Goal: Task Accomplishment & Management: Use online tool/utility

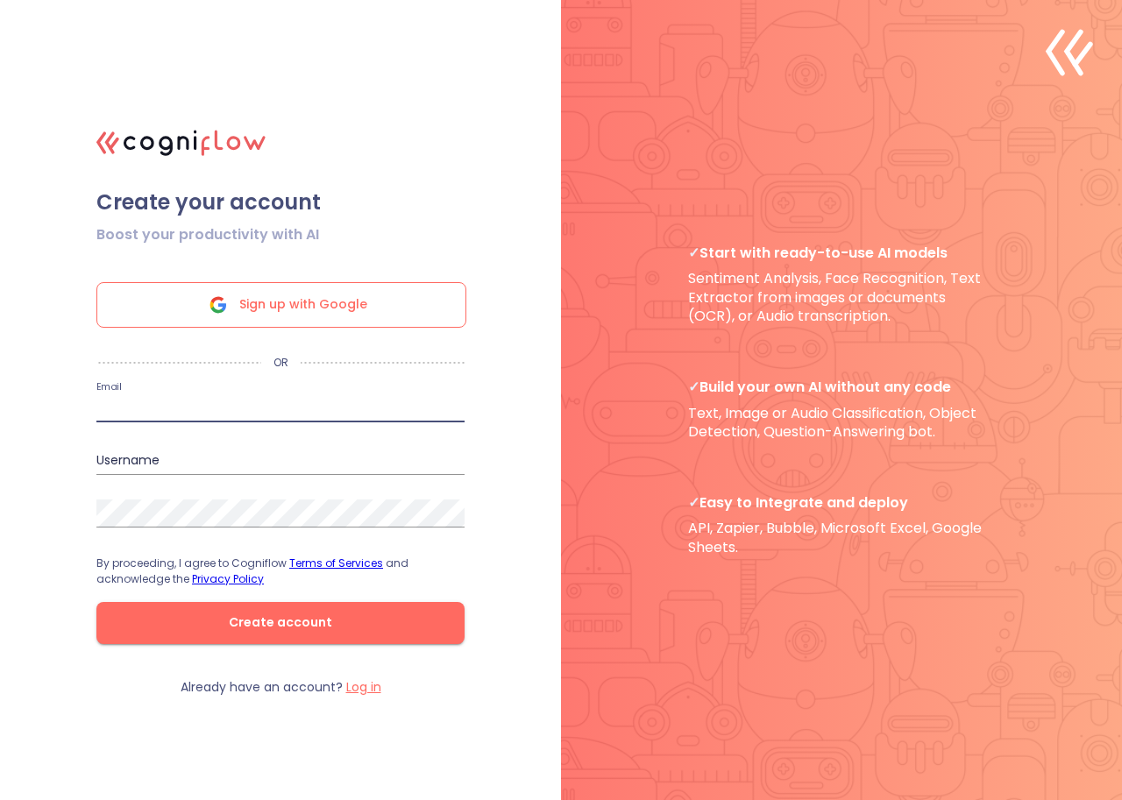
click at [159, 407] on input "email" at bounding box center [280, 408] width 368 height 28
paste input "[EMAIL_ADDRESS][DOMAIN_NAME]"
type input "vewiwaf317@ncien.com"
type input "vewiwaf317"
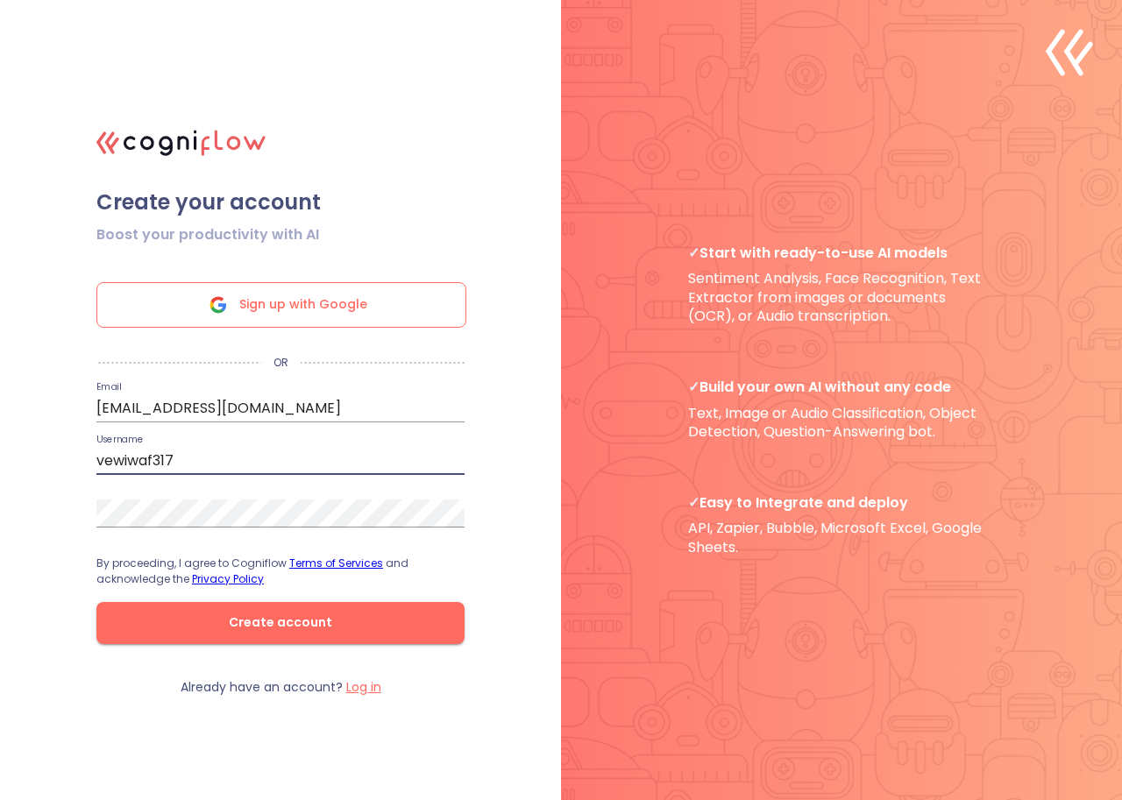
click at [159, 450] on input "vewiwaf317" at bounding box center [280, 461] width 368 height 28
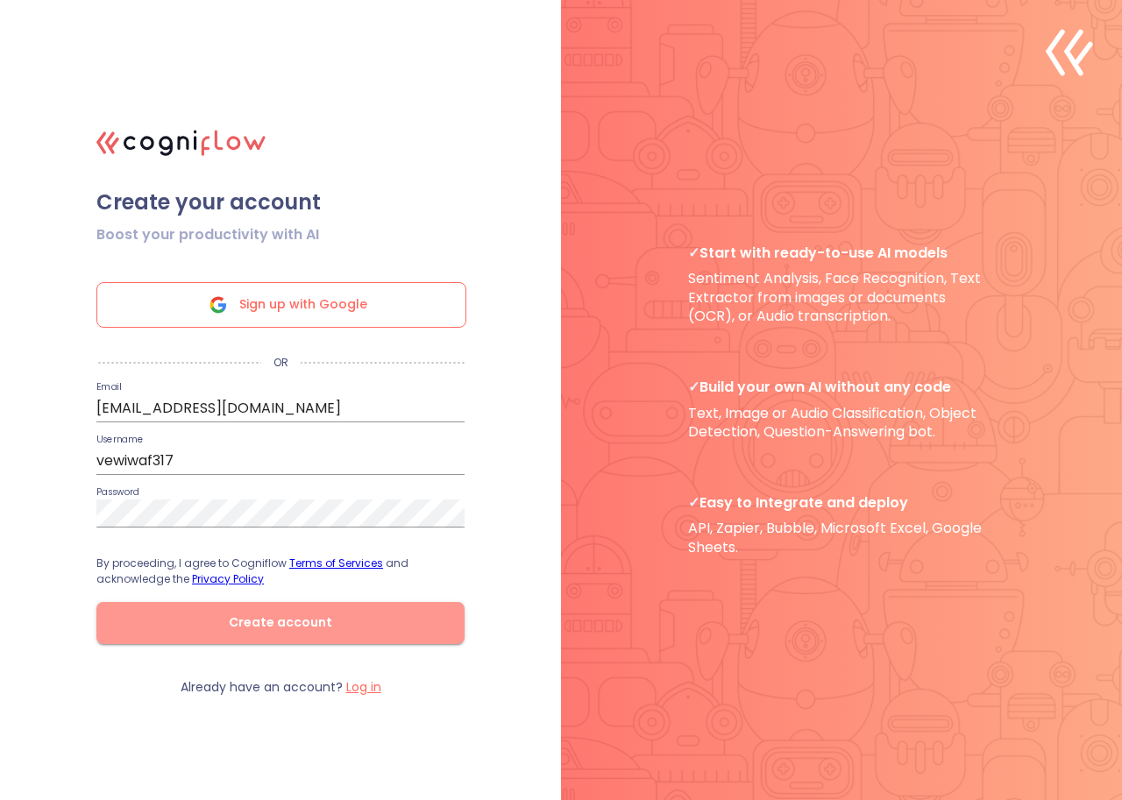
click at [245, 625] on span "Create account" at bounding box center [280, 623] width 312 height 22
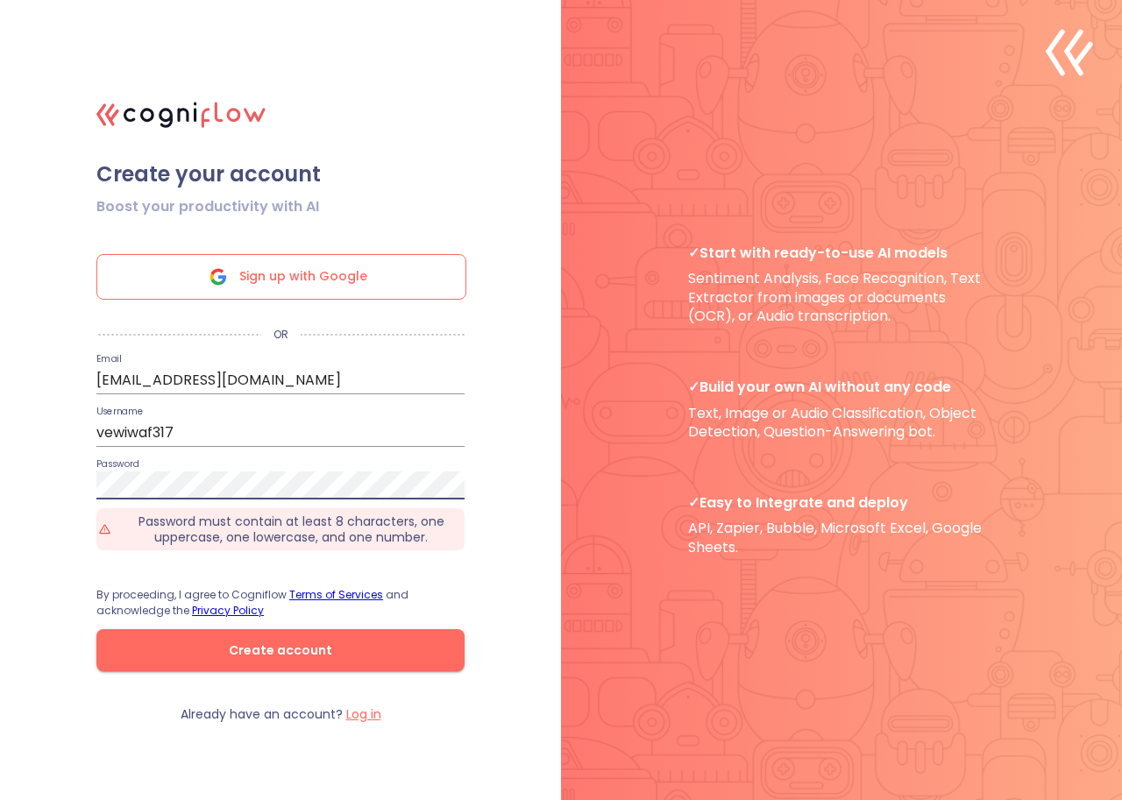
click at [95, 483] on form "Boost your productivity with AI Sign up with Google OR Email vewiwaf317@ncien.c…" at bounding box center [280, 447] width 438 height 519
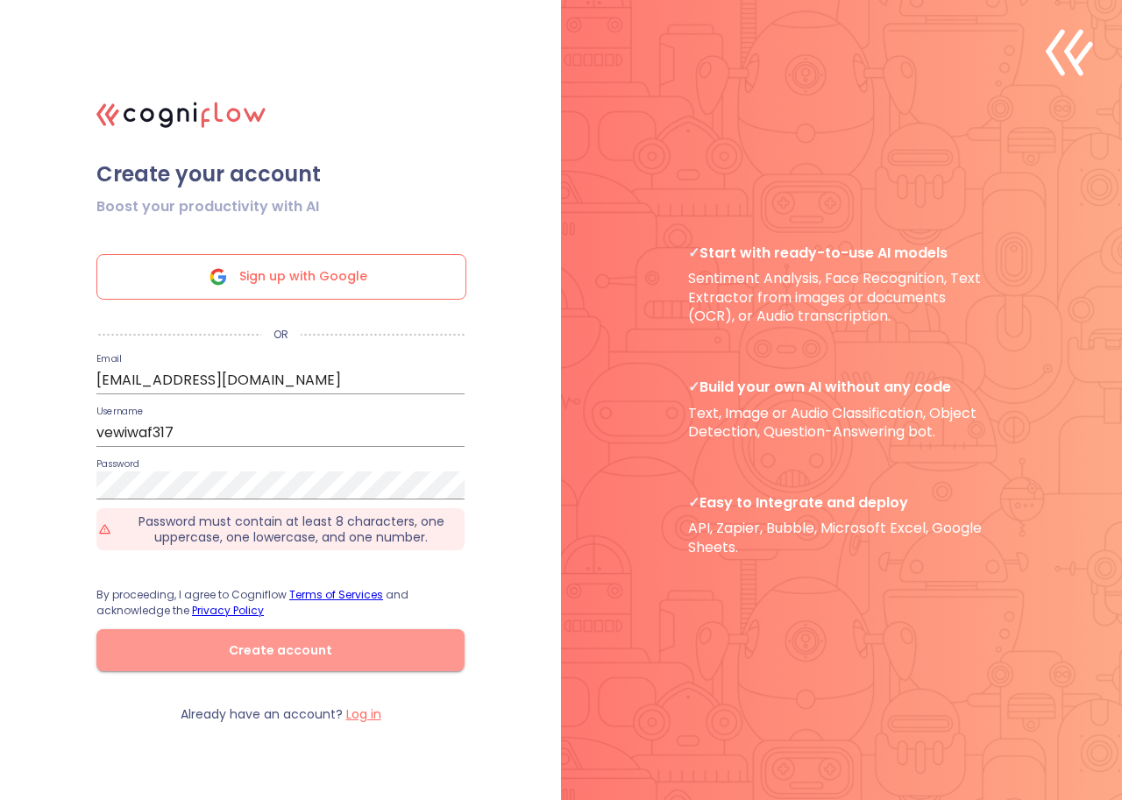
click at [225, 652] on span "Create account" at bounding box center [280, 651] width 312 height 22
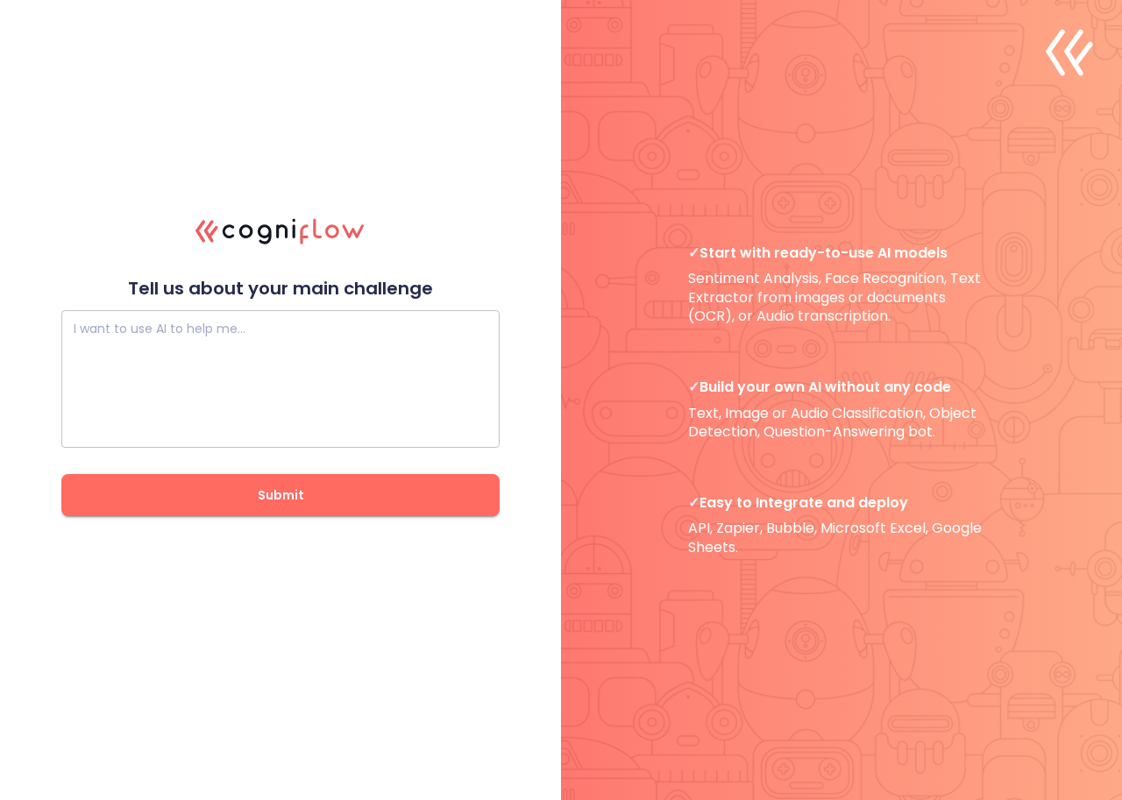
click at [200, 394] on textarea at bounding box center [281, 379] width 414 height 105
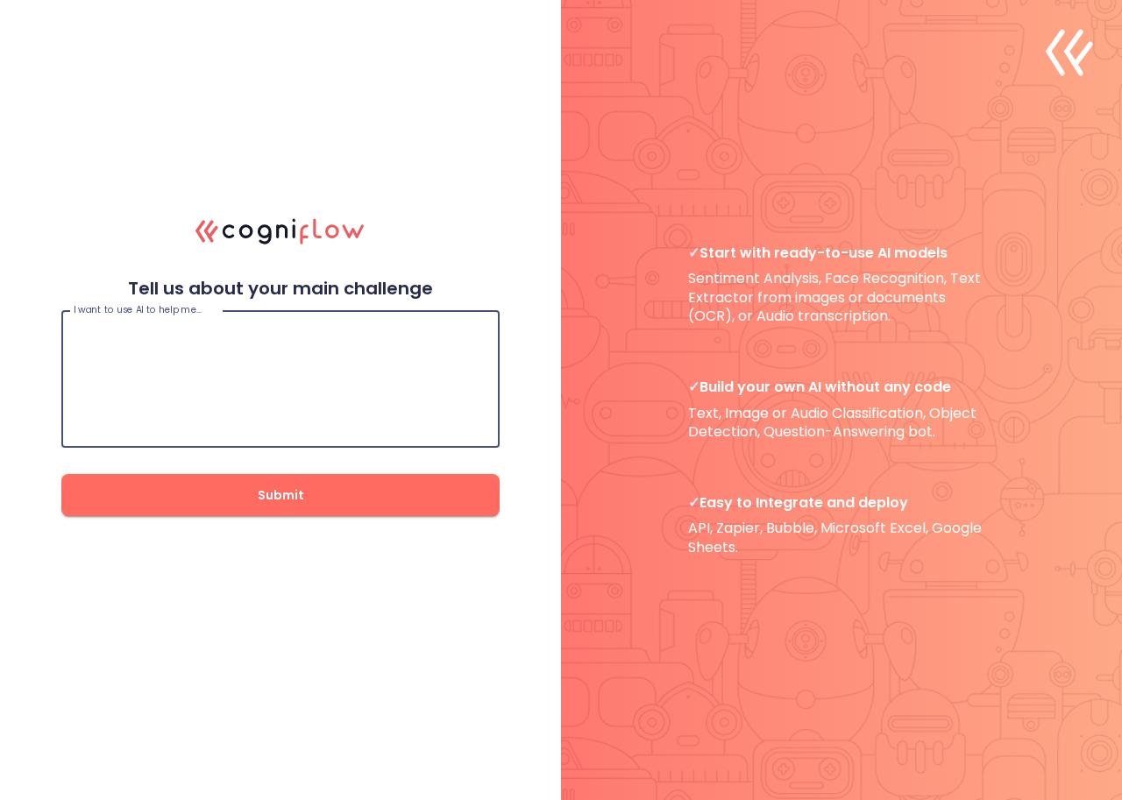
click at [172, 362] on textarea at bounding box center [281, 379] width 414 height 105
type textarea "d"
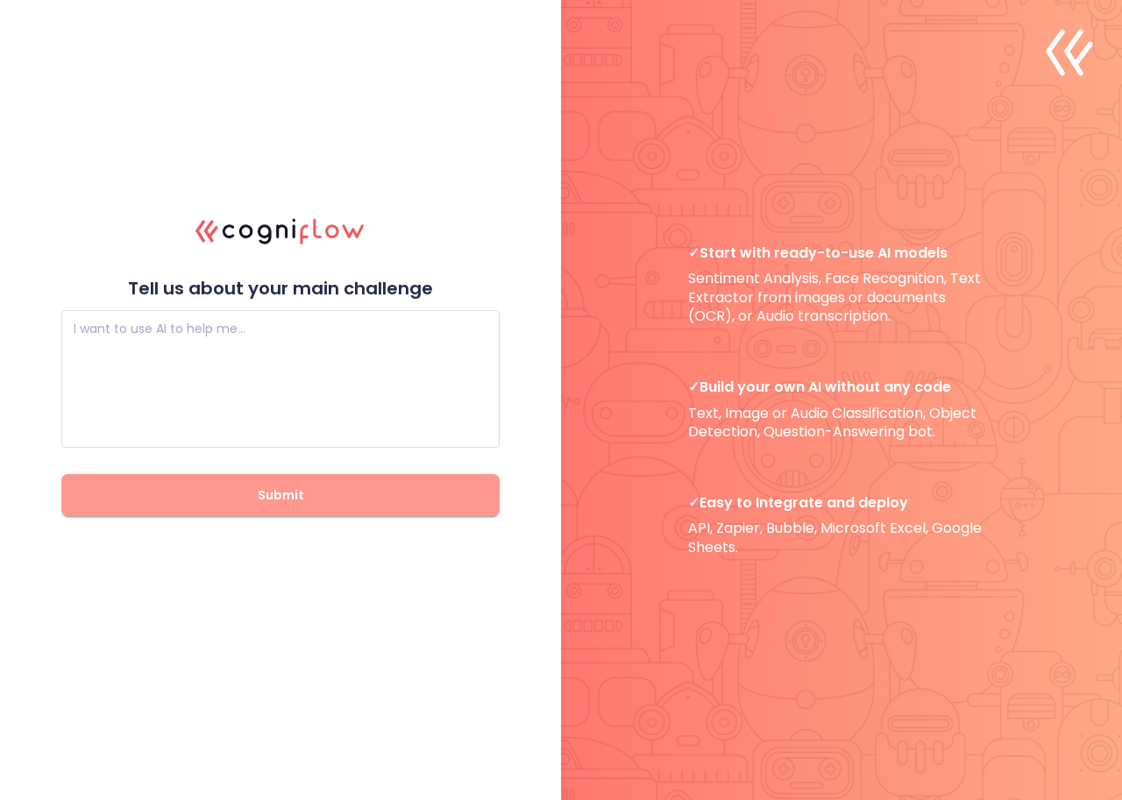
click at [272, 501] on span "Submit" at bounding box center [280, 496] width 382 height 22
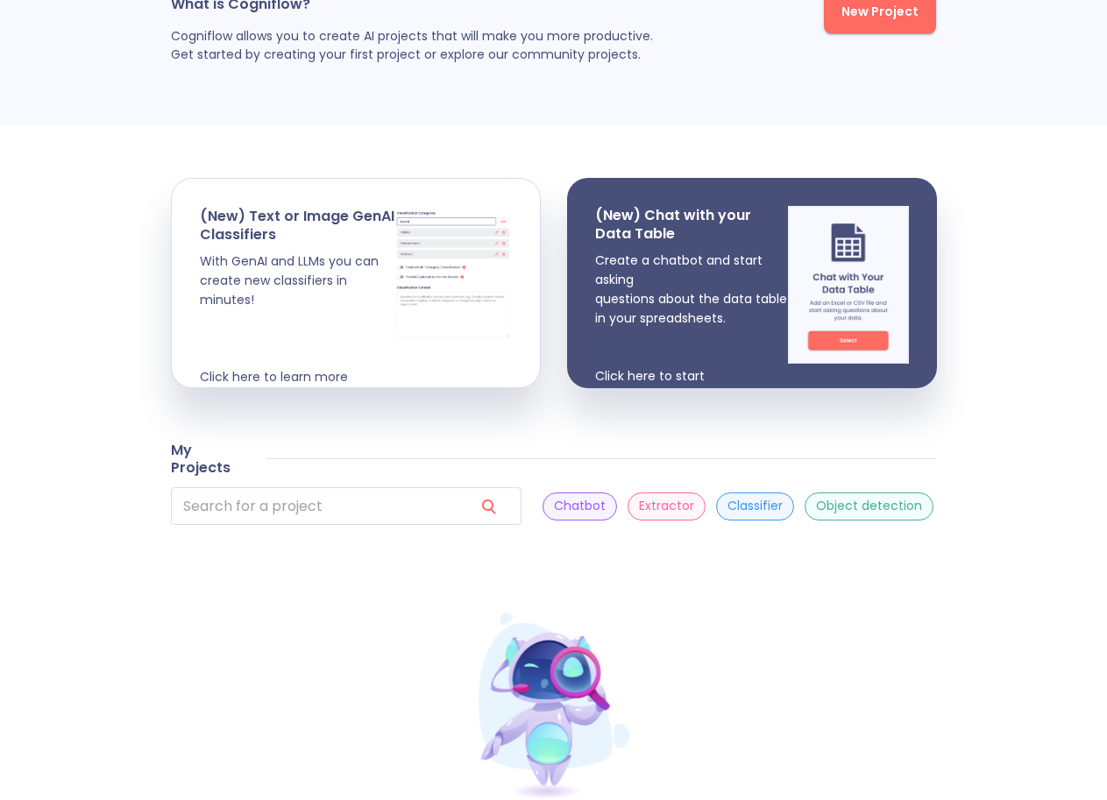
scroll to position [356, 0]
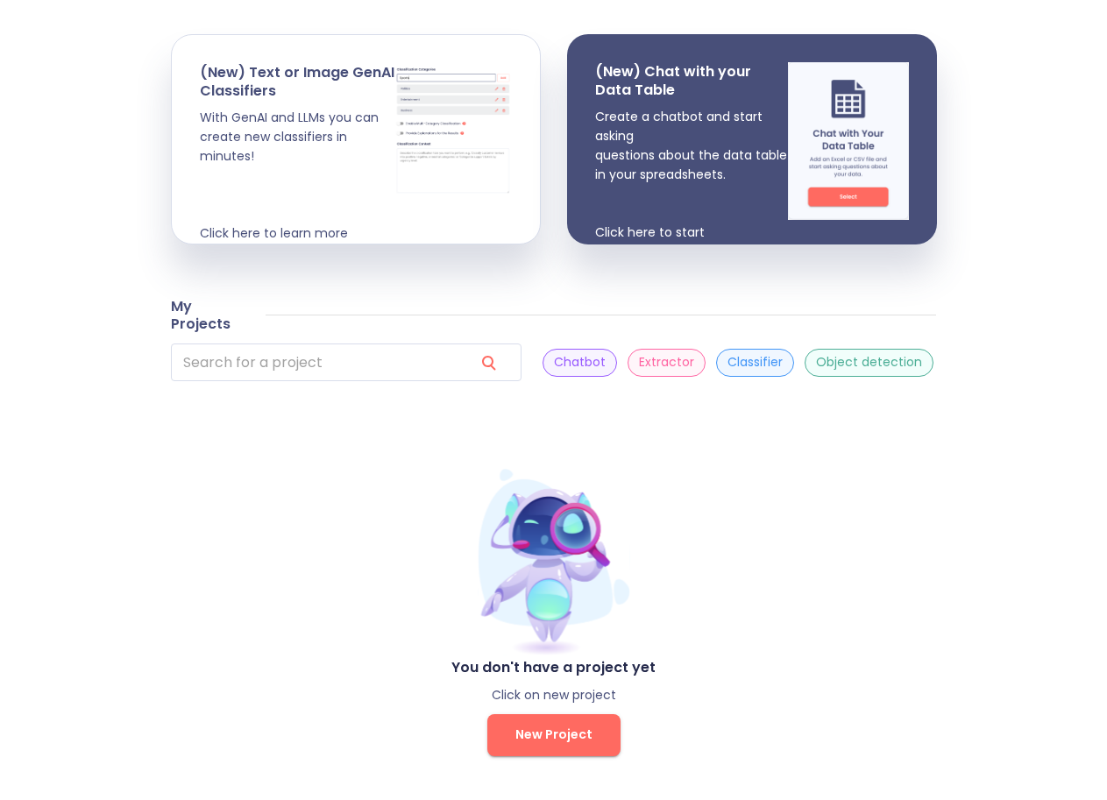
click at [542, 734] on span "New Project" at bounding box center [553, 735] width 77 height 22
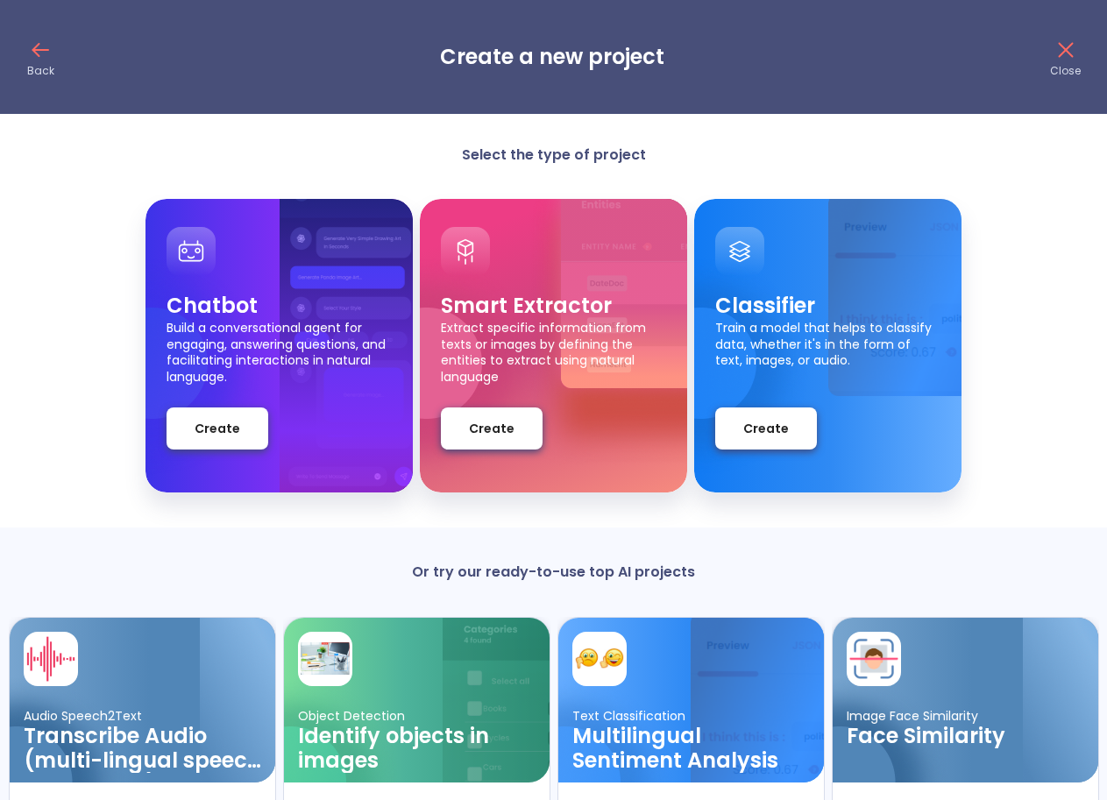
click at [35, 48] on icon at bounding box center [36, 50] width 6 height 12
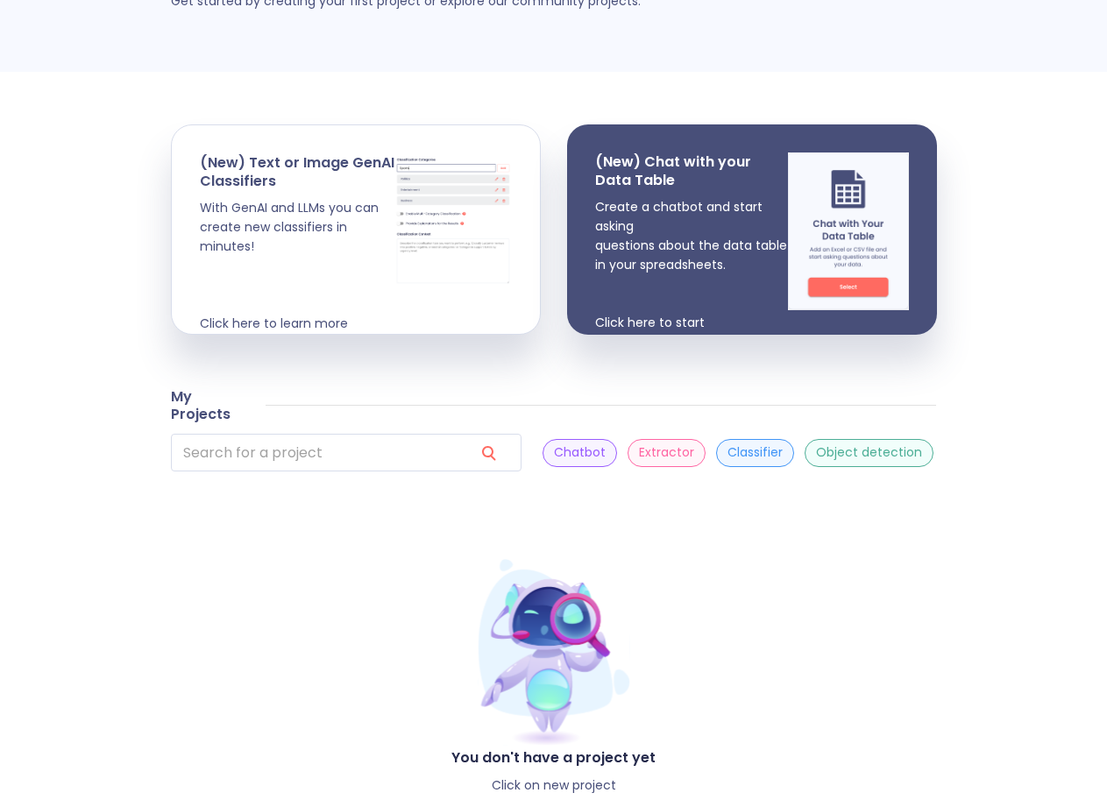
scroll to position [5, 0]
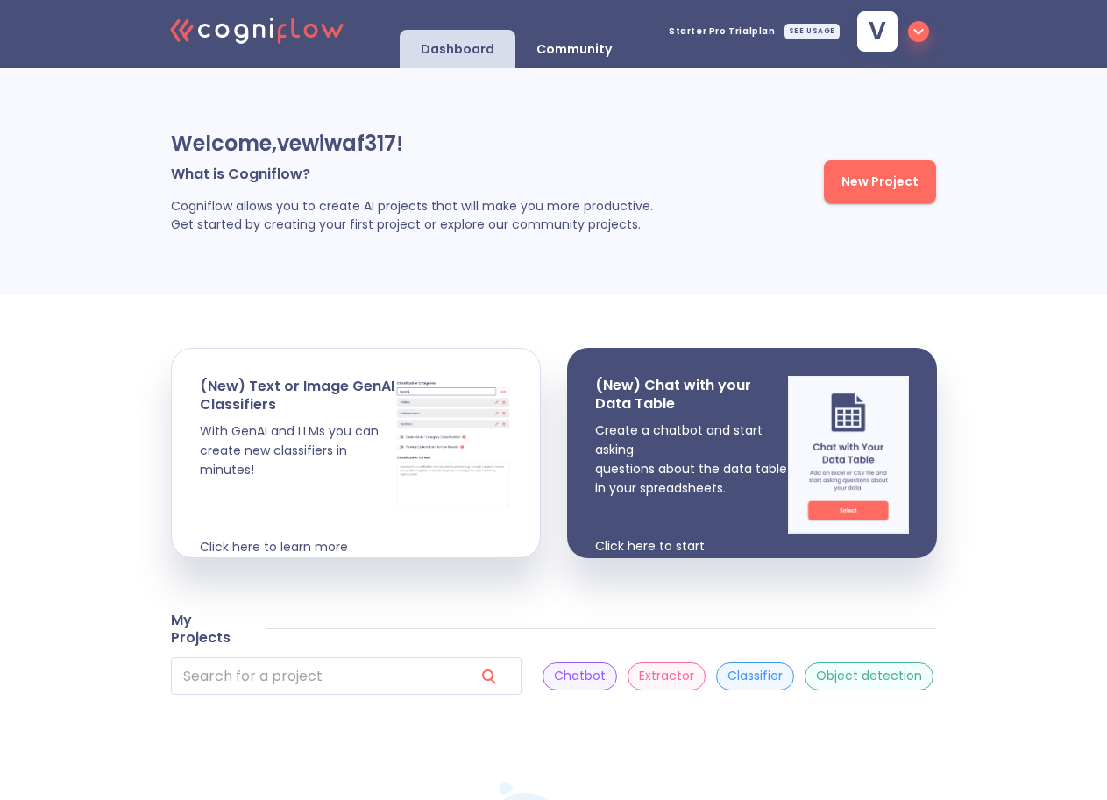
click at [570, 50] on p "Community" at bounding box center [573, 49] width 75 height 17
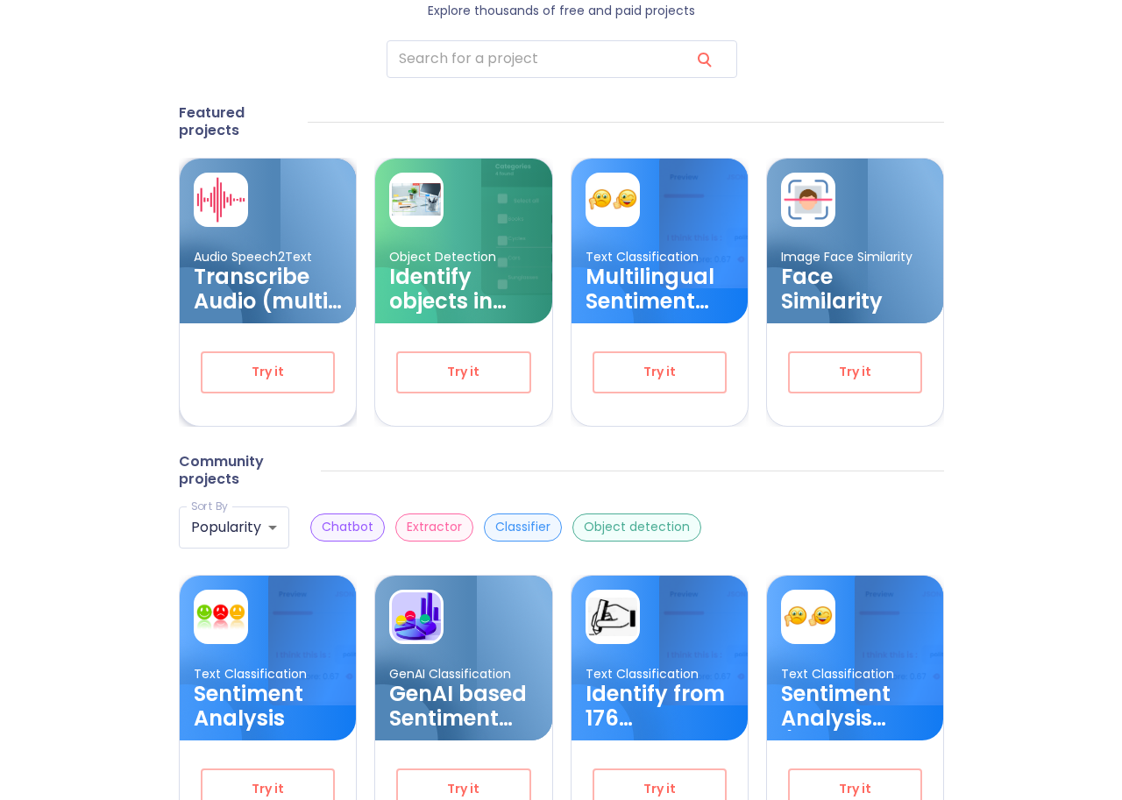
scroll to position [5, 0]
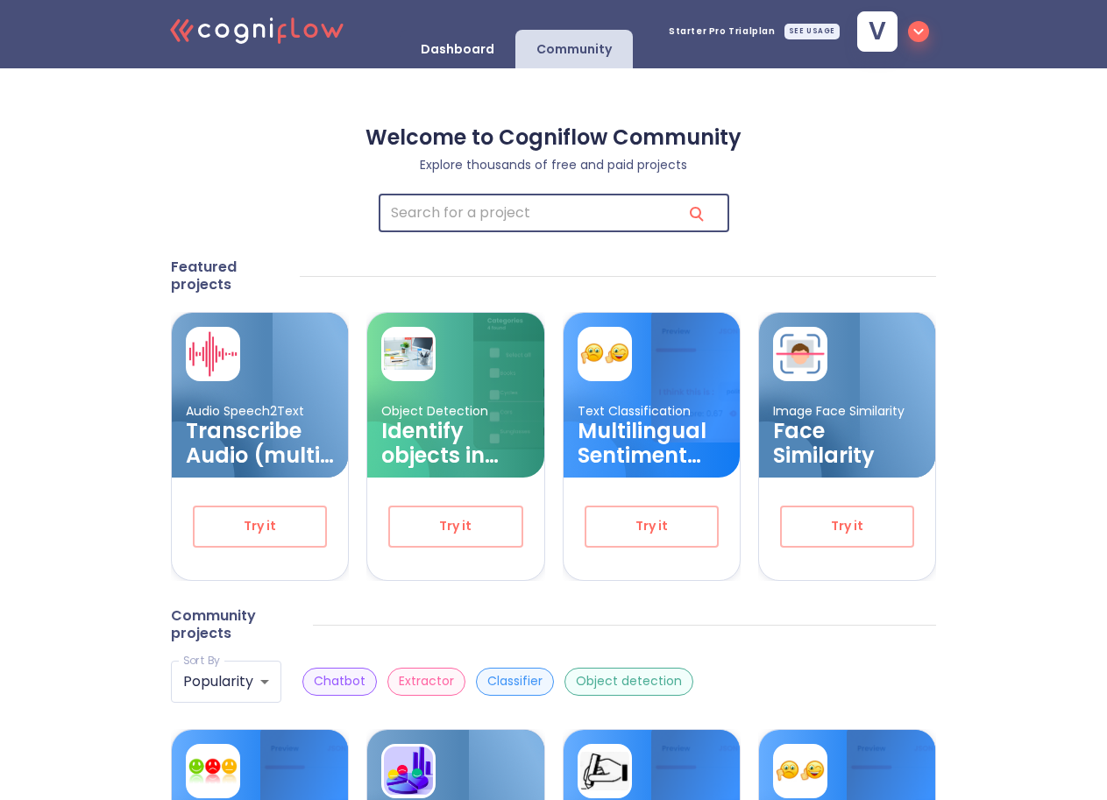
click at [476, 206] on input "search" at bounding box center [523, 214] width 289 height 38
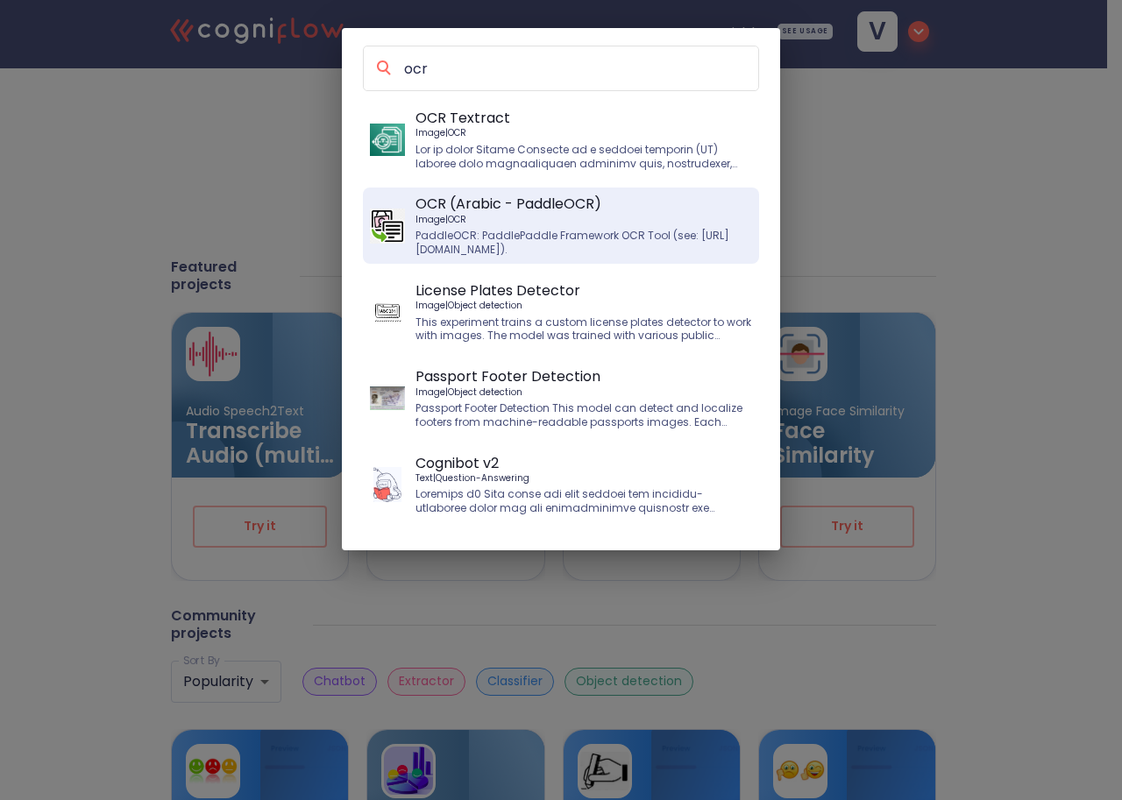
type input "ocr"
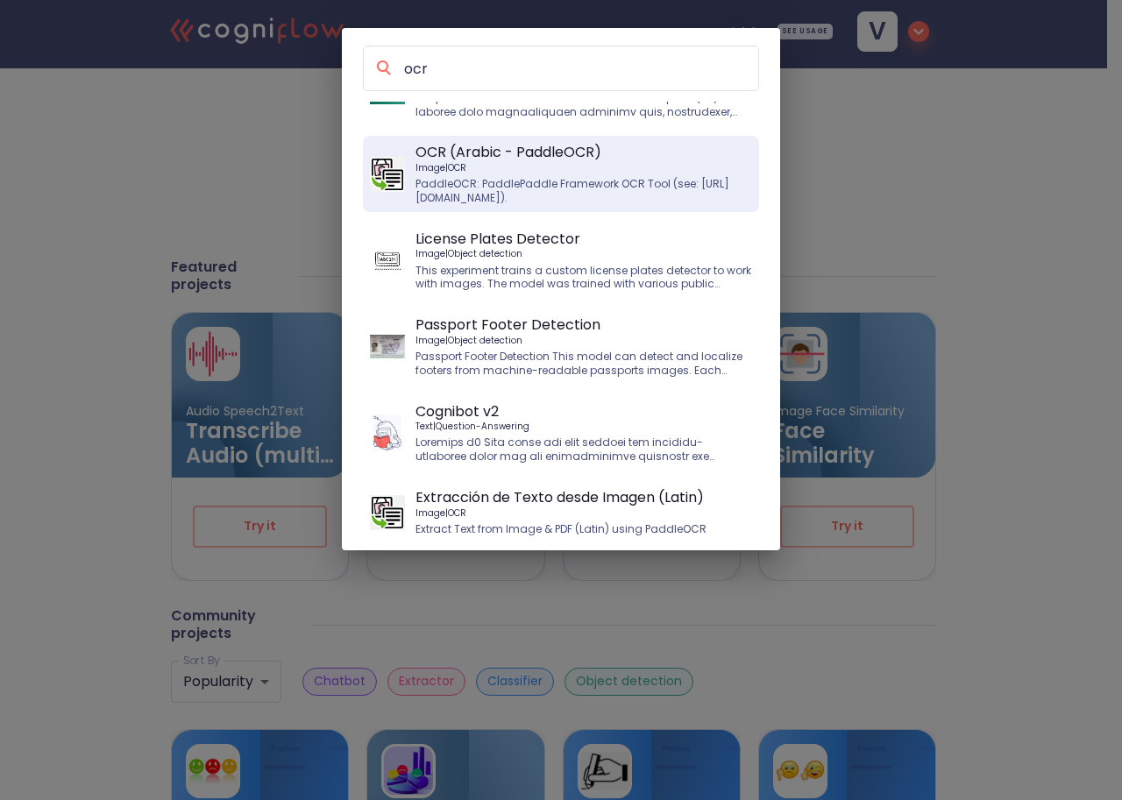
scroll to position [0, 0]
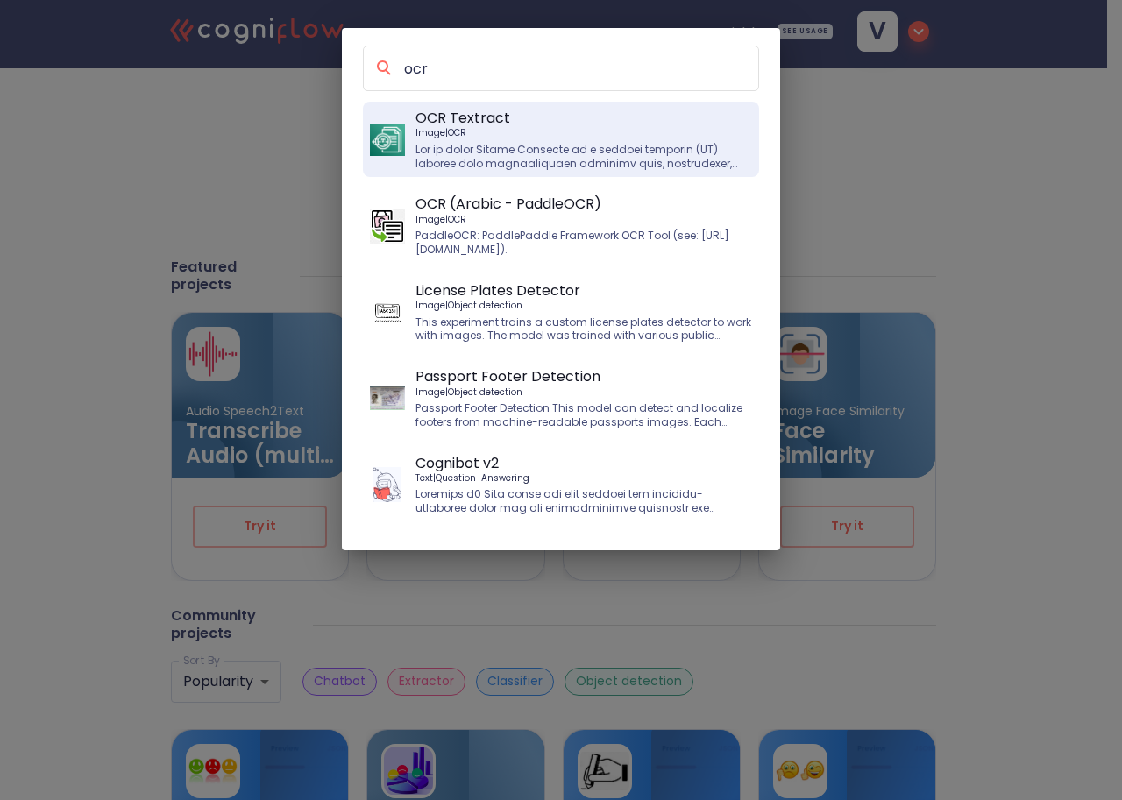
click at [429, 134] on p "Image | OCR" at bounding box center [583, 132] width 337 height 11
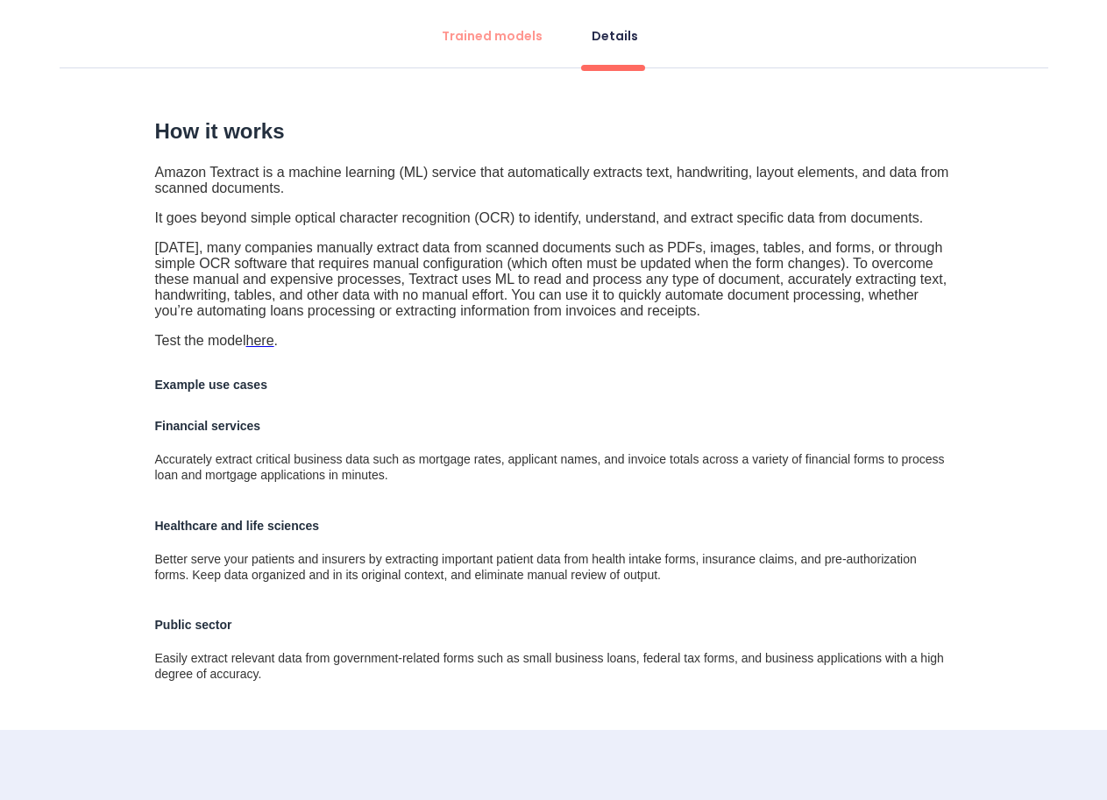
scroll to position [140, 0]
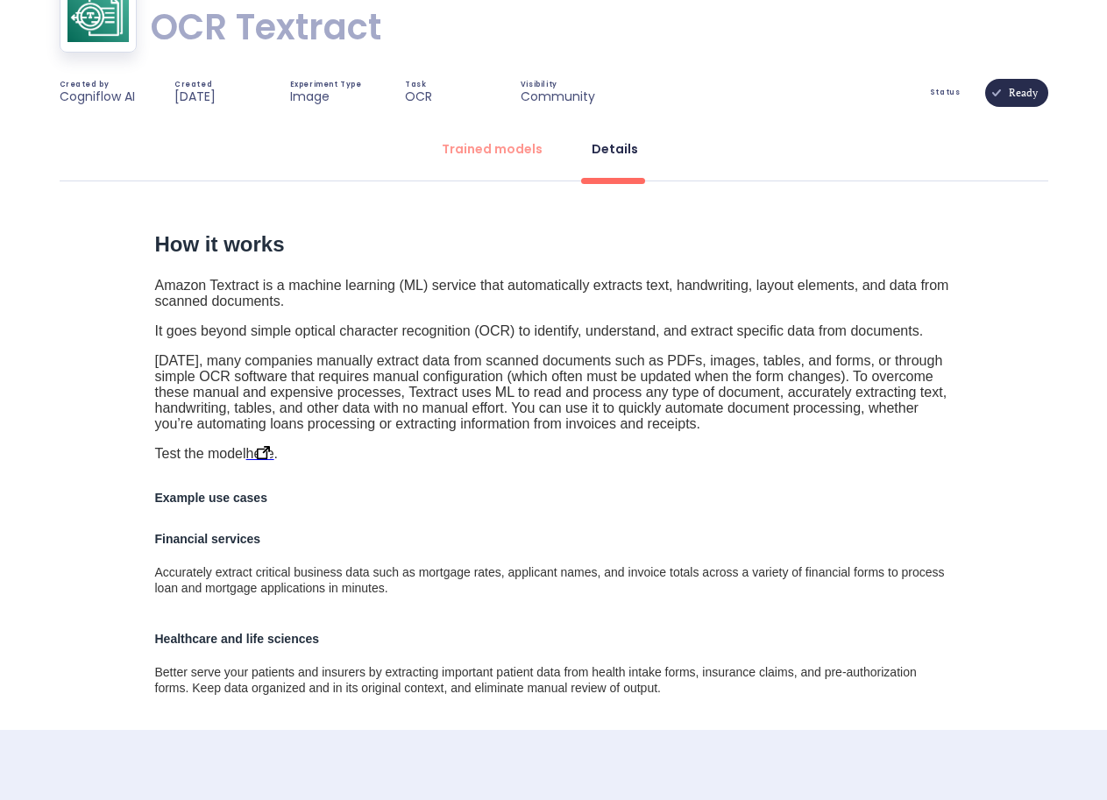
click at [269, 459] on img "rdw-editor" at bounding box center [263, 452] width 13 height 13
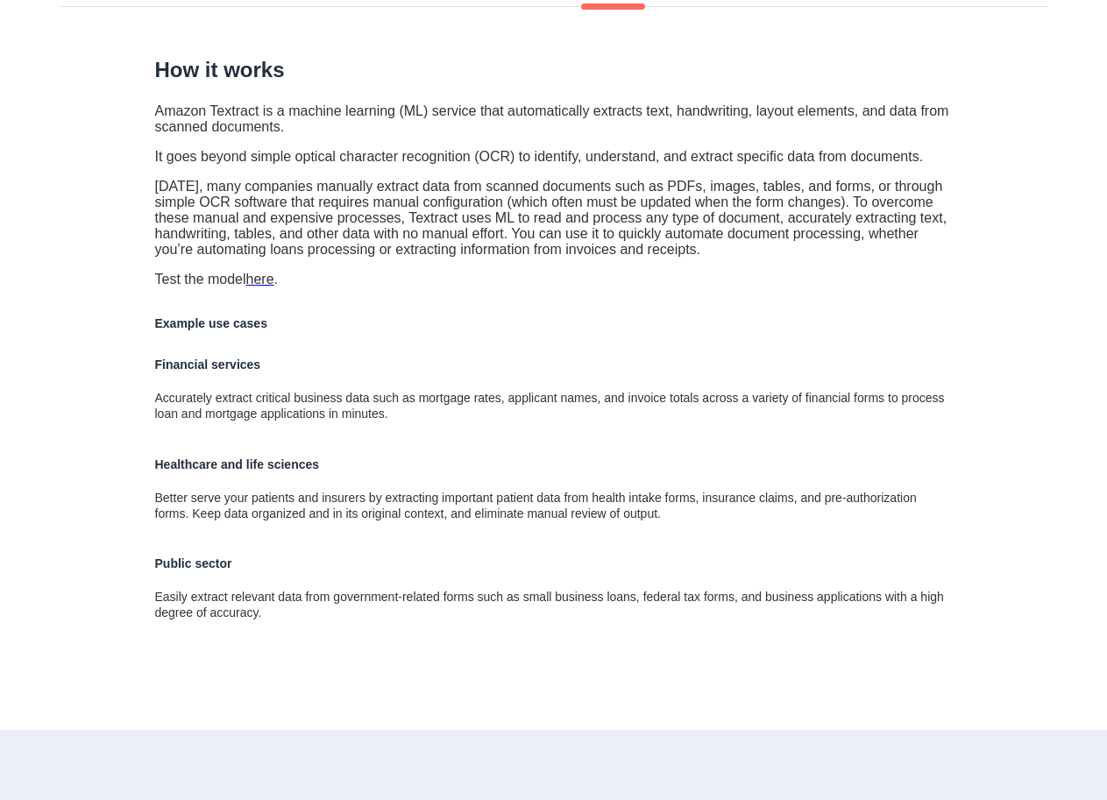
scroll to position [403, 0]
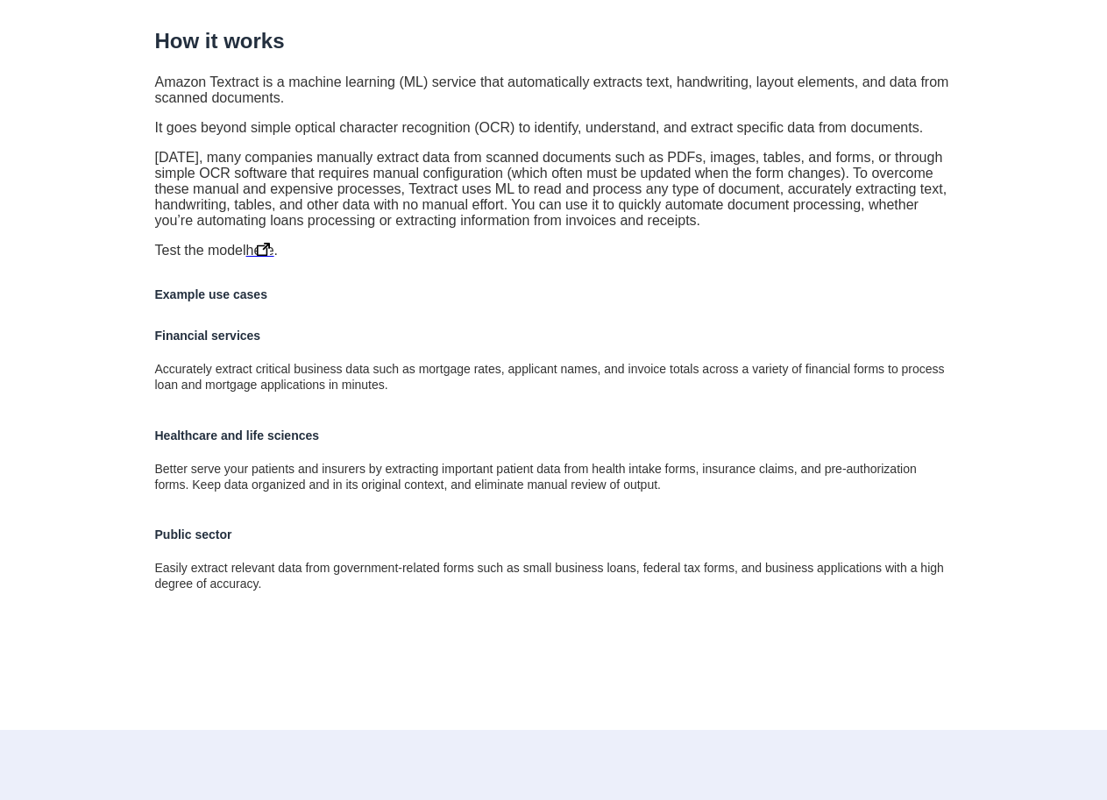
click at [264, 243] on img "rdw-editor" at bounding box center [263, 249] width 13 height 13
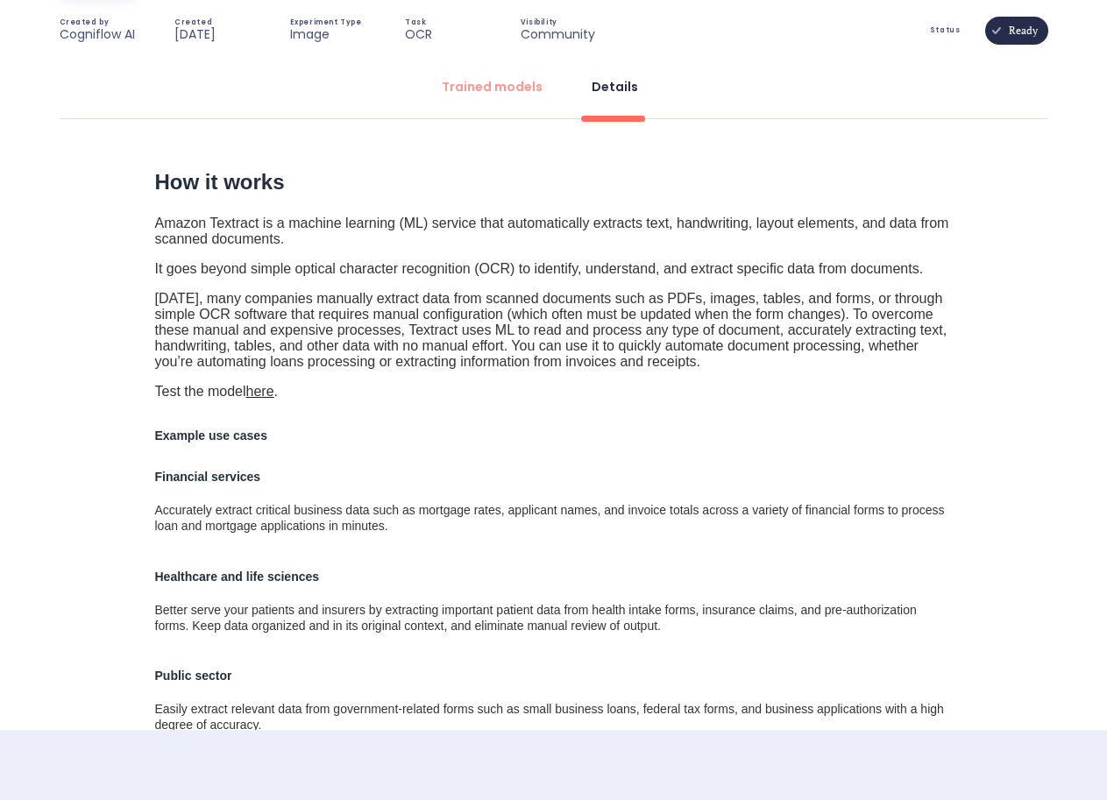
scroll to position [0, 0]
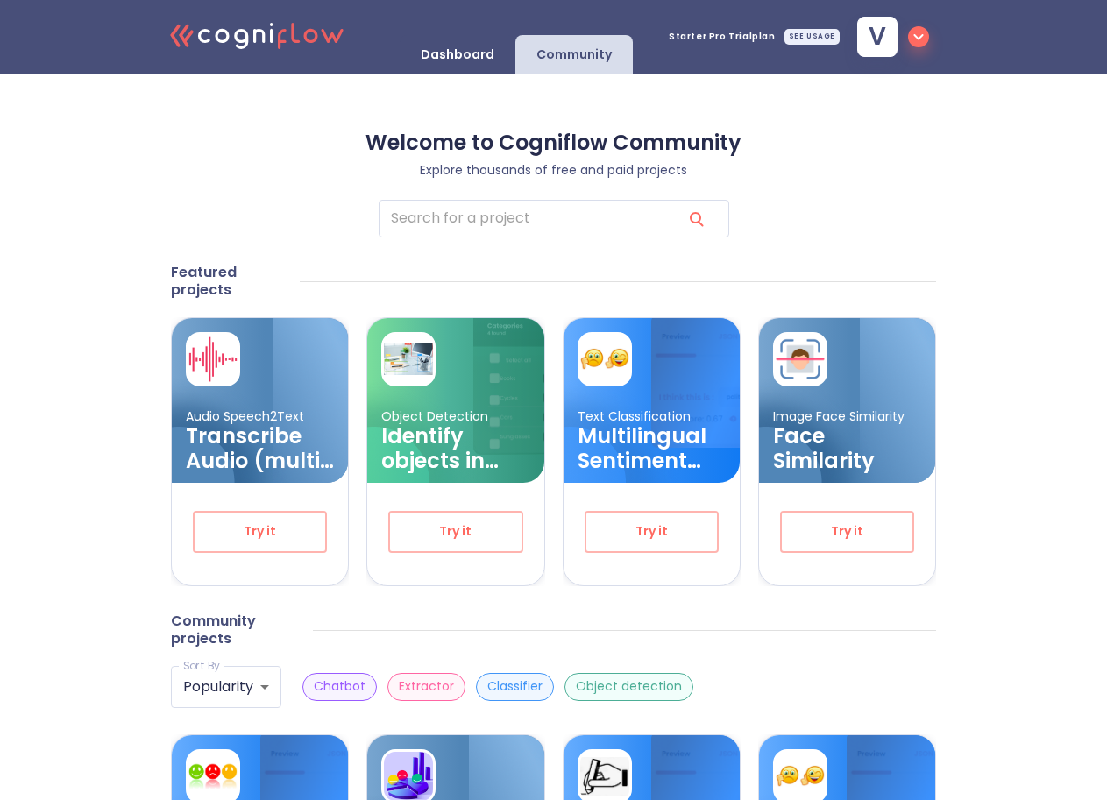
click at [450, 53] on p "Dashboard" at bounding box center [458, 54] width 74 height 17
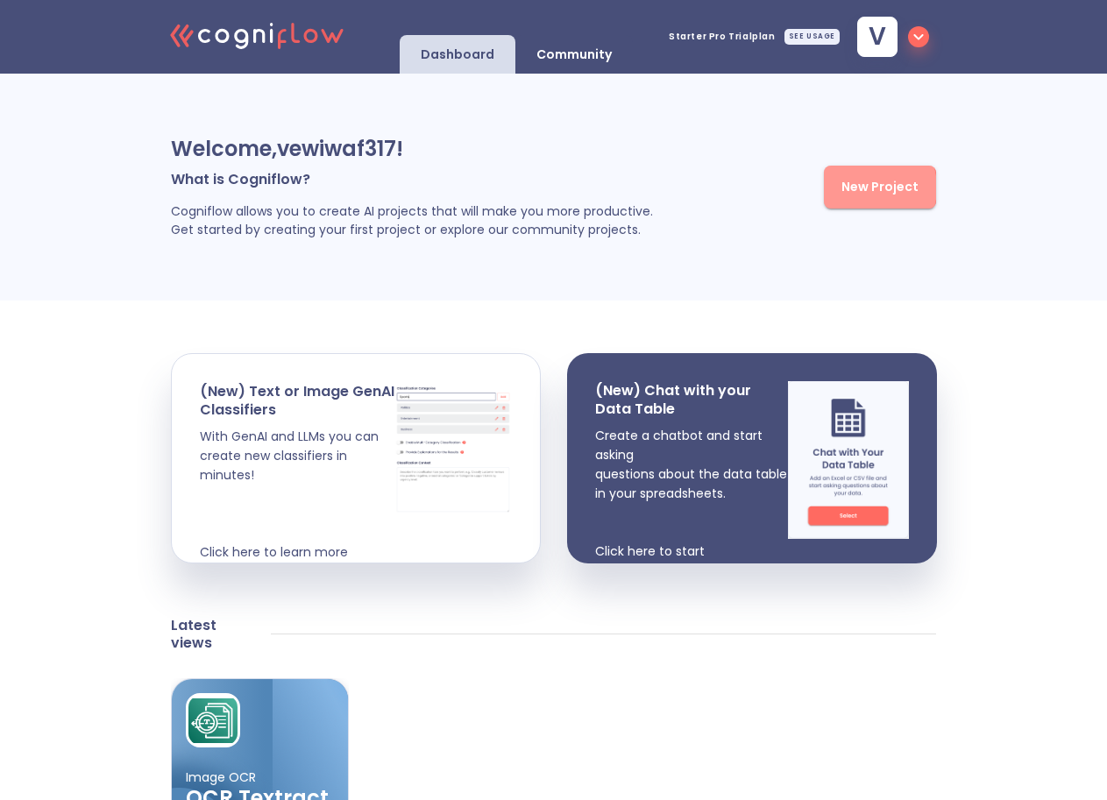
click at [864, 198] on span "New Project" at bounding box center [880, 187] width 77 height 22
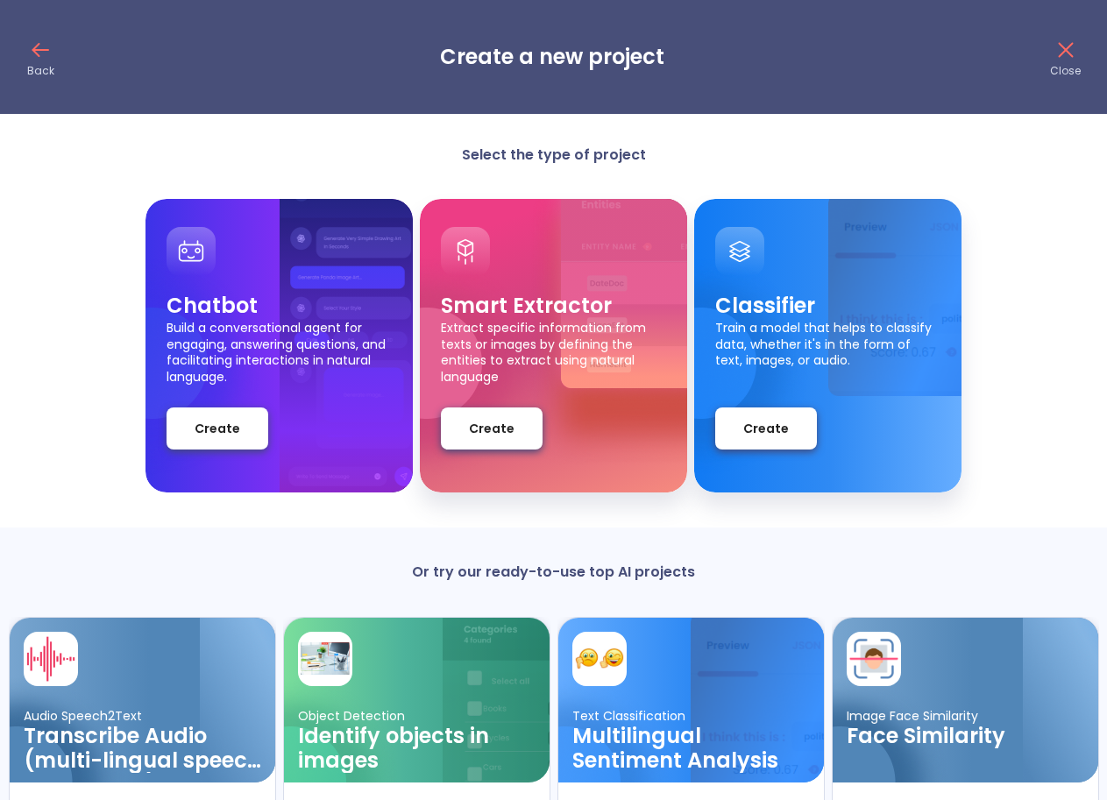
scroll to position [153, 0]
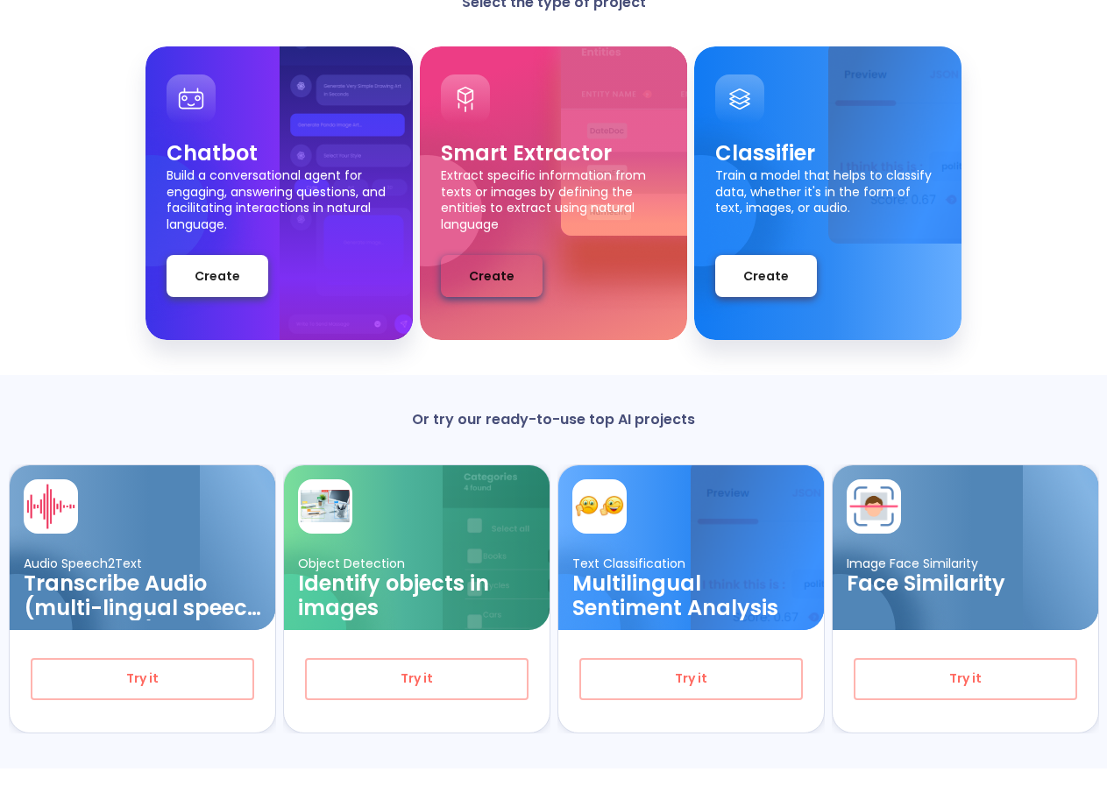
click at [486, 280] on span "Create" at bounding box center [492, 277] width 46 height 22
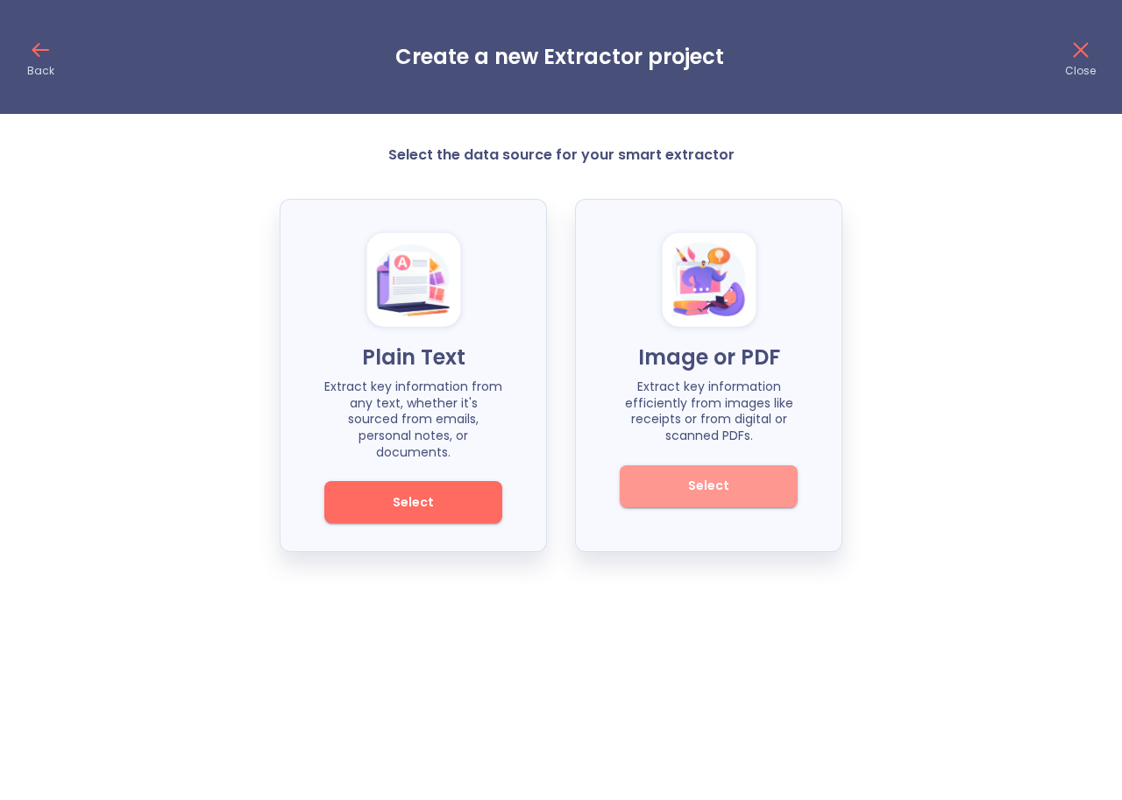
click at [702, 490] on span "Select" at bounding box center [709, 486] width 118 height 22
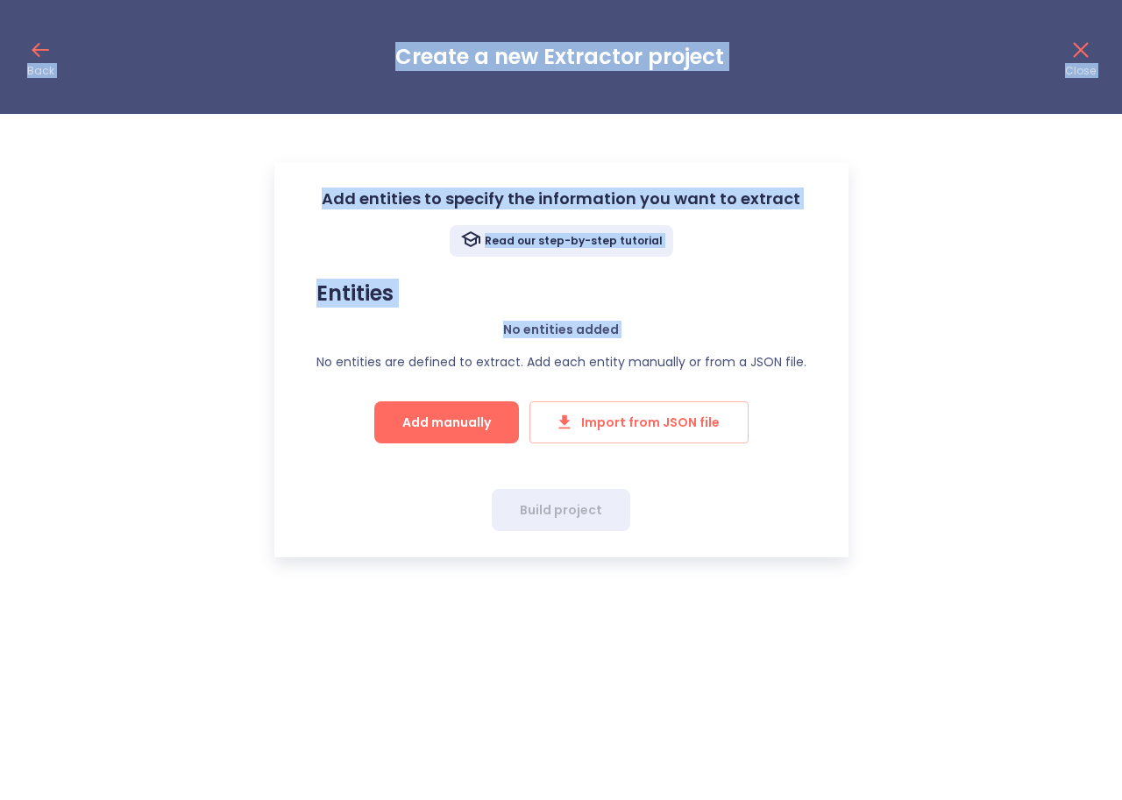
drag, startPoint x: 36, startPoint y: 50, endPoint x: 139, endPoint y: 407, distance: 371.5
click at [126, 406] on div "Back Create a new Extractor project Close Add entities to specify the informati…" at bounding box center [561, 278] width 1122 height 557
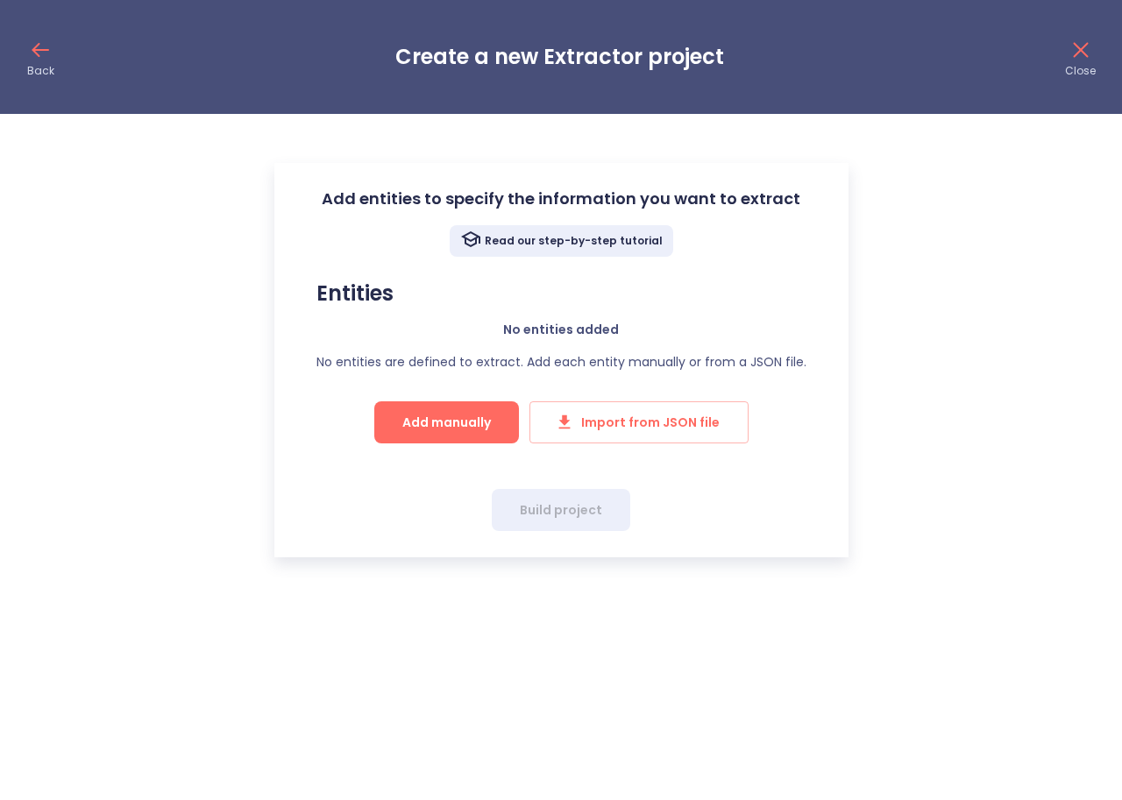
click at [309, 515] on div "Add entities to specify the information you want to extract Read our step-by-st…" at bounding box center [561, 360] width 574 height 394
click at [40, 53] on icon at bounding box center [40, 50] width 28 height 28
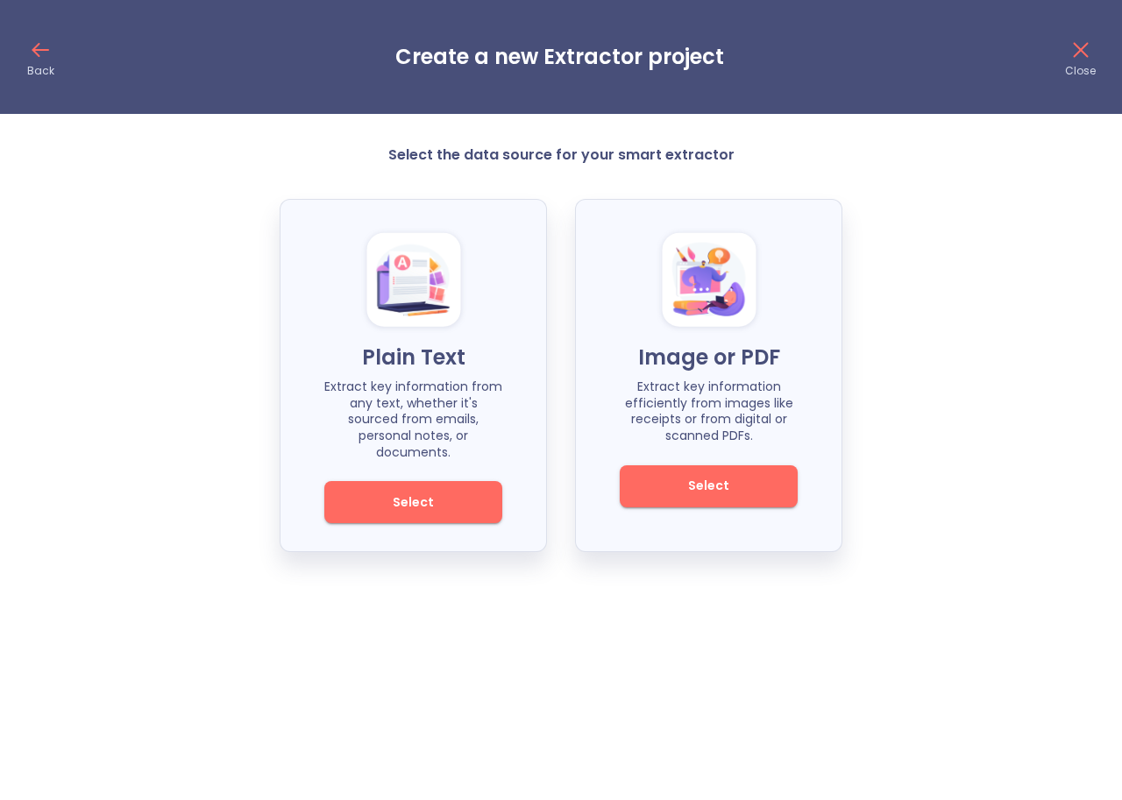
click at [40, 53] on icon at bounding box center [40, 50] width 28 height 28
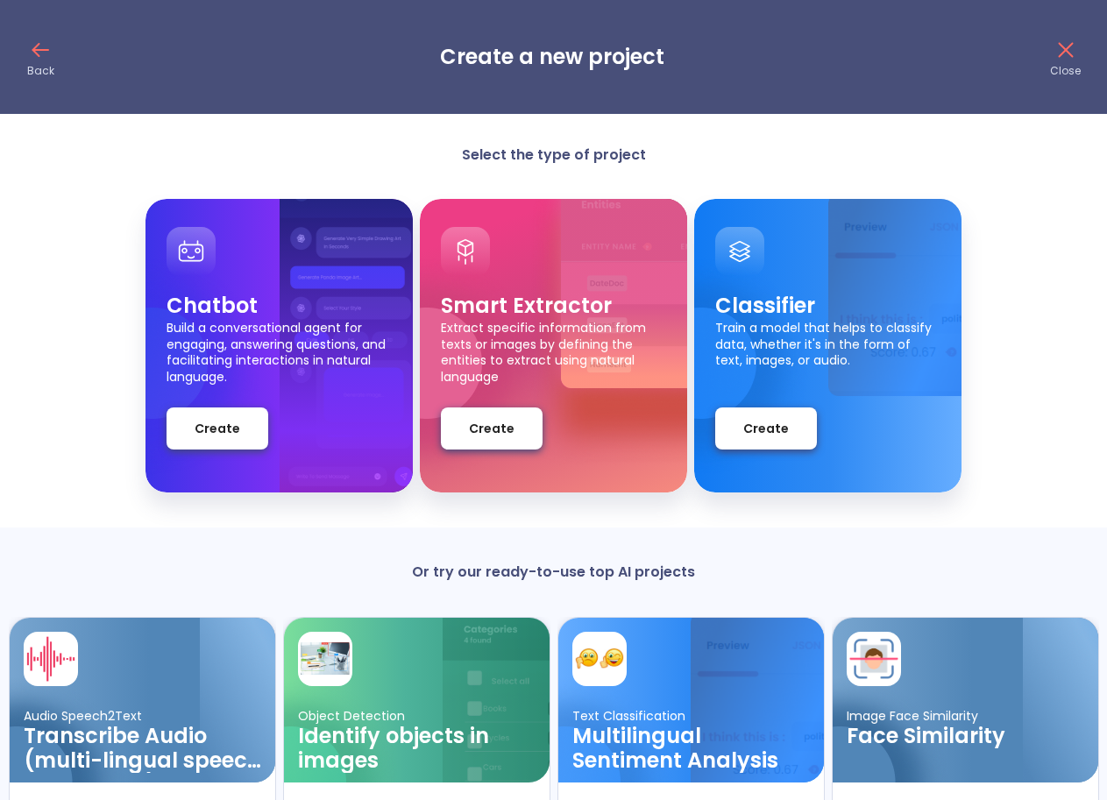
click at [34, 53] on icon at bounding box center [40, 50] width 28 height 28
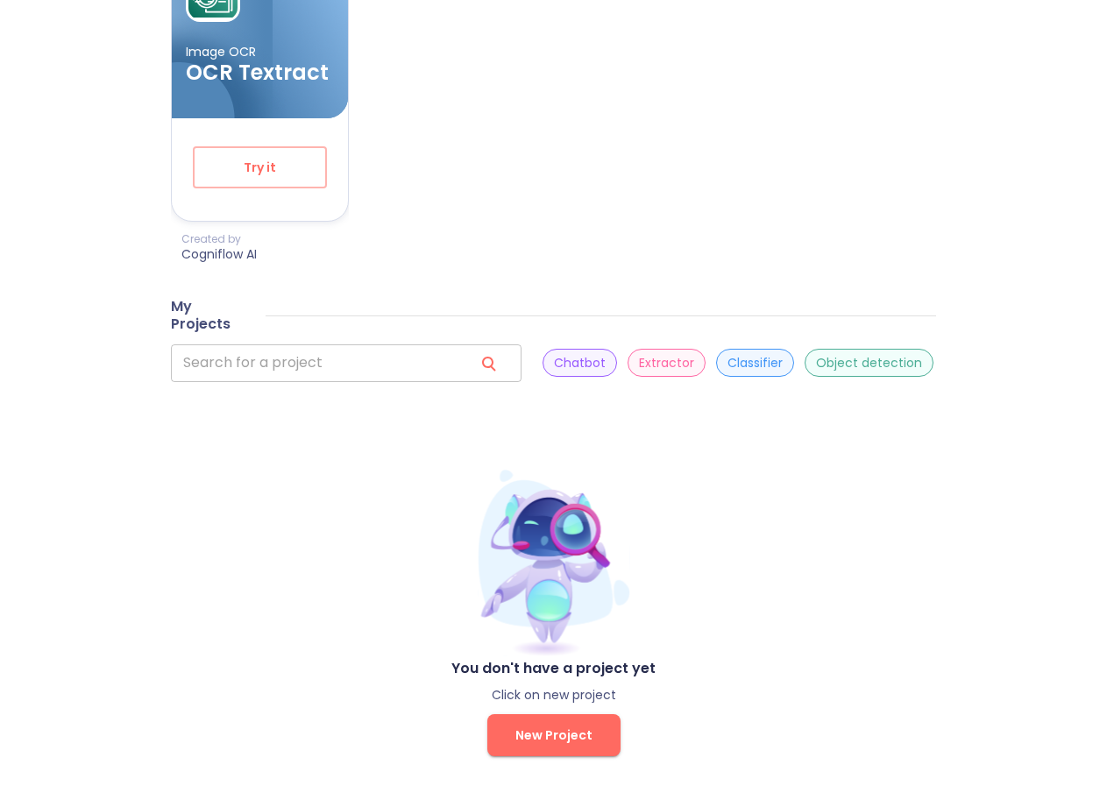
scroll to position [763, 0]
drag, startPoint x: 644, startPoint y: 747, endPoint x: 466, endPoint y: 694, distance: 185.6
click at [466, 694] on div "You don't have a project yet Click on new project New Project" at bounding box center [553, 708] width 765 height 96
drag, startPoint x: 444, startPoint y: 666, endPoint x: 629, endPoint y: 763, distance: 209.8
click at [629, 763] on html ".cls-1{fill:#141624;}.cls-2{fill:#eb5e60;}.cls-3{fill:none;stroke:#eb5e60;strok…" at bounding box center [553, 37] width 1107 height 1526
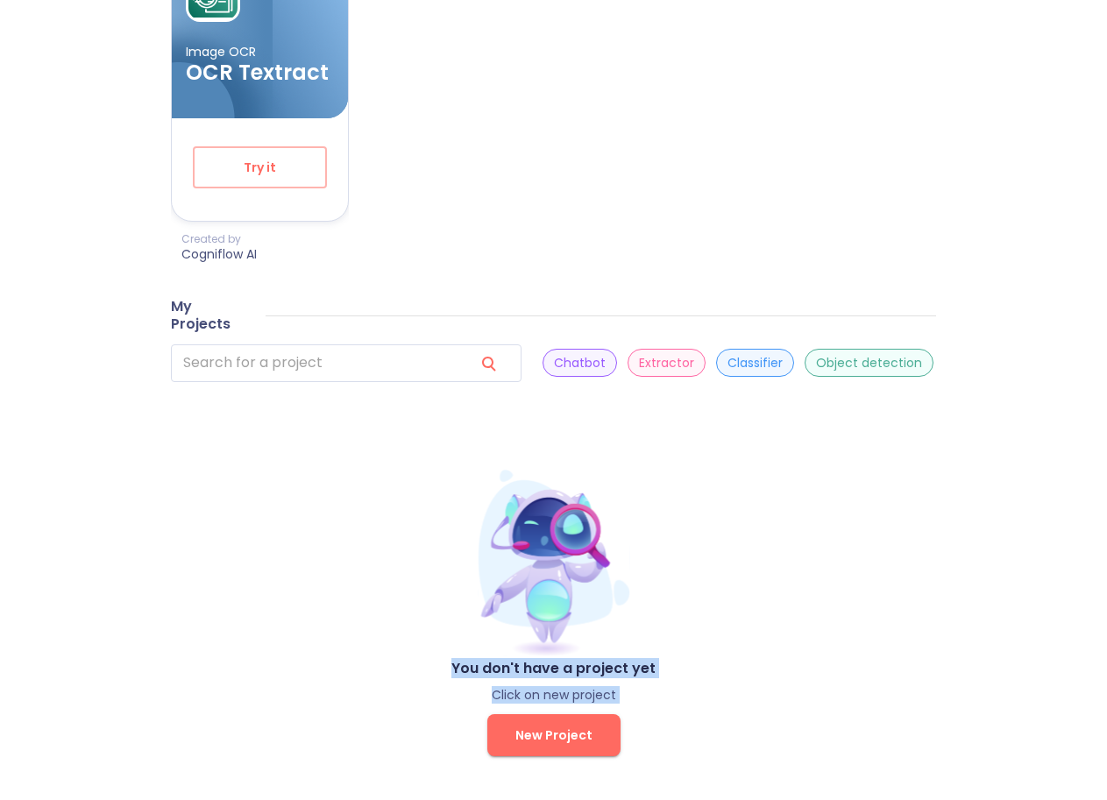
copy div "You don't have a project yet Click on new project"
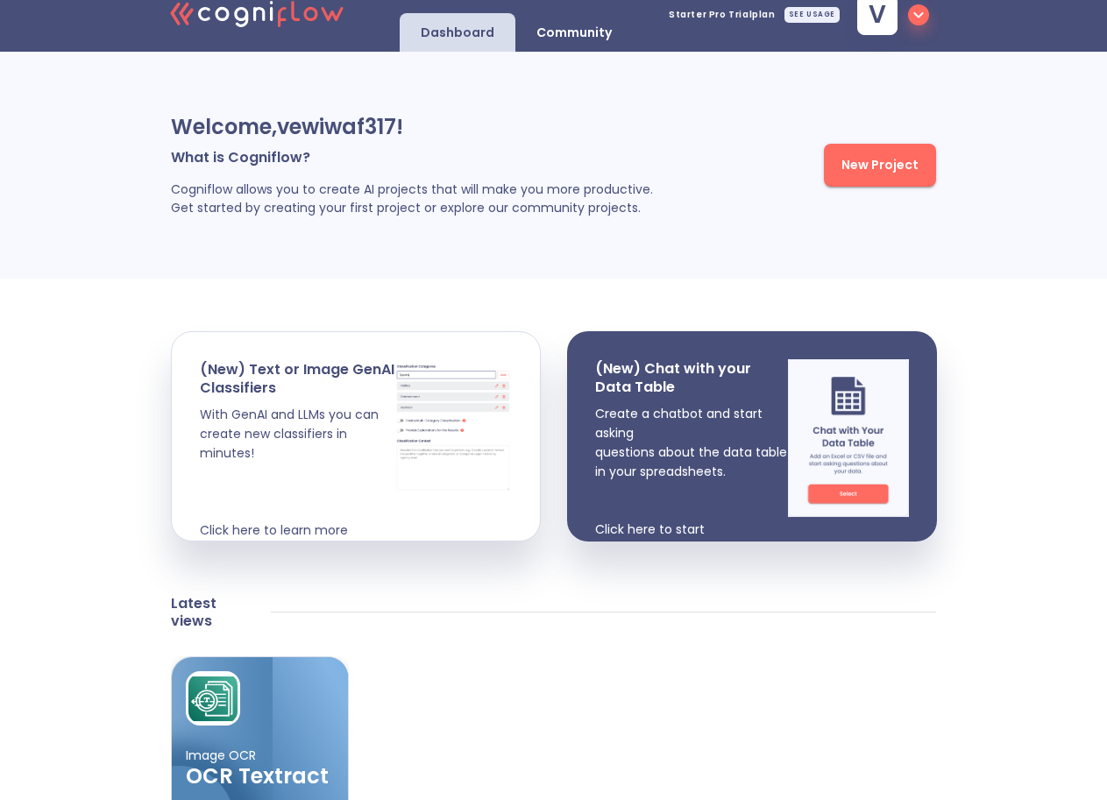
scroll to position [0, 0]
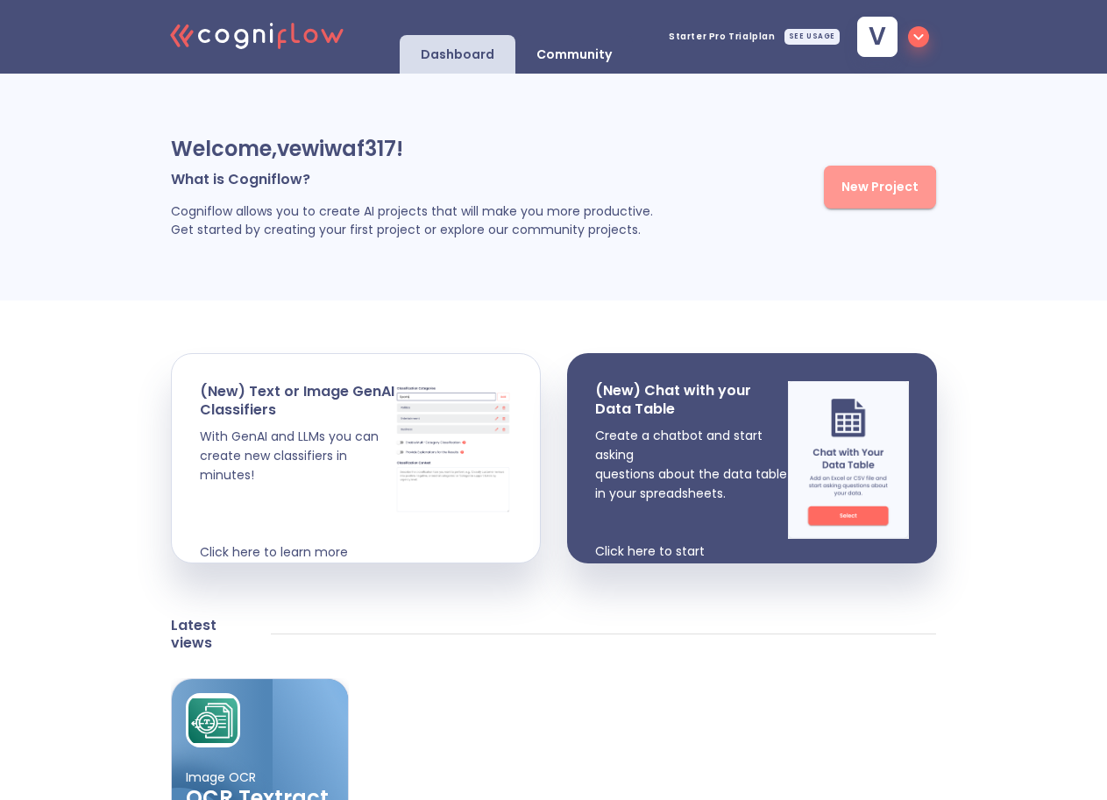
click at [877, 198] on span "New Project" at bounding box center [880, 187] width 77 height 22
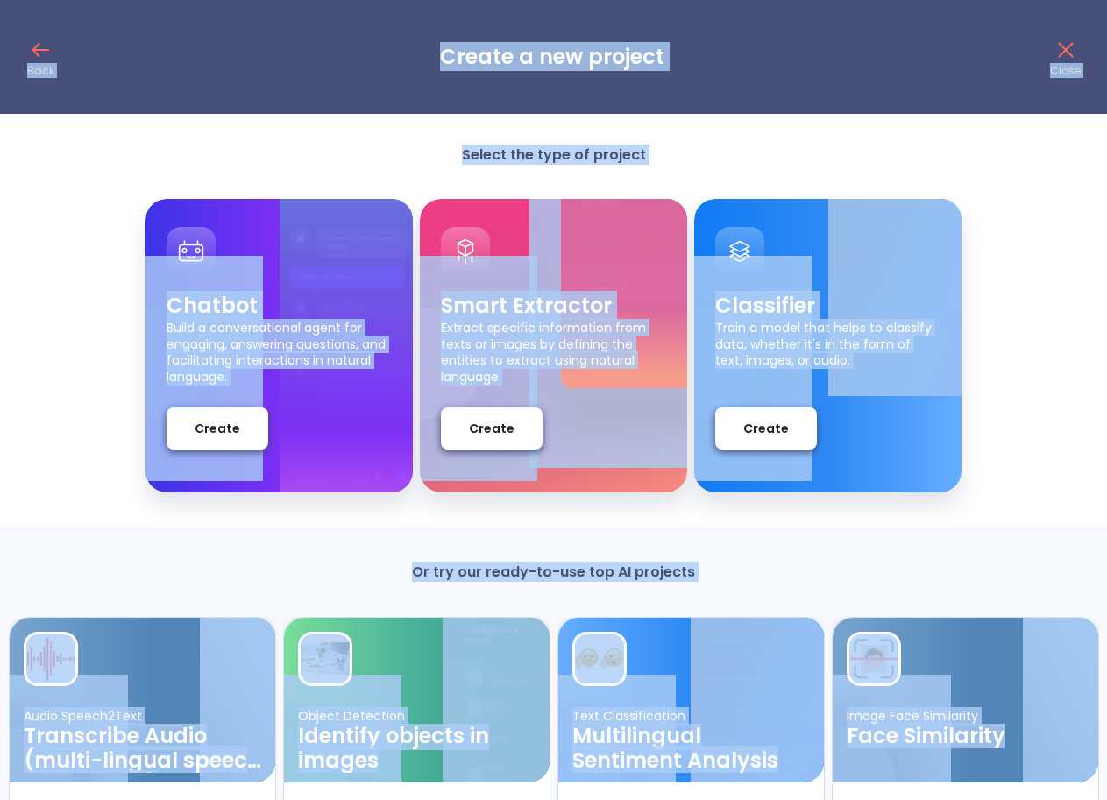
click at [852, 136] on div "Back Create a new project Close Select the type of project Chatbot Build a conv…" at bounding box center [553, 460] width 1107 height 921
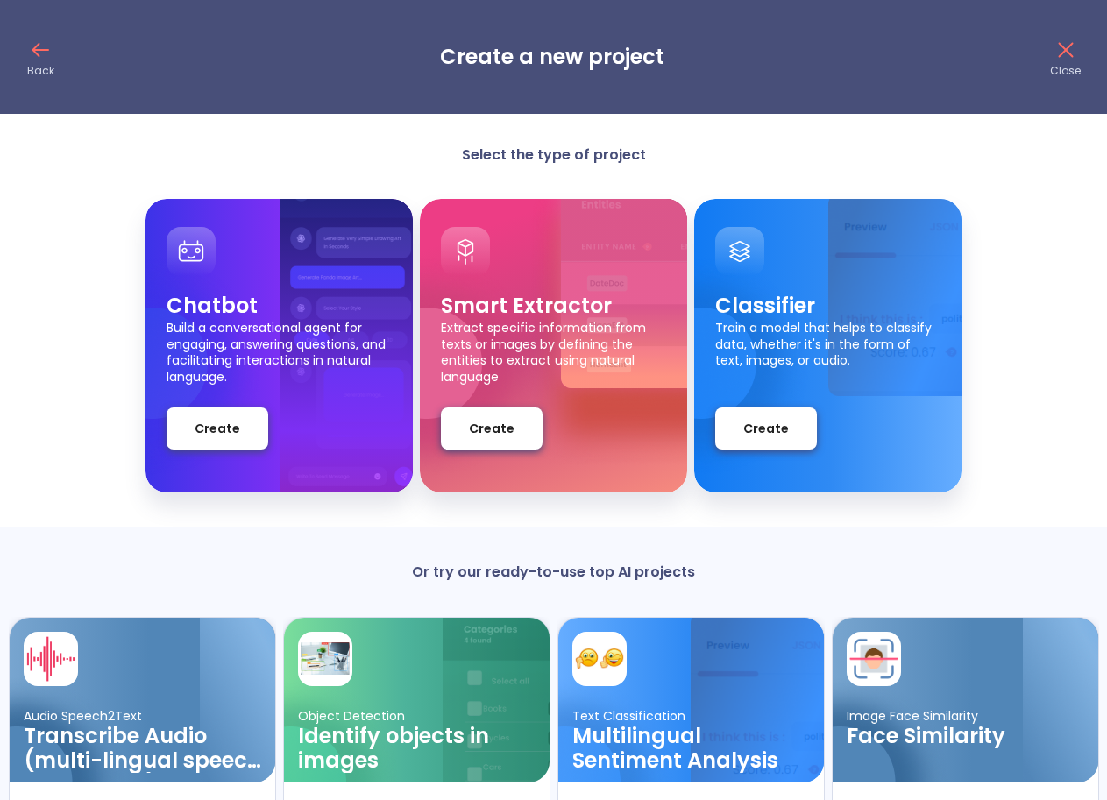
click at [565, 50] on h3 "Create a new project" at bounding box center [552, 57] width 224 height 25
drag, startPoint x: 565, startPoint y: 50, endPoint x: 635, endPoint y: 67, distance: 72.3
click at [635, 67] on h3 "Create a new project" at bounding box center [552, 57] width 224 height 25
drag, startPoint x: 458, startPoint y: 150, endPoint x: 662, endPoint y: 158, distance: 204.4
click at [662, 158] on p "Select the type of project" at bounding box center [554, 155] width 351 height 18
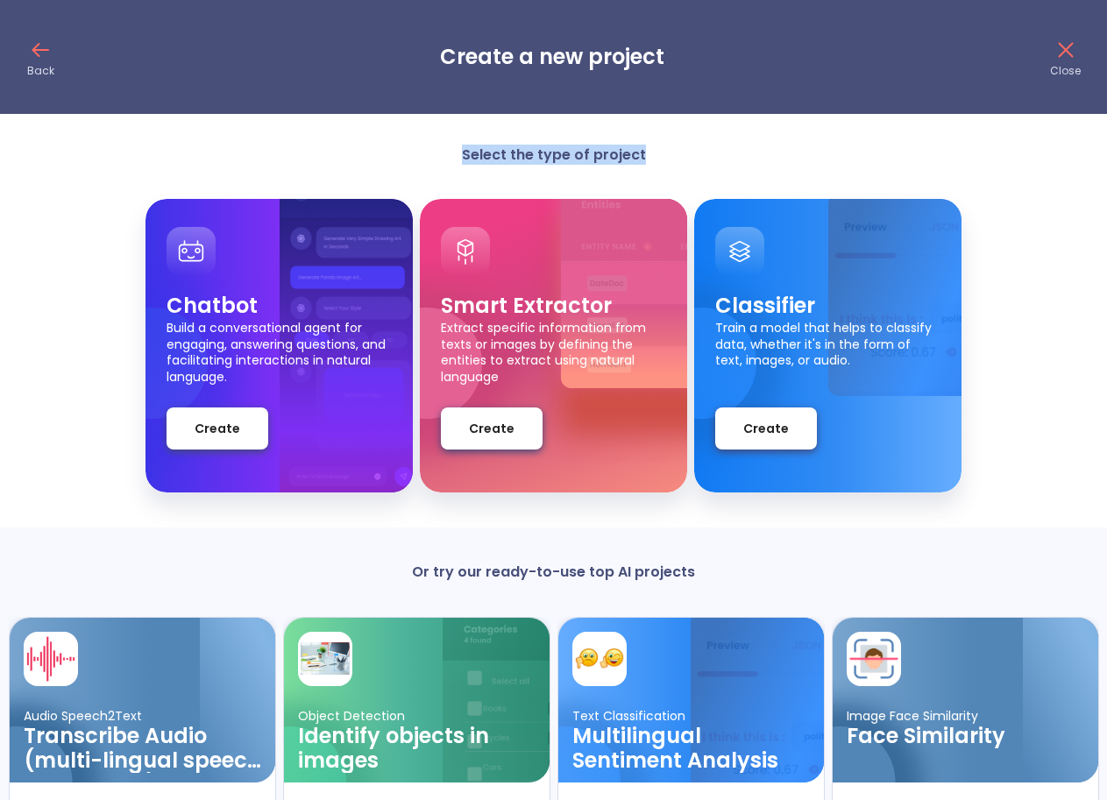
copy p "Select the type of project"
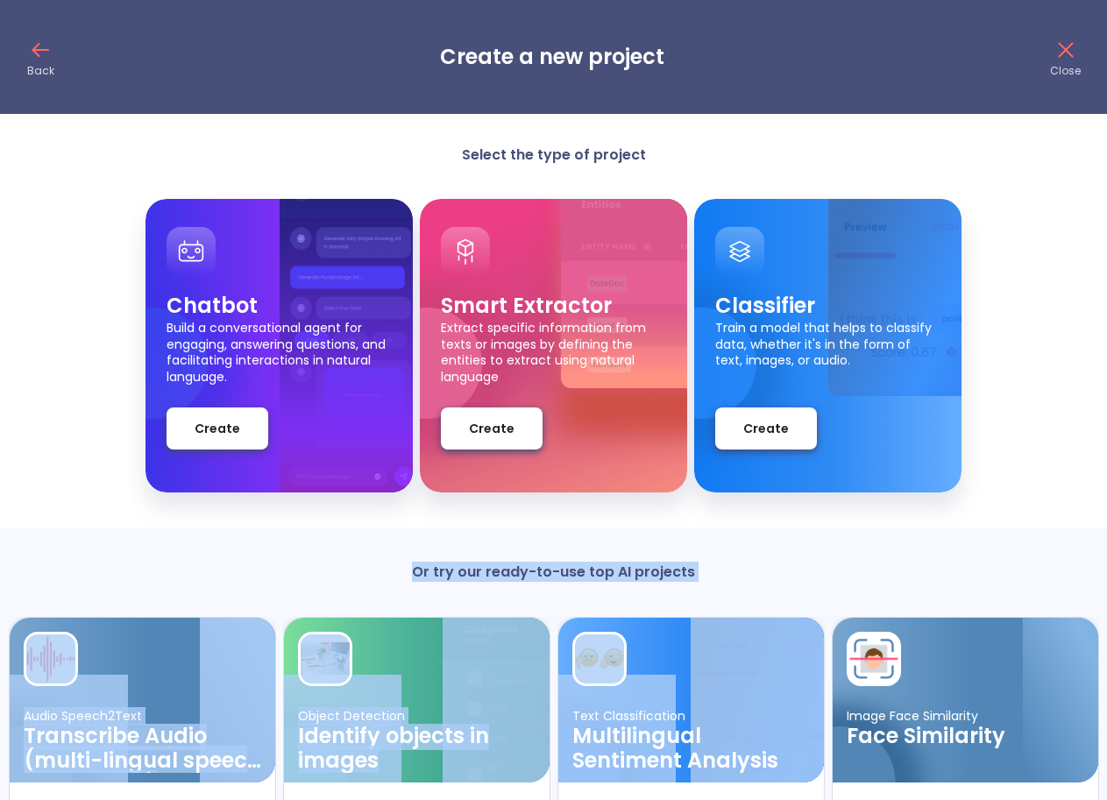
drag, startPoint x: 411, startPoint y: 573, endPoint x: 704, endPoint y: 592, distance: 293.4
click at [704, 592] on div "Or try our ready-to-use top AI projects Audio Speech2Text Transcribe Audio (mul…" at bounding box center [553, 724] width 1107 height 393
copy div "Or try our ready-to-use top AI projects Audio Speech2Text Transcribe Audio (mul…"
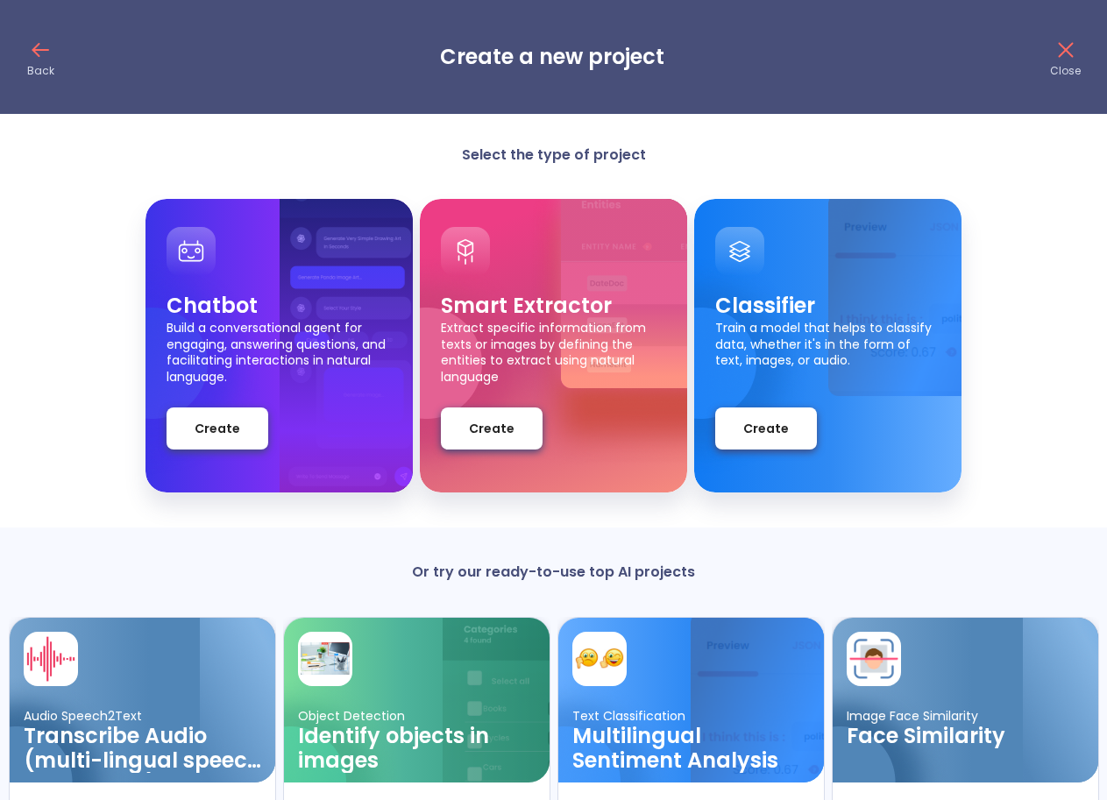
click at [67, 383] on div "Chatbot Build a conversational agent for engaging, answering questions, and fac…" at bounding box center [553, 346] width 1107 height 294
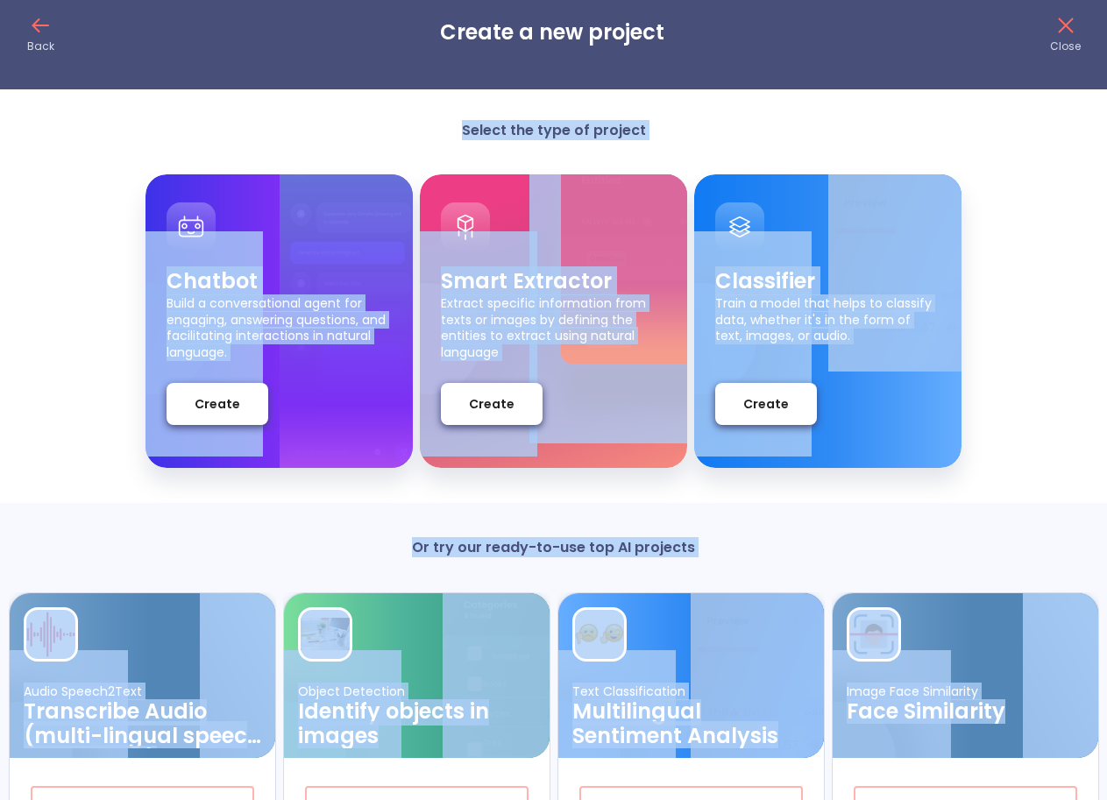
scroll to position [153, 0]
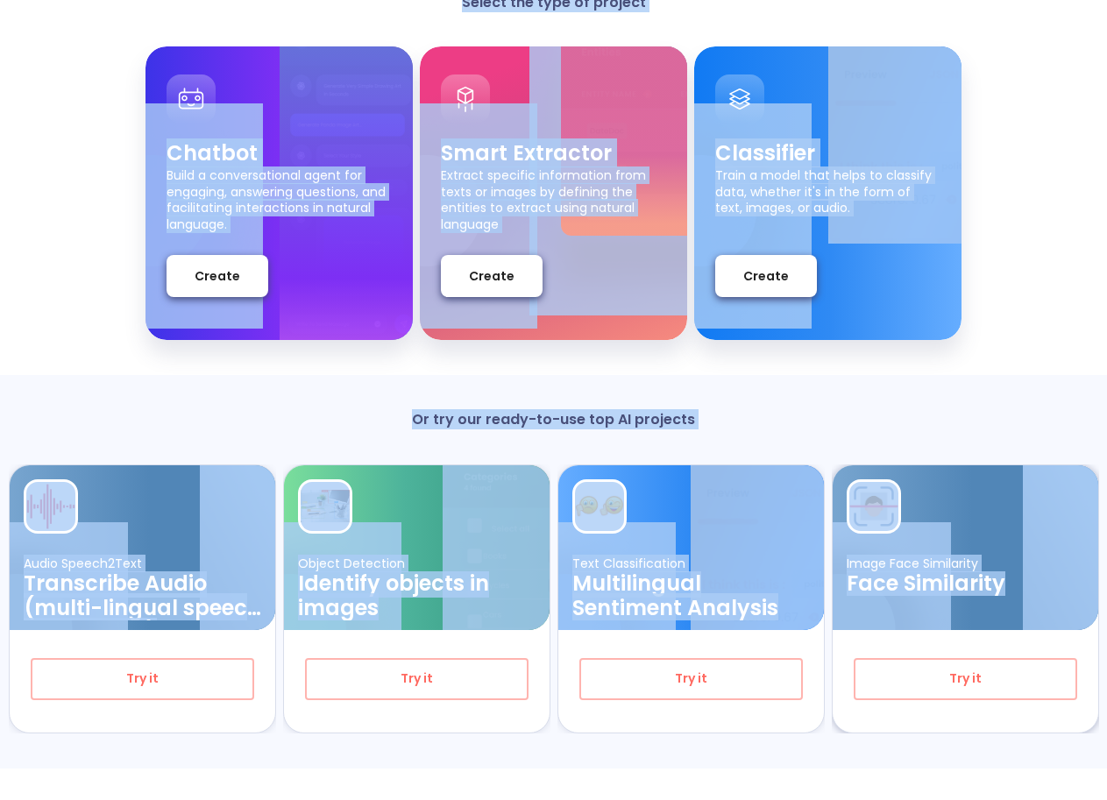
drag, startPoint x: 464, startPoint y: 154, endPoint x: 1040, endPoint y: 704, distance: 796.1
click at [1040, 704] on div "Select the type of project Chatbot Build a conversational agent for engaging, a…" at bounding box center [553, 381] width 1107 height 776
copy div "Select the type of project Chatbot Build a conversational agent for engaging, a…"
click at [1041, 167] on div "Chatbot Build a conversational agent for engaging, answering questions, and fac…" at bounding box center [553, 193] width 1107 height 294
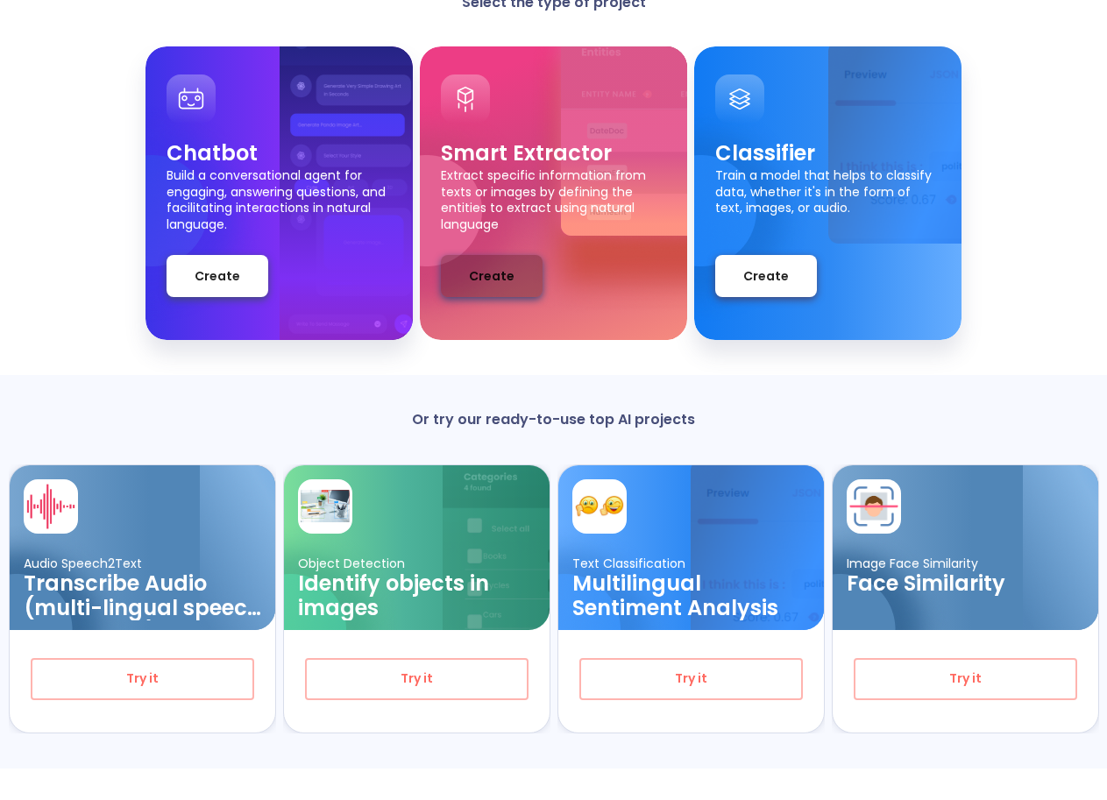
click at [481, 278] on span "Create" at bounding box center [492, 277] width 46 height 22
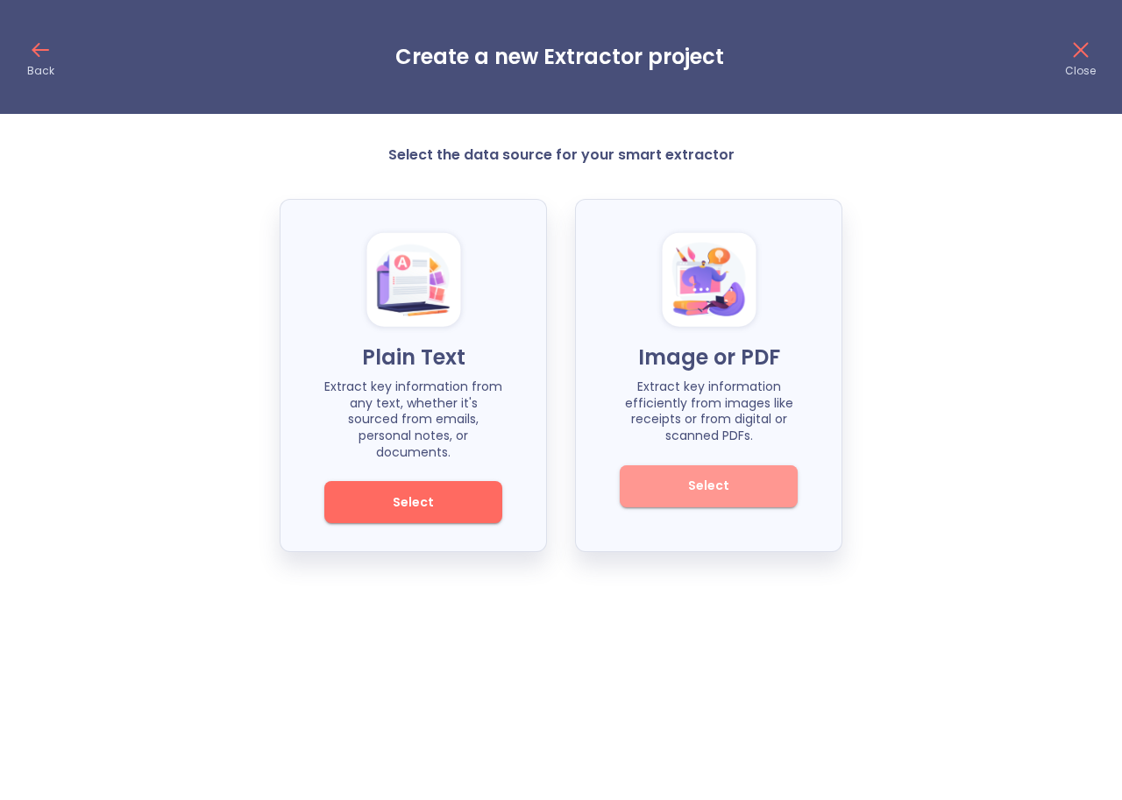
click at [679, 494] on span "Select" at bounding box center [709, 486] width 118 height 22
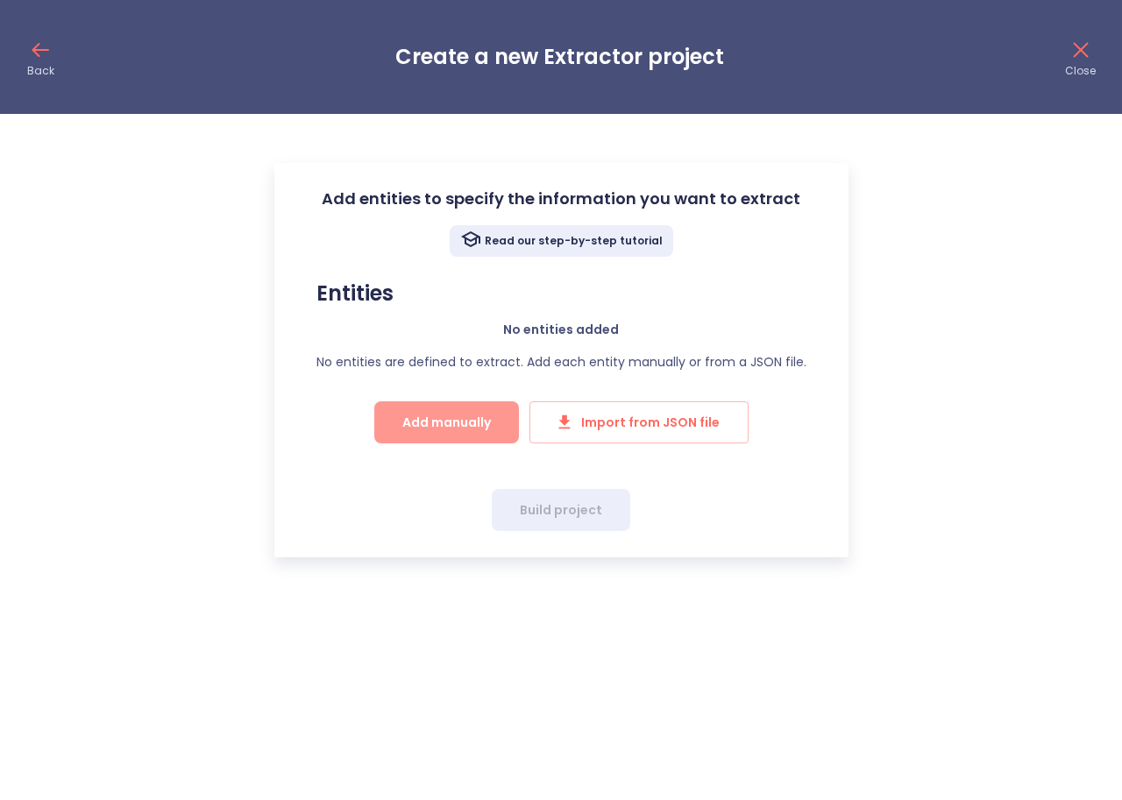
click at [445, 421] on span "Add manually" at bounding box center [446, 423] width 89 height 22
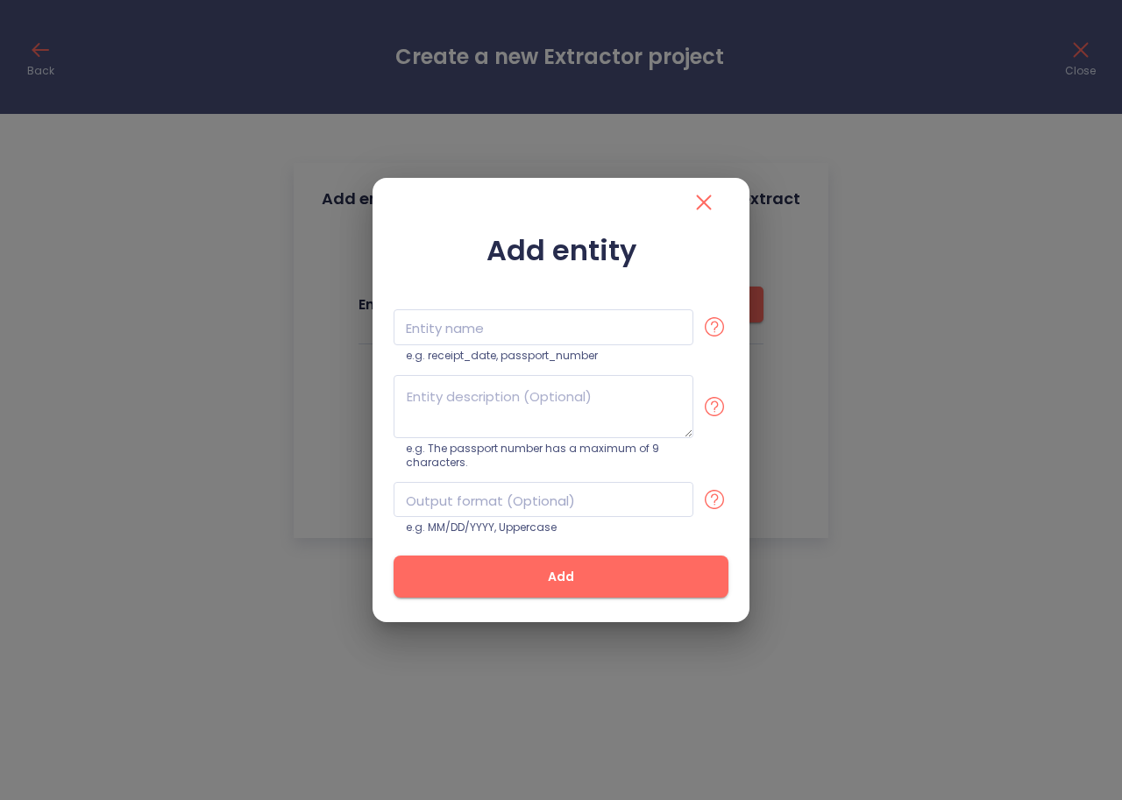
click at [714, 326] on icon at bounding box center [714, 327] width 28 height 28
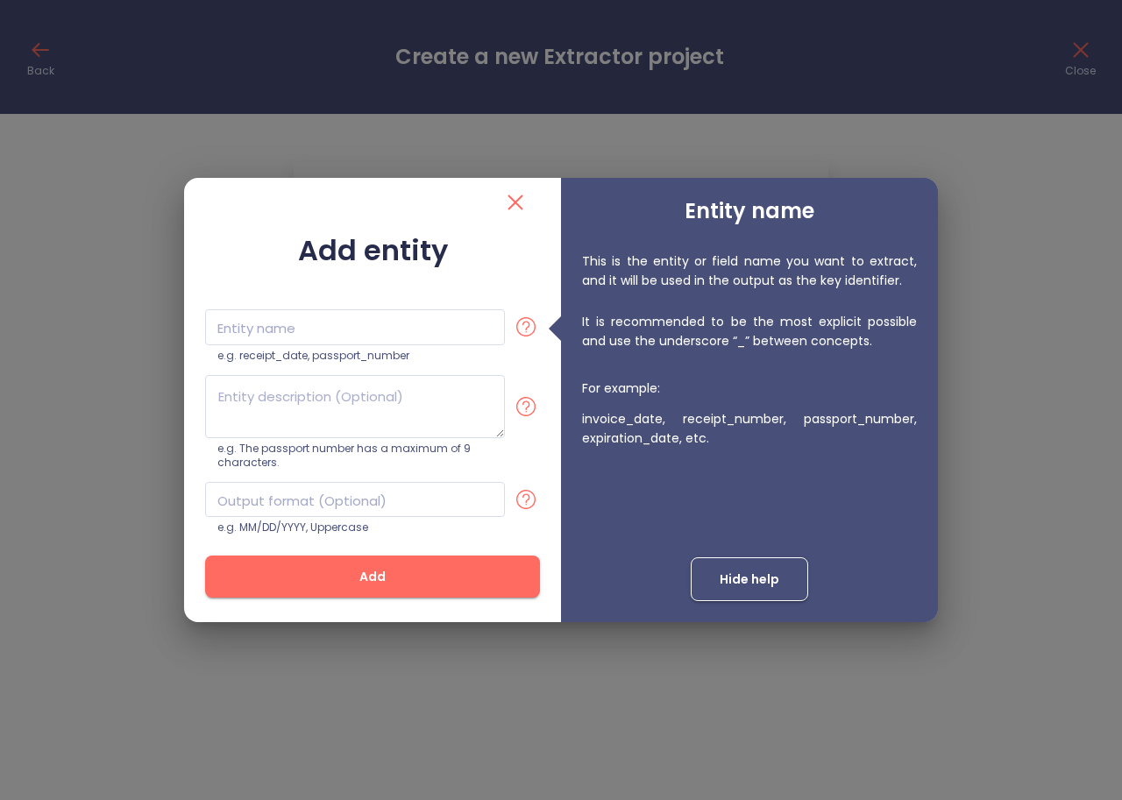
click at [953, 357] on div "Add entity Entity name Entity name e.g. receipt_date, passport_number e.g. The …" at bounding box center [561, 400] width 1122 height 800
click at [504, 205] on icon "close" at bounding box center [515, 202] width 28 height 28
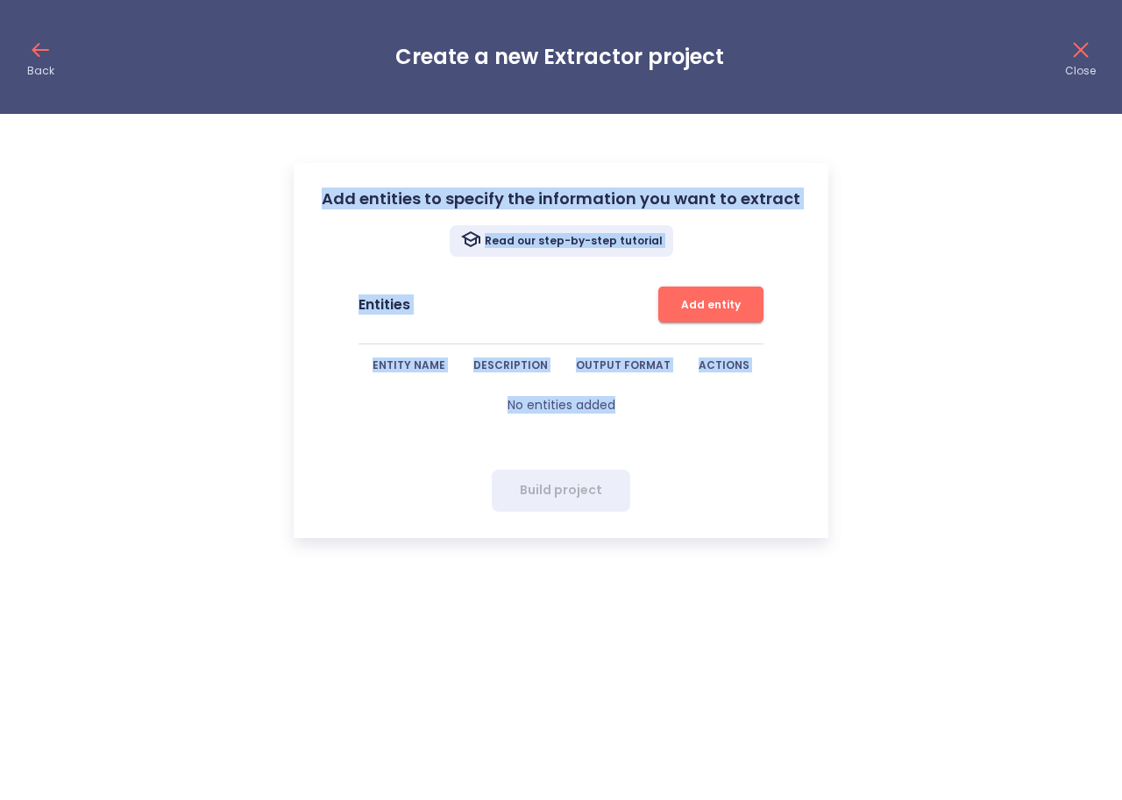
drag, startPoint x: 329, startPoint y: 202, endPoint x: 701, endPoint y: 465, distance: 456.5
click at [701, 465] on div "Add entities to specify the information you want to extract Read our step-by-st…" at bounding box center [561, 350] width 535 height 375
copy div "Add entities to specify the information you want to extract Read our step-by-st…"
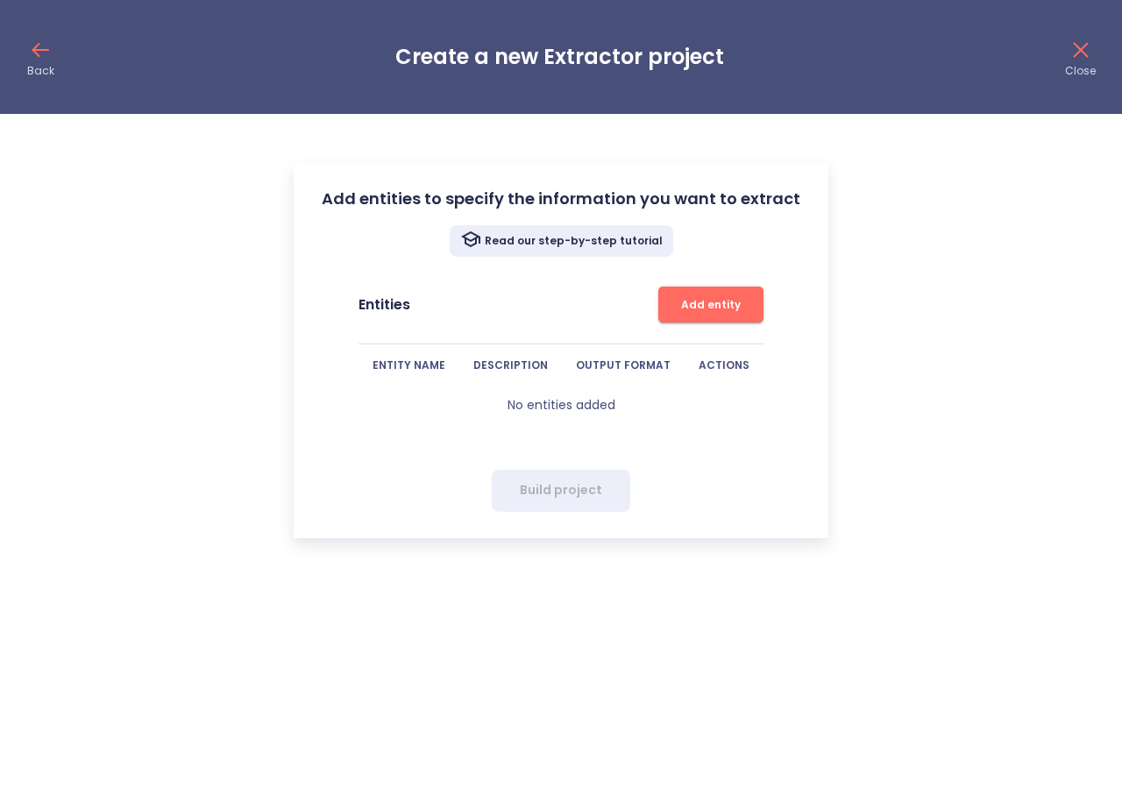
click at [39, 50] on icon at bounding box center [41, 50] width 14 height 0
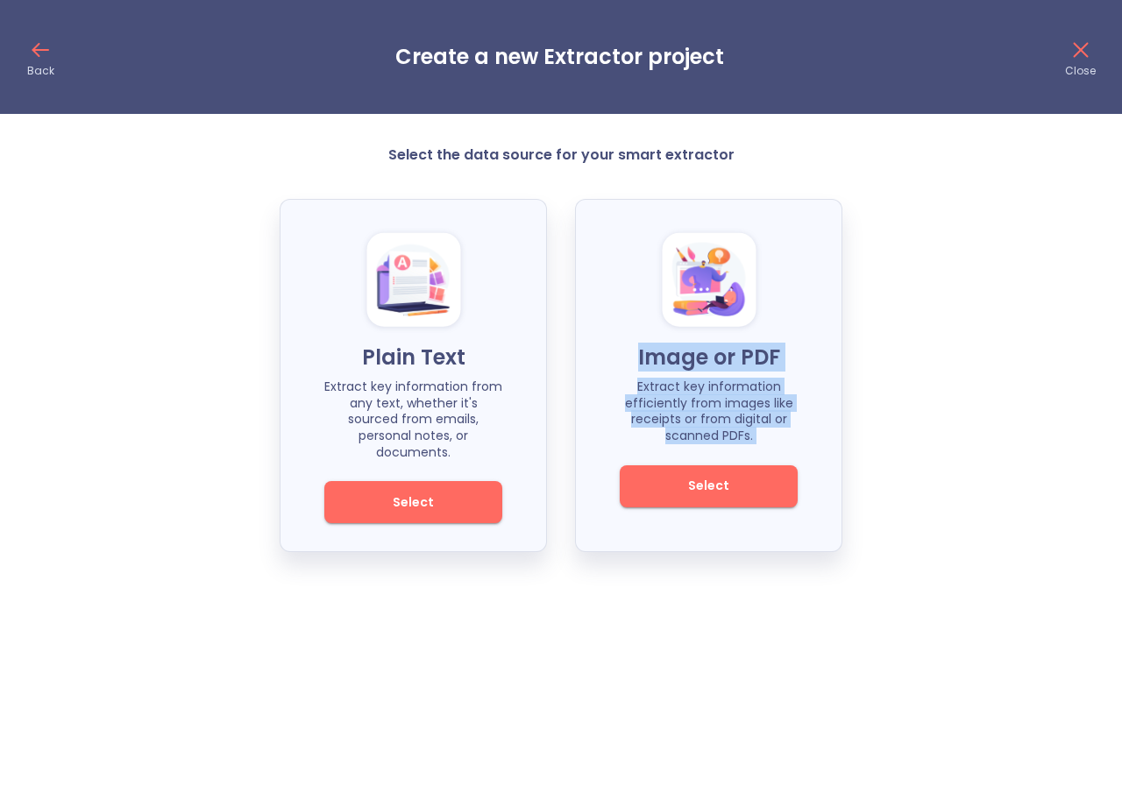
drag, startPoint x: 637, startPoint y: 349, endPoint x: 761, endPoint y: 458, distance: 165.2
click at [761, 458] on div "Image or PDF Extract key information efficiently from images like receipts or f…" at bounding box center [708, 375] width 267 height 353
copy div "Image or PDF Extract key information efficiently from images like receipts or f…"
click at [717, 498] on button "Select" at bounding box center [709, 486] width 178 height 42
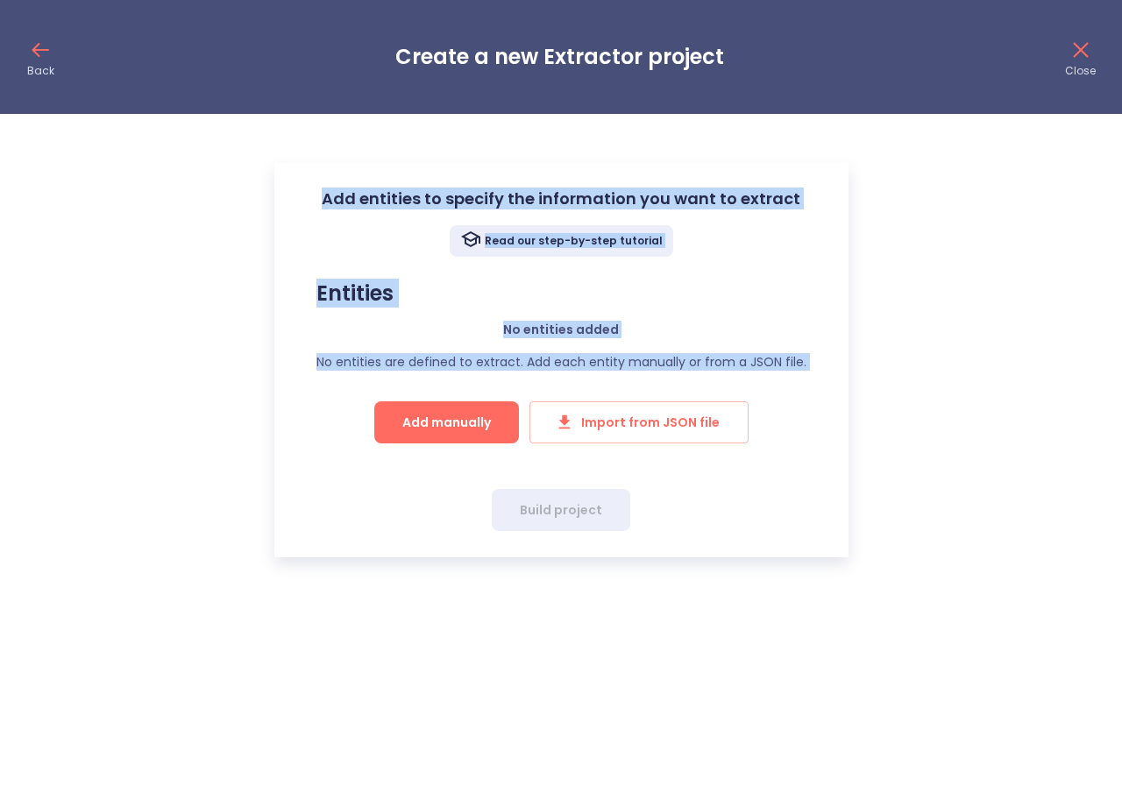
click at [423, 509] on div "Add entities to specify the information you want to extract Read our step-by-st…" at bounding box center [561, 360] width 574 height 394
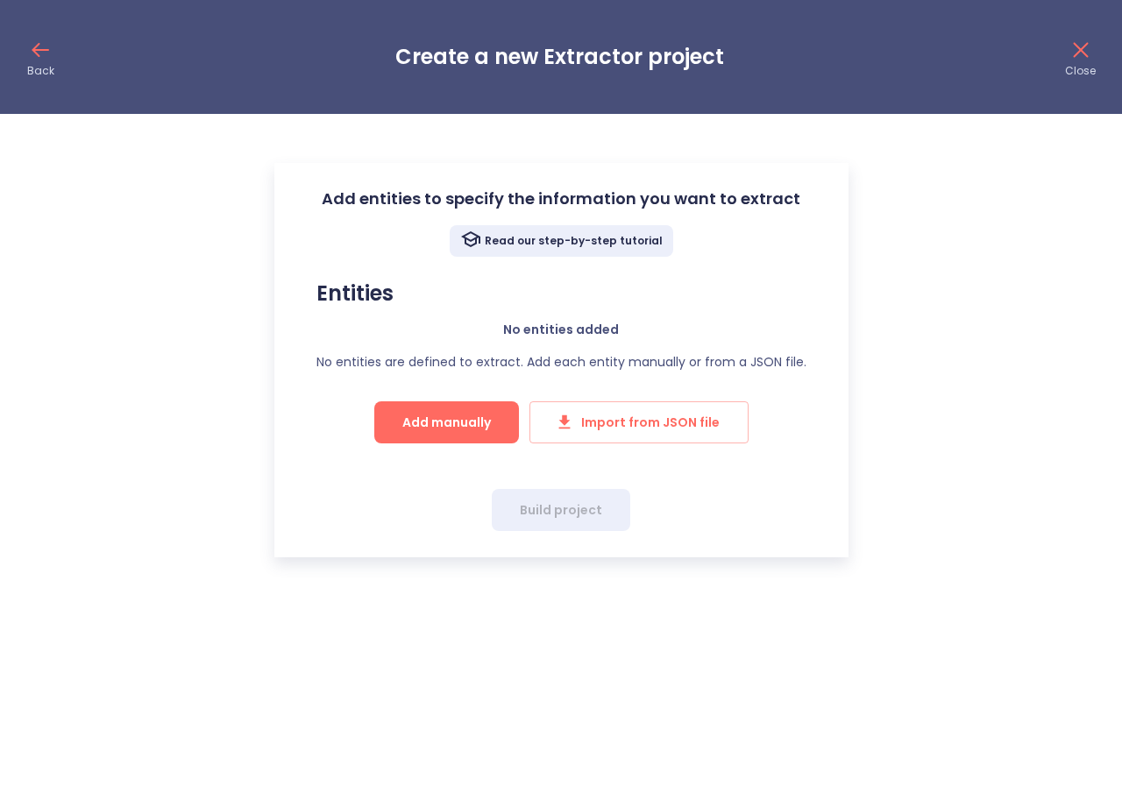
click at [565, 331] on strong "No entities added" at bounding box center [561, 330] width 116 height 18
click at [416, 430] on span "Add manually" at bounding box center [446, 423] width 89 height 22
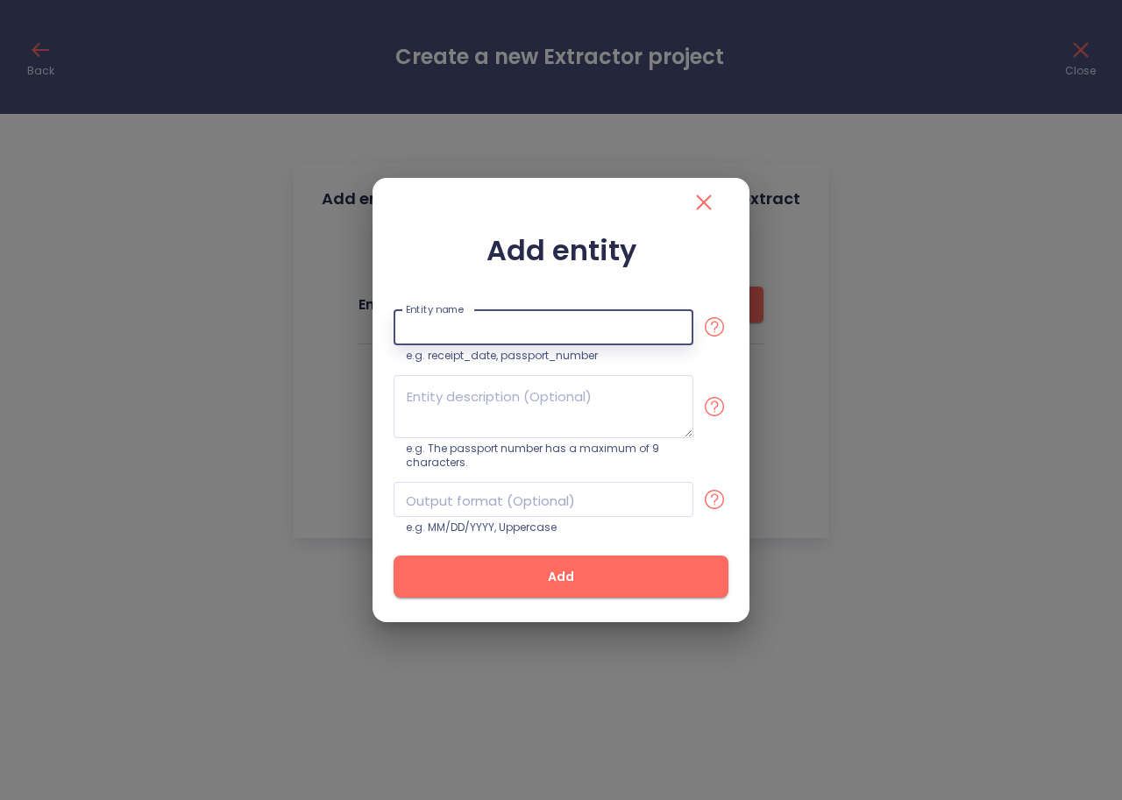
click at [482, 329] on input "text" at bounding box center [544, 327] width 300 height 36
type input "Text"
click at [555, 579] on span "Add" at bounding box center [561, 577] width 279 height 22
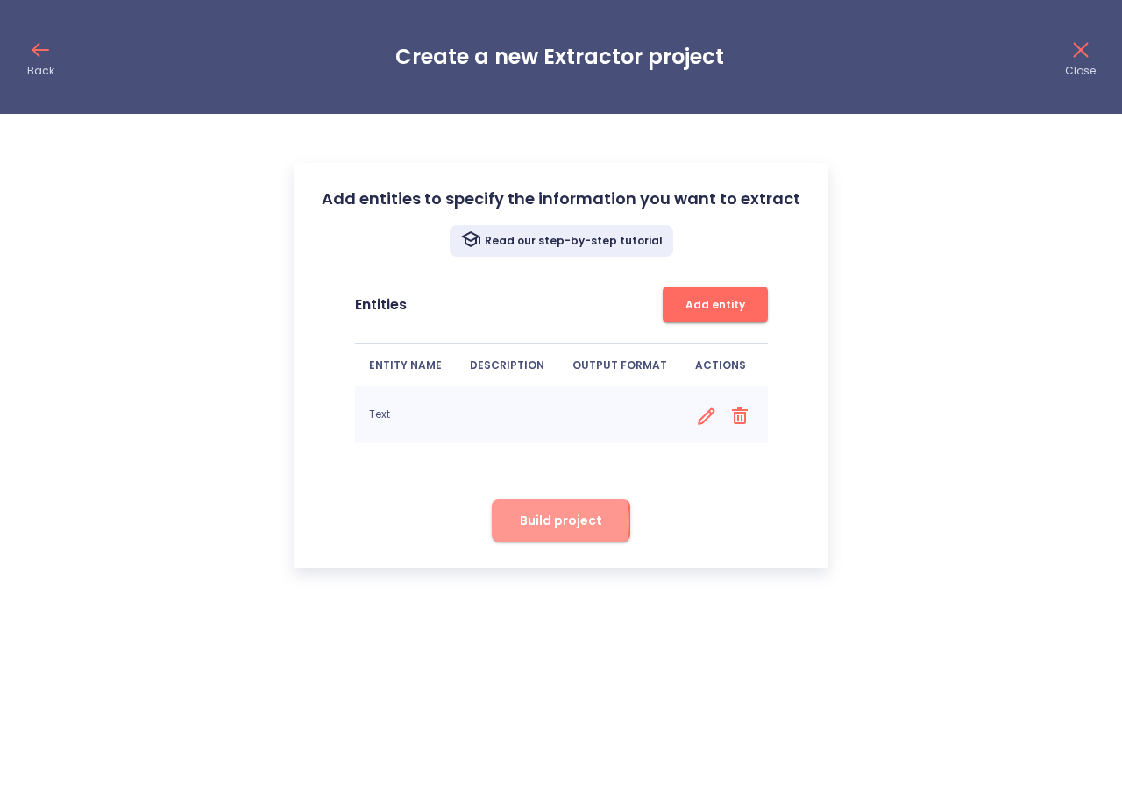
click at [542, 522] on span "Build project" at bounding box center [561, 521] width 82 height 22
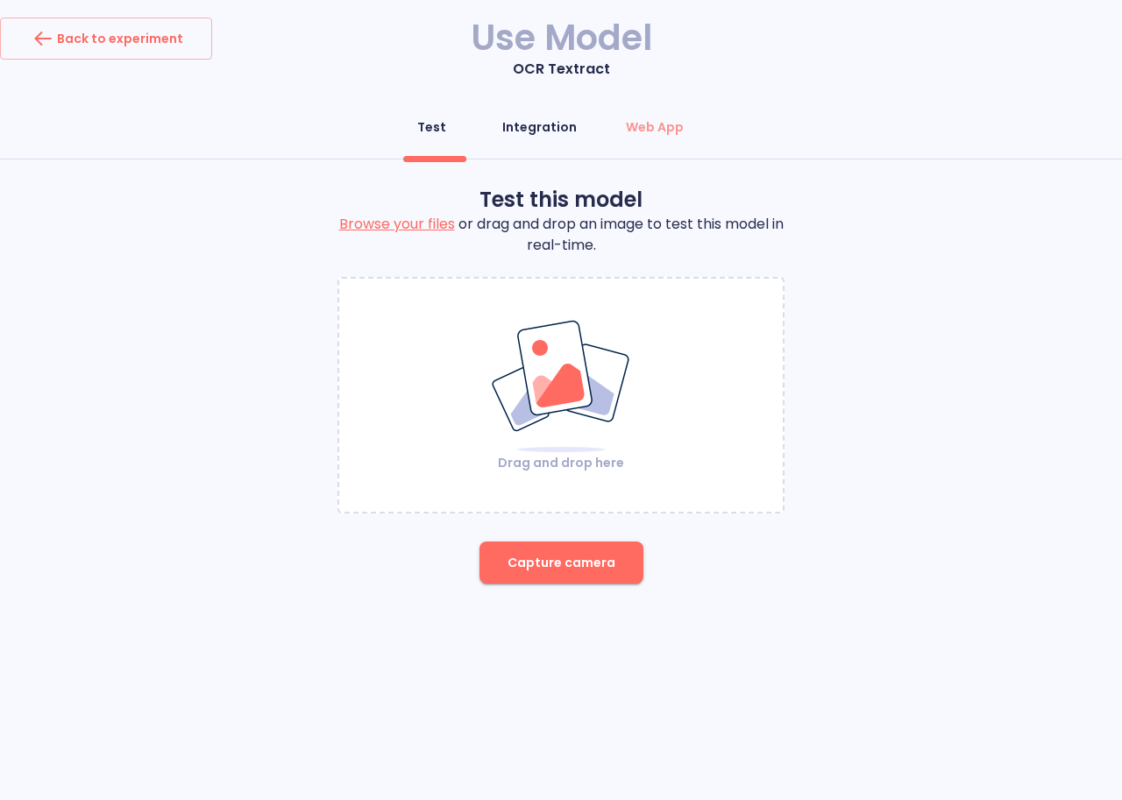
click at [536, 123] on div "Integration" at bounding box center [539, 127] width 75 height 18
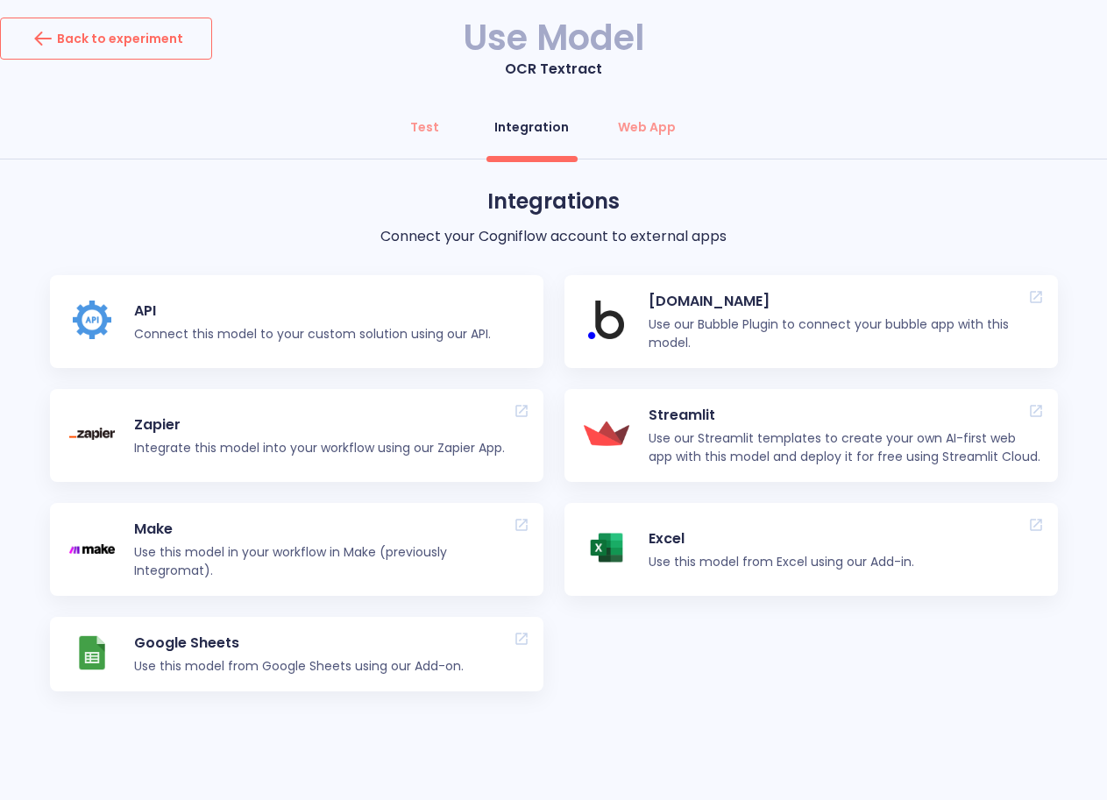
click at [112, 40] on div "Back to experiment" at bounding box center [106, 39] width 154 height 28
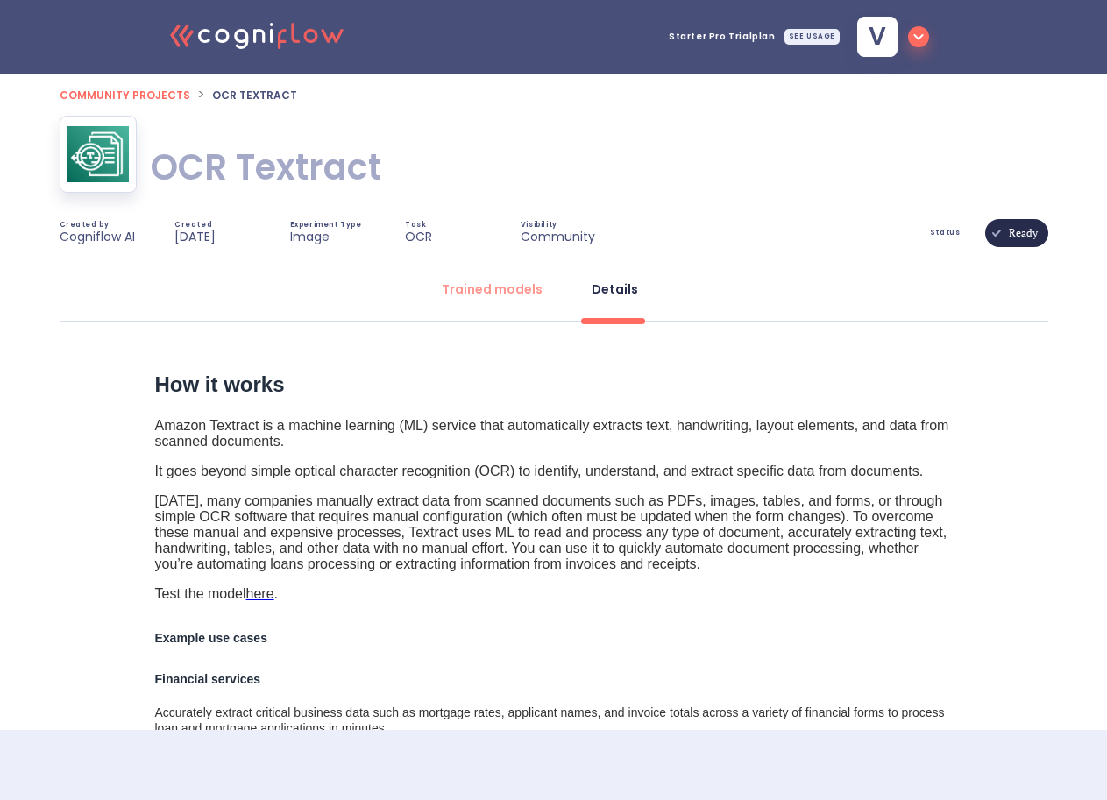
click at [111, 163] on img at bounding box center [97, 154] width 61 height 56
click at [915, 36] on icon "button" at bounding box center [918, 37] width 10 height 6
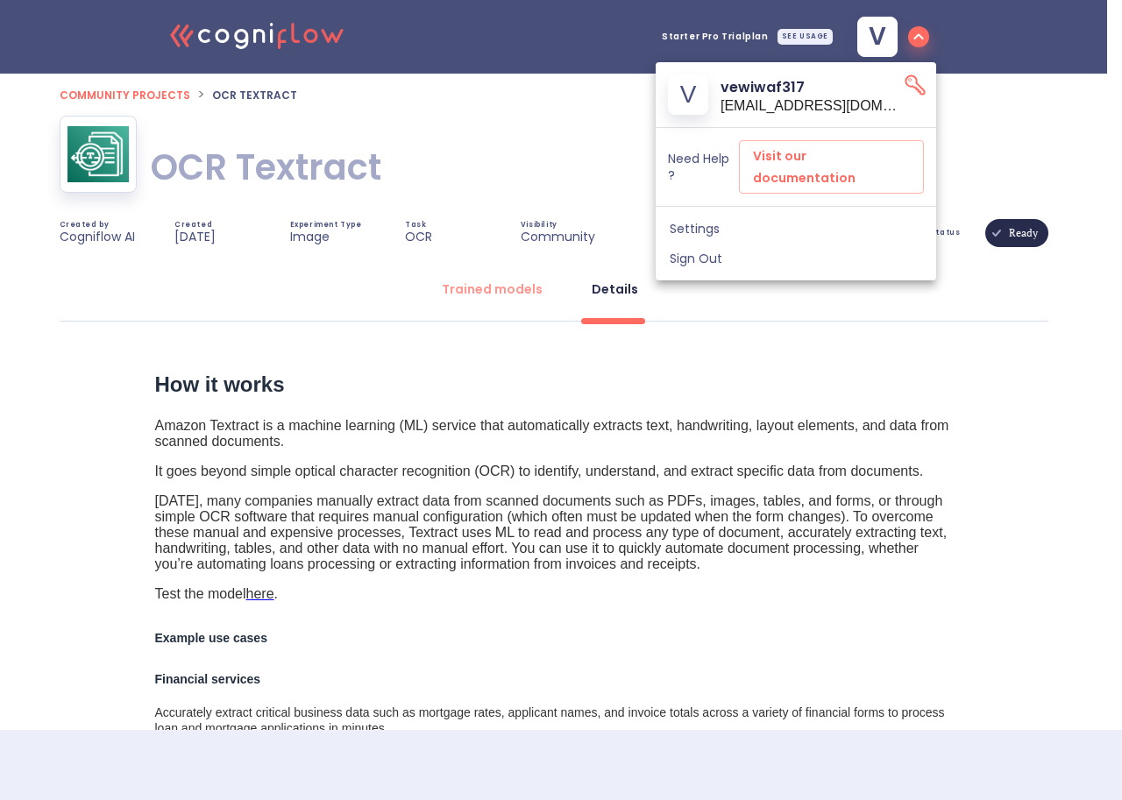
click at [827, 320] on div at bounding box center [561, 400] width 1122 height 800
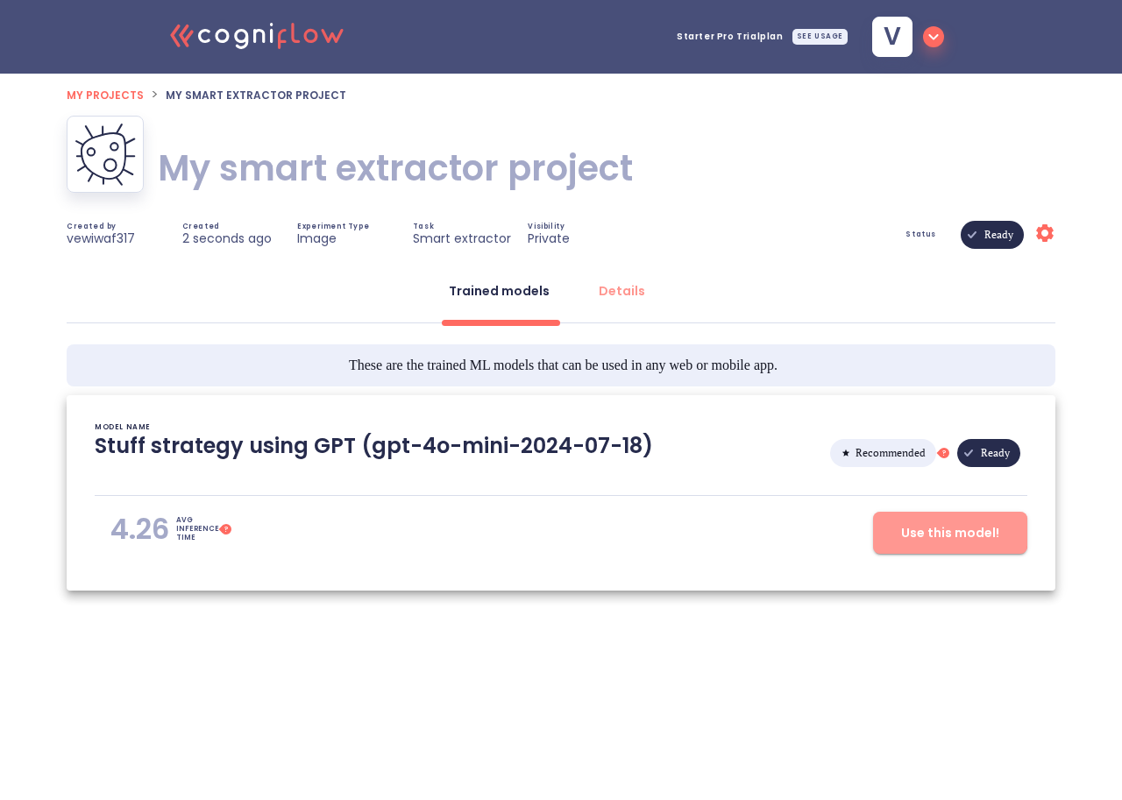
click at [934, 532] on span "Use this model!" at bounding box center [950, 533] width 98 height 22
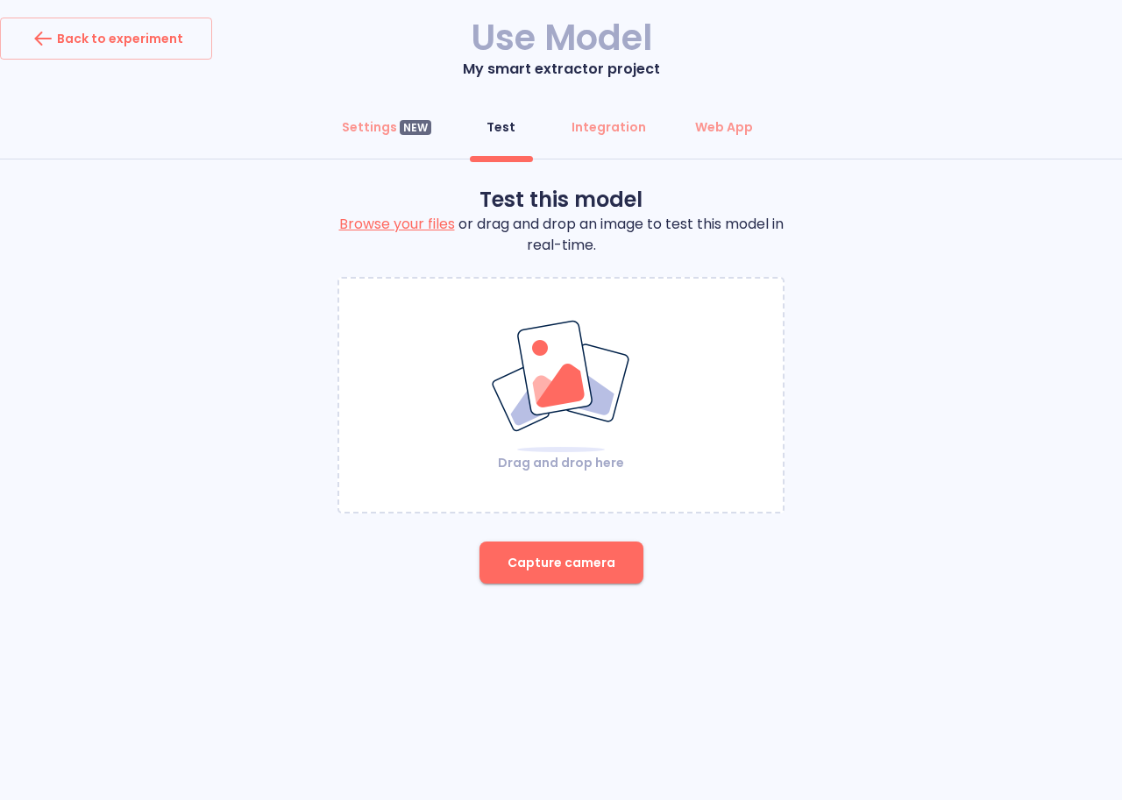
click at [385, 229] on label "Browse your files" at bounding box center [397, 224] width 116 height 20
click at [0, 0] on input "Browse your files" at bounding box center [0, 0] width 0 height 0
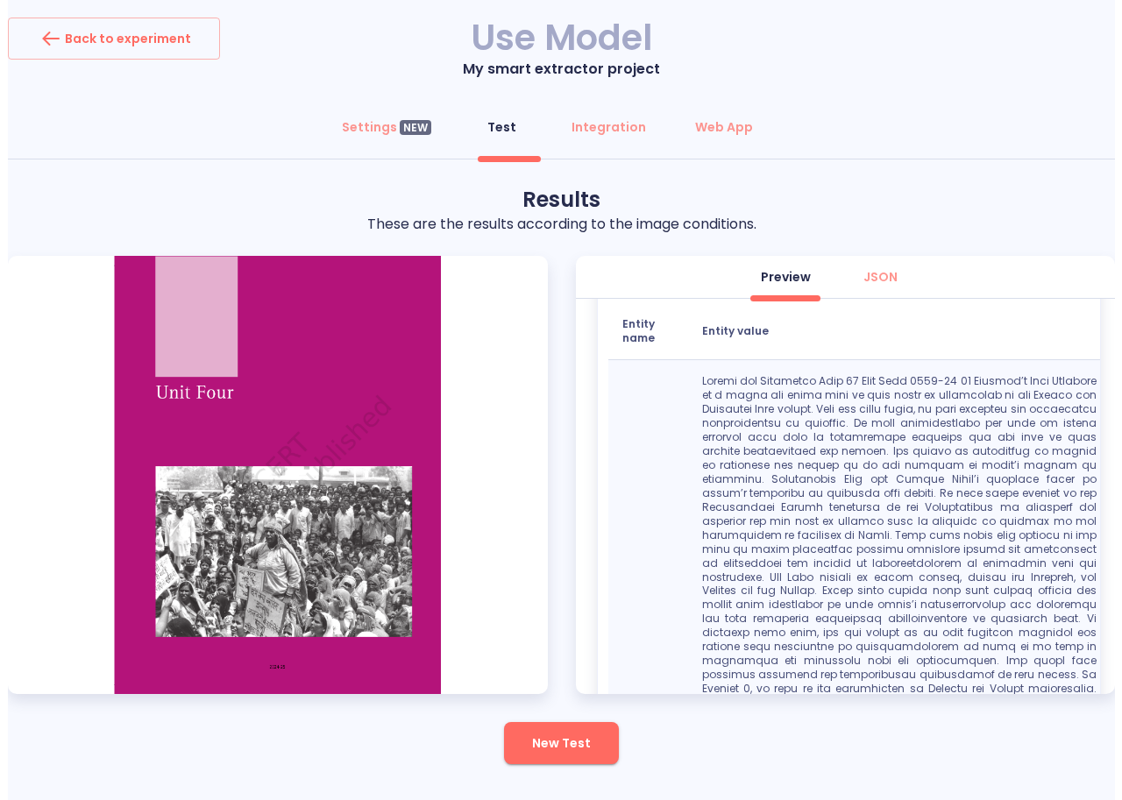
scroll to position [22, 0]
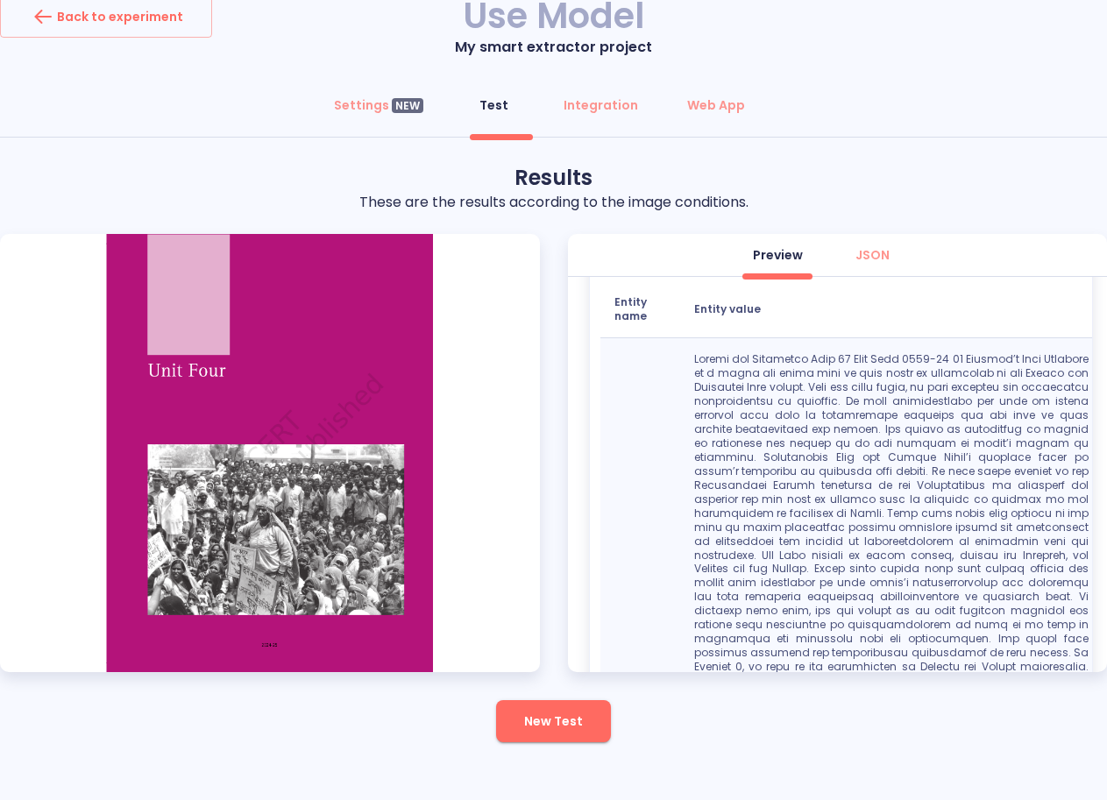
click at [410, 497] on img at bounding box center [270, 453] width 540 height 438
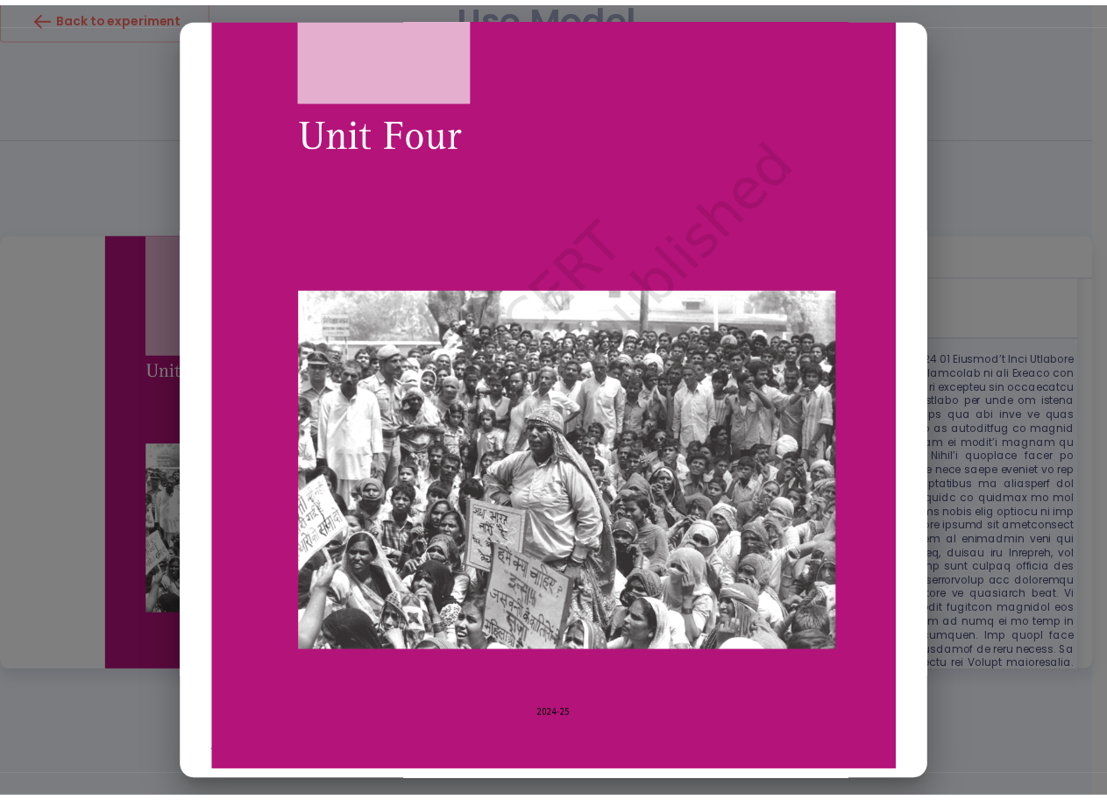
scroll to position [244, 0]
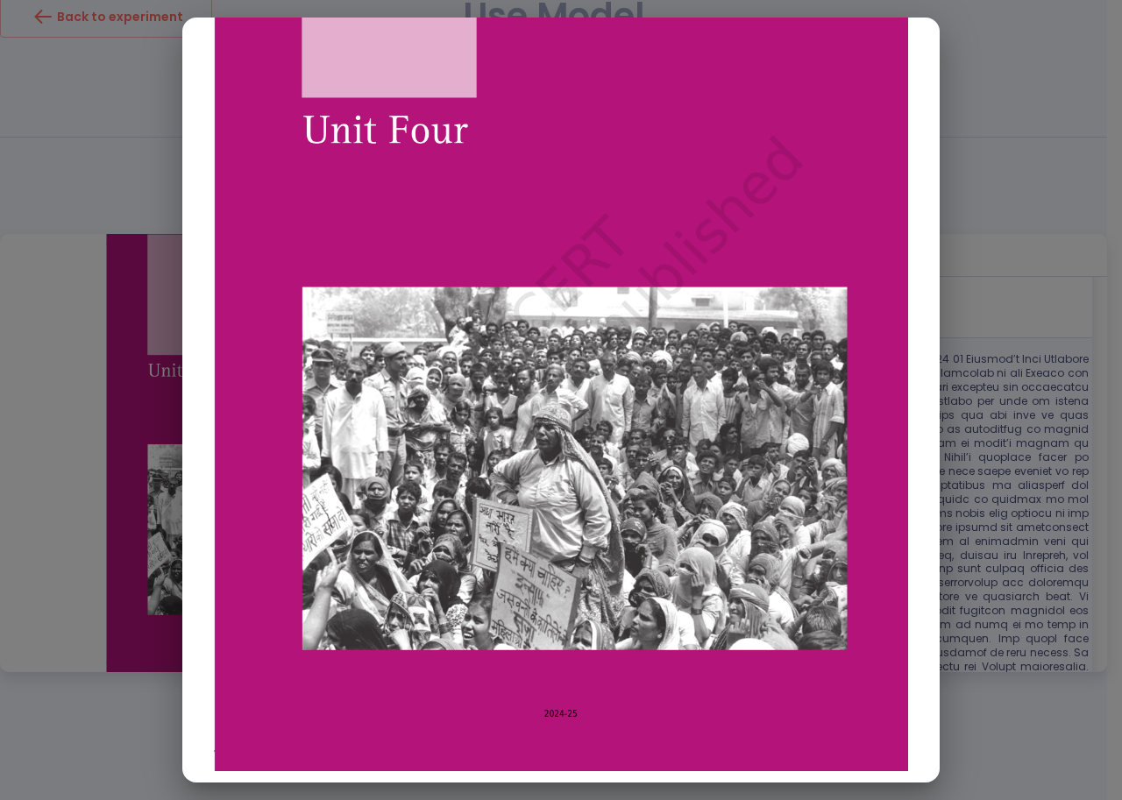
click at [1023, 112] on div at bounding box center [561, 400] width 1122 height 800
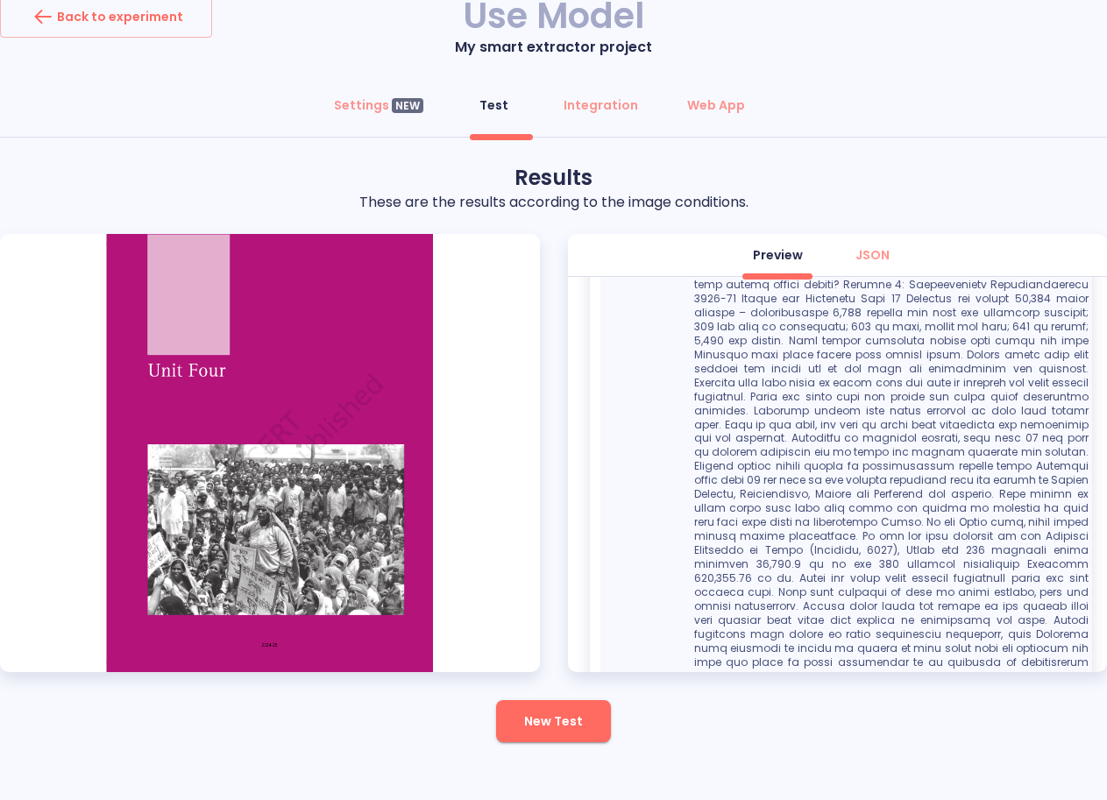
scroll to position [3254, 0]
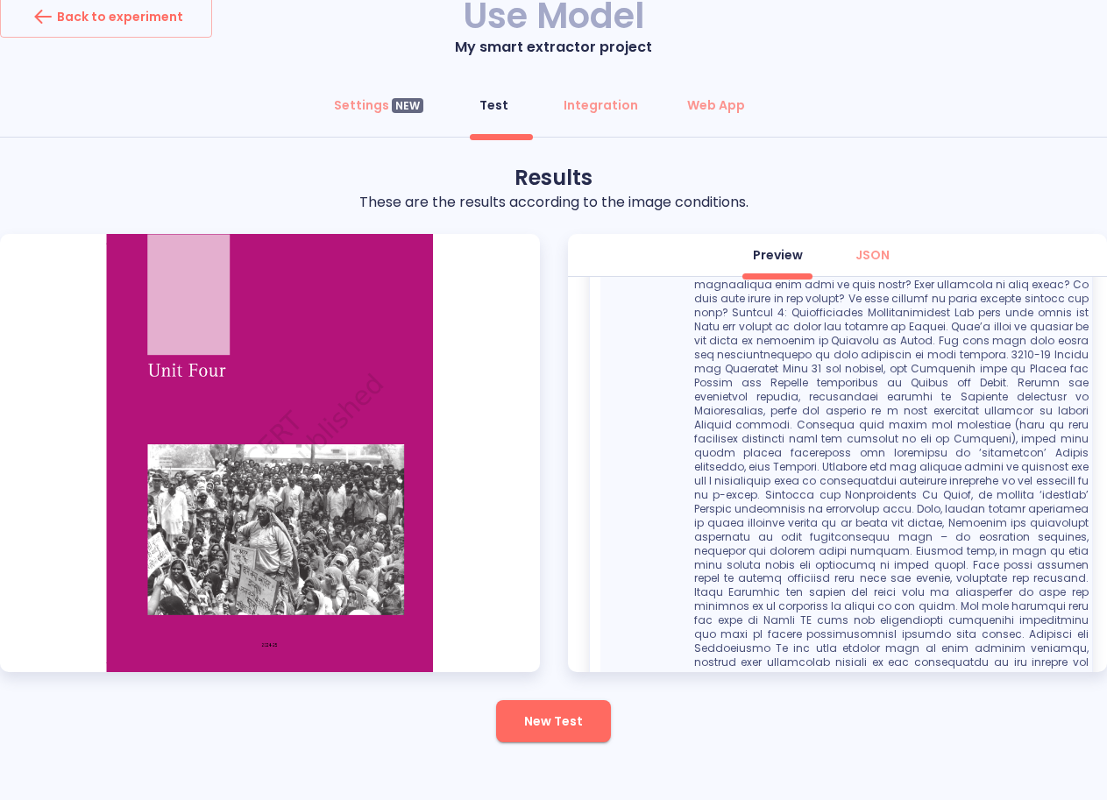
scroll to position [1851, 0]
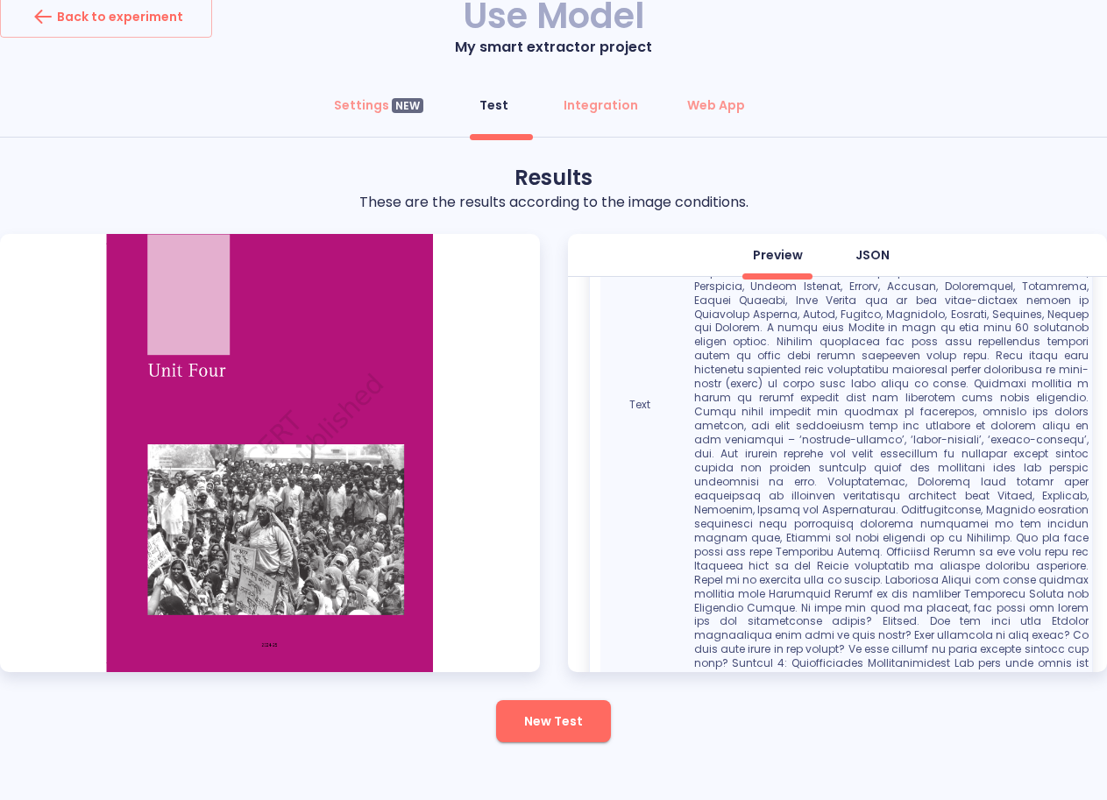
click at [864, 259] on div "JSON" at bounding box center [873, 255] width 34 height 18
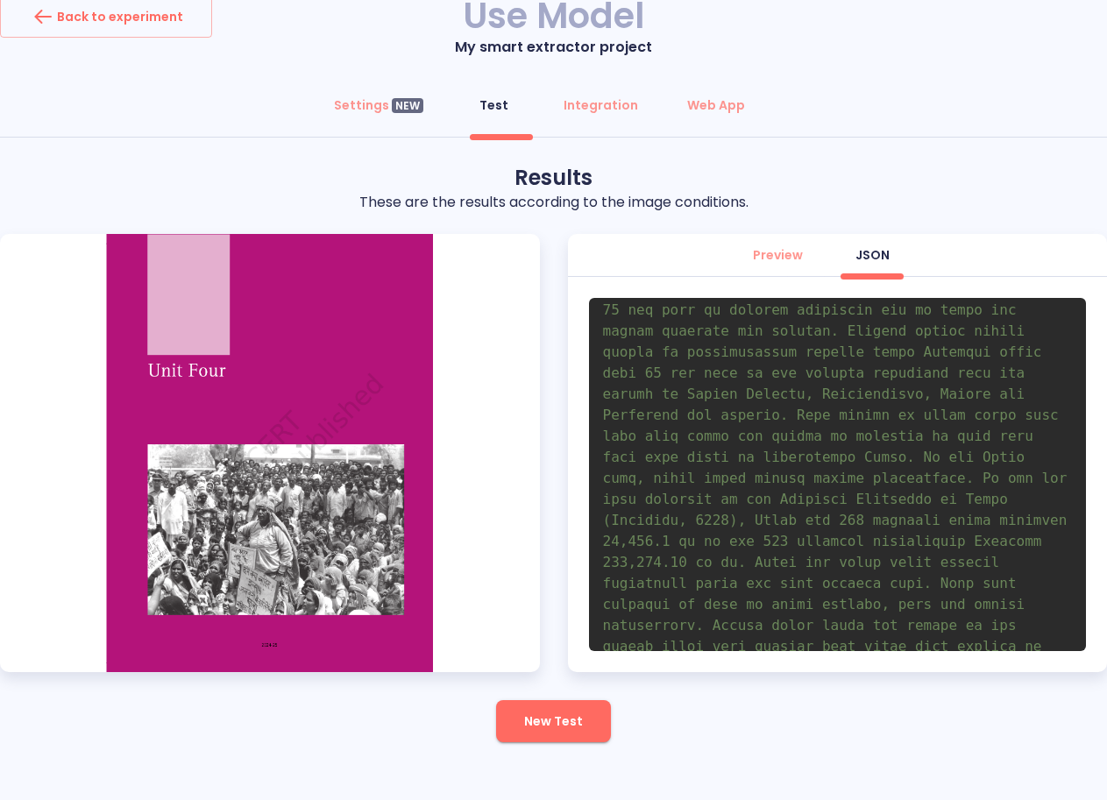
scroll to position [6716, 0]
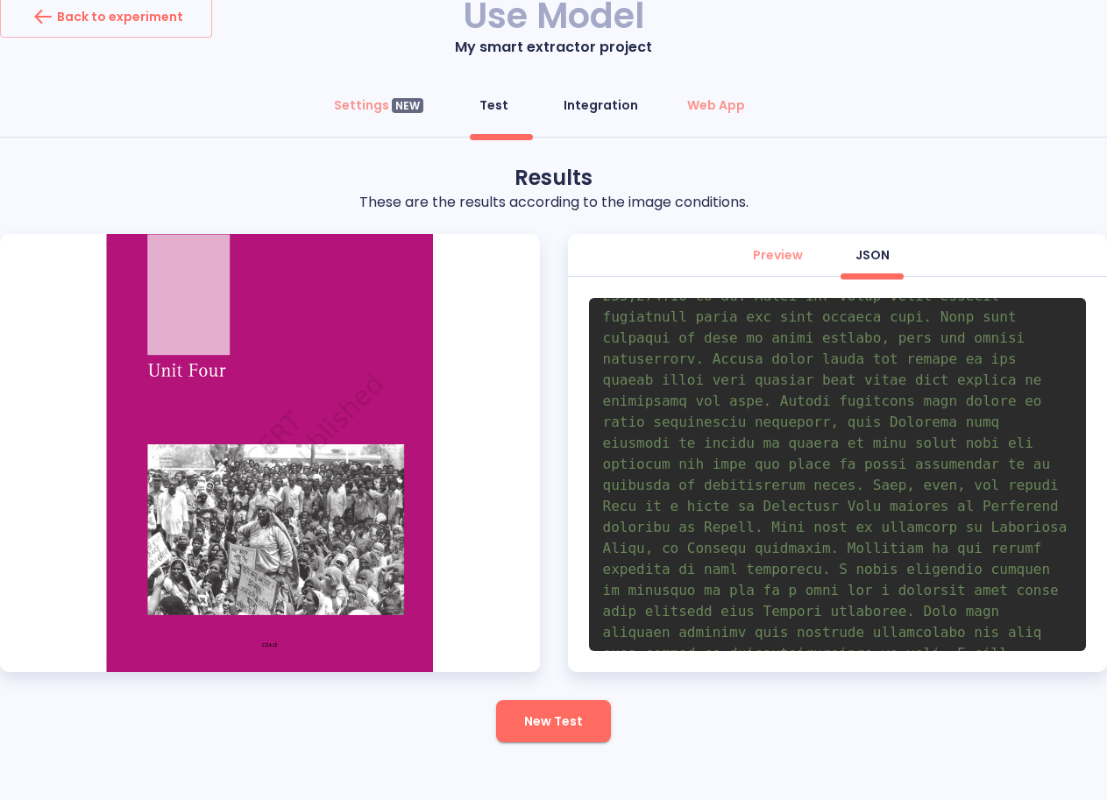
click at [593, 108] on div "Integration" at bounding box center [601, 105] width 75 height 18
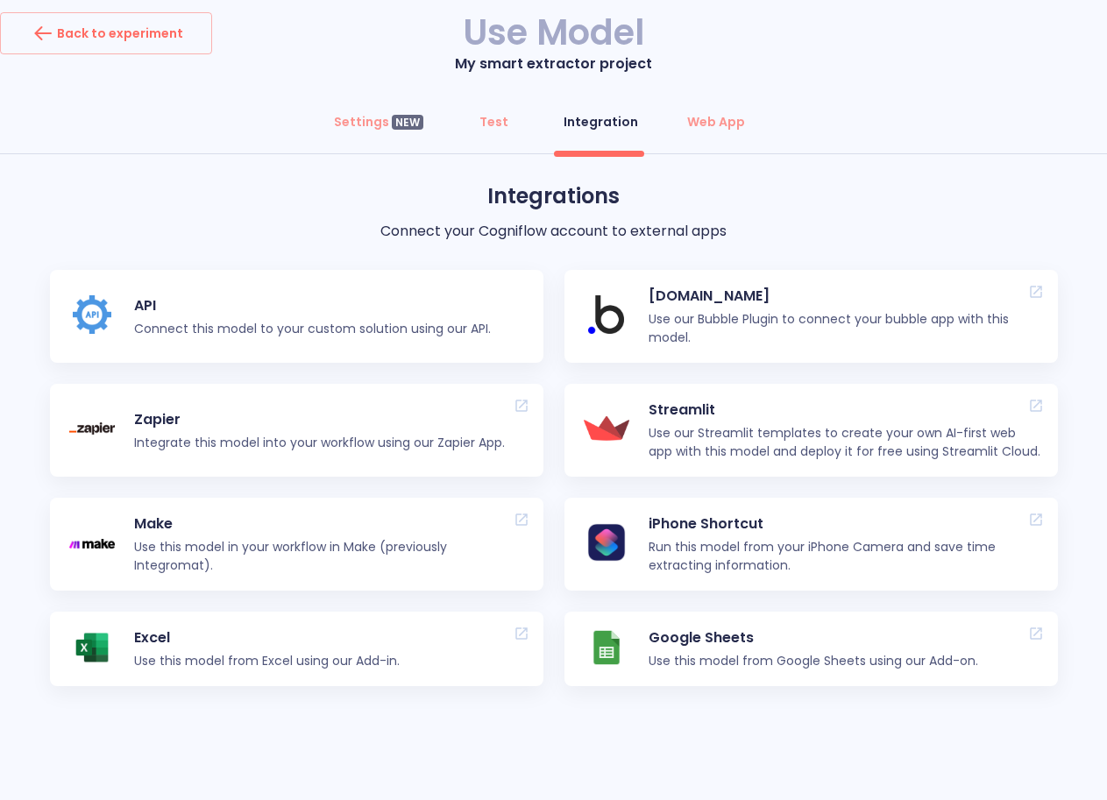
click at [132, 317] on div at bounding box center [92, 316] width 84 height 42
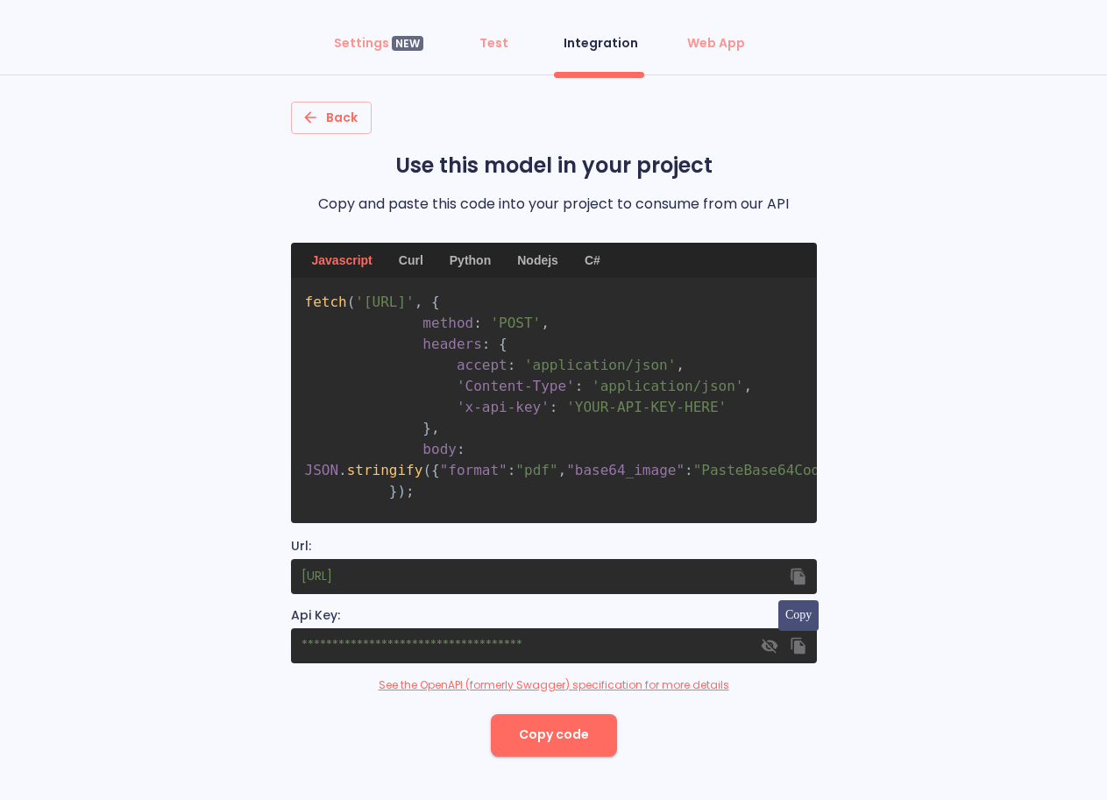
click at [801, 585] on icon "button" at bounding box center [798, 576] width 18 height 18
click at [794, 579] on icon "button" at bounding box center [798, 576] width 14 height 17
click at [798, 576] on icon "button" at bounding box center [798, 576] width 14 height 17
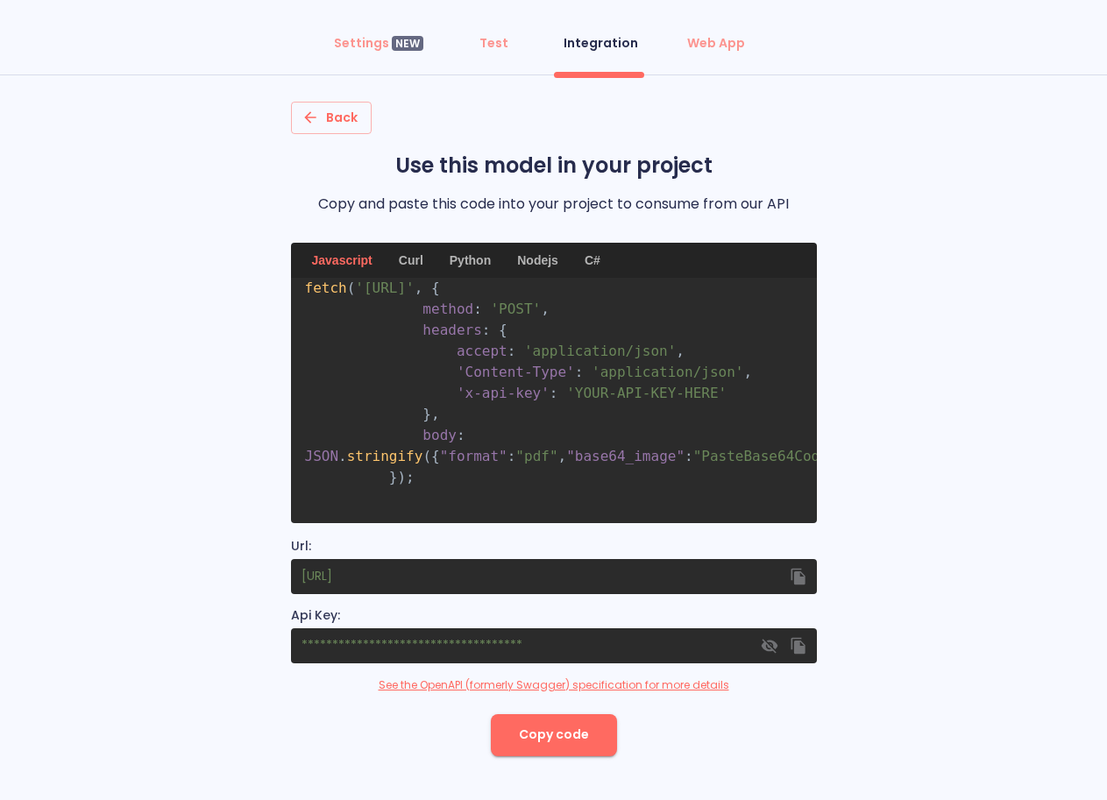
scroll to position [50, 0]
click at [402, 262] on div "Curl" at bounding box center [411, 260] width 46 height 35
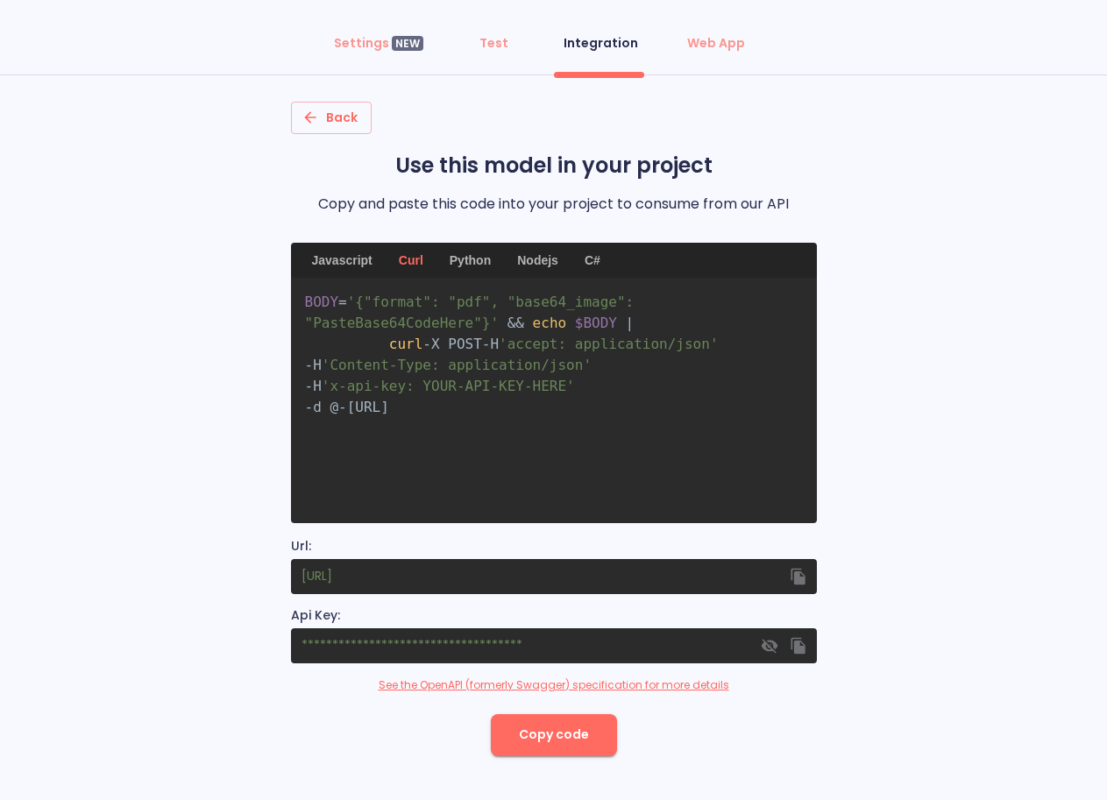
click at [451, 262] on div "Python" at bounding box center [470, 260] width 62 height 35
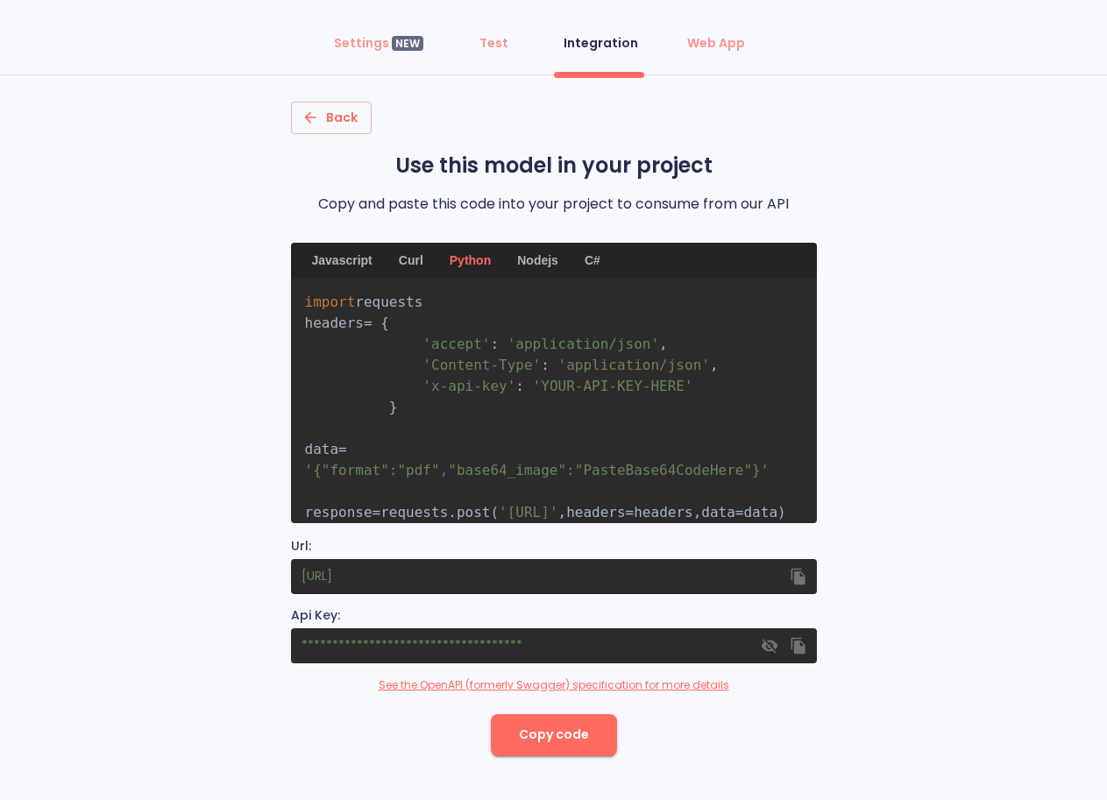
click at [545, 262] on div "Nodejs" at bounding box center [538, 260] width 62 height 35
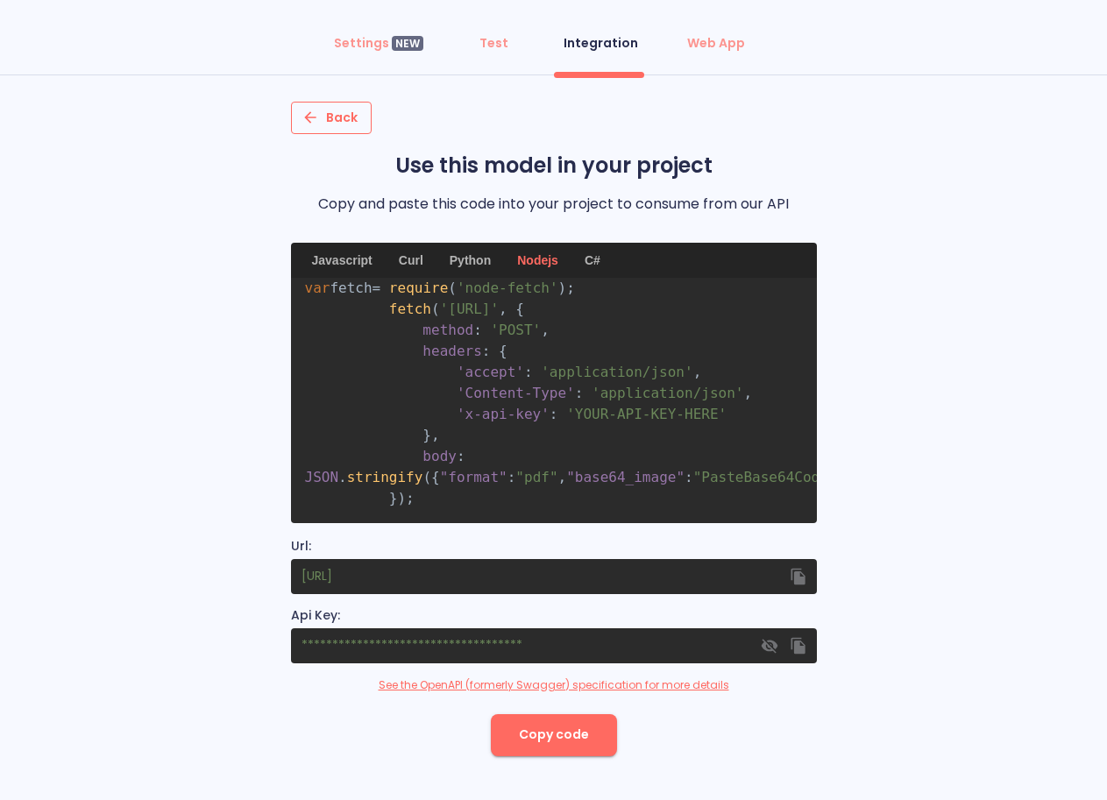
click at [329, 112] on span "Back" at bounding box center [331, 118] width 53 height 22
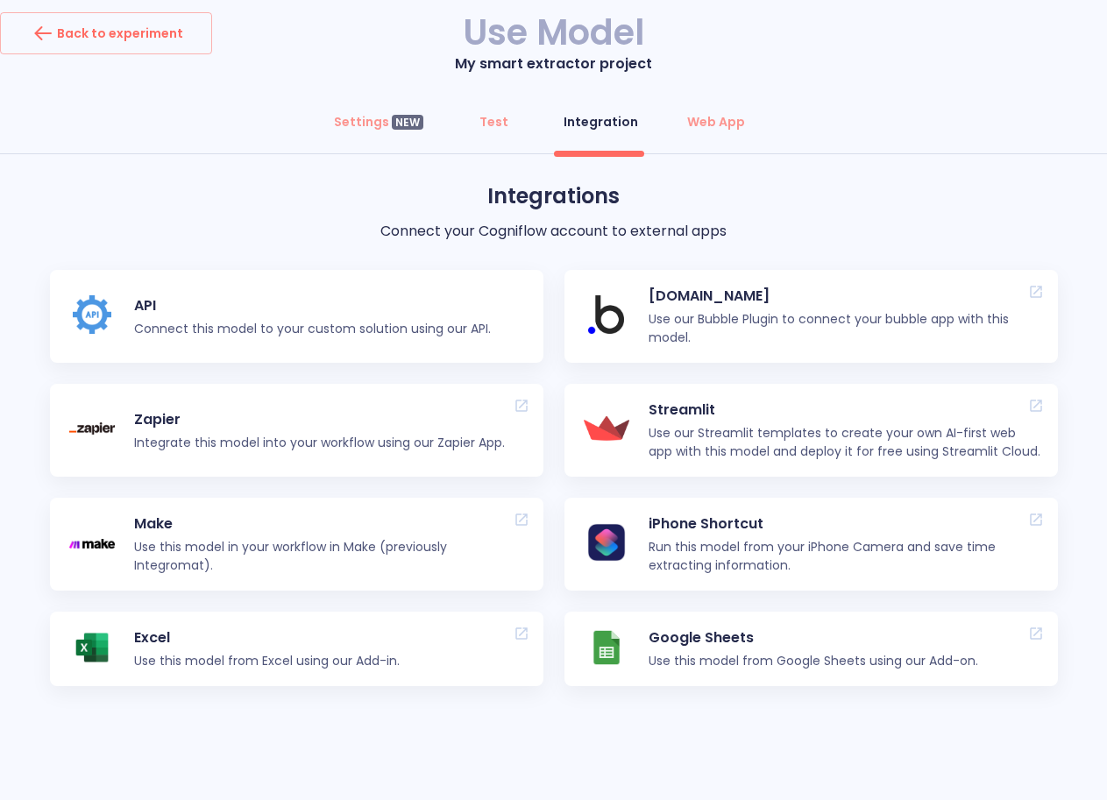
scroll to position [5, 0]
click at [676, 311] on p "Use our Bubble Plugin to connect your bubble app with this model." at bounding box center [846, 328] width 394 height 37
click at [485, 124] on div "Test" at bounding box center [493, 122] width 29 height 18
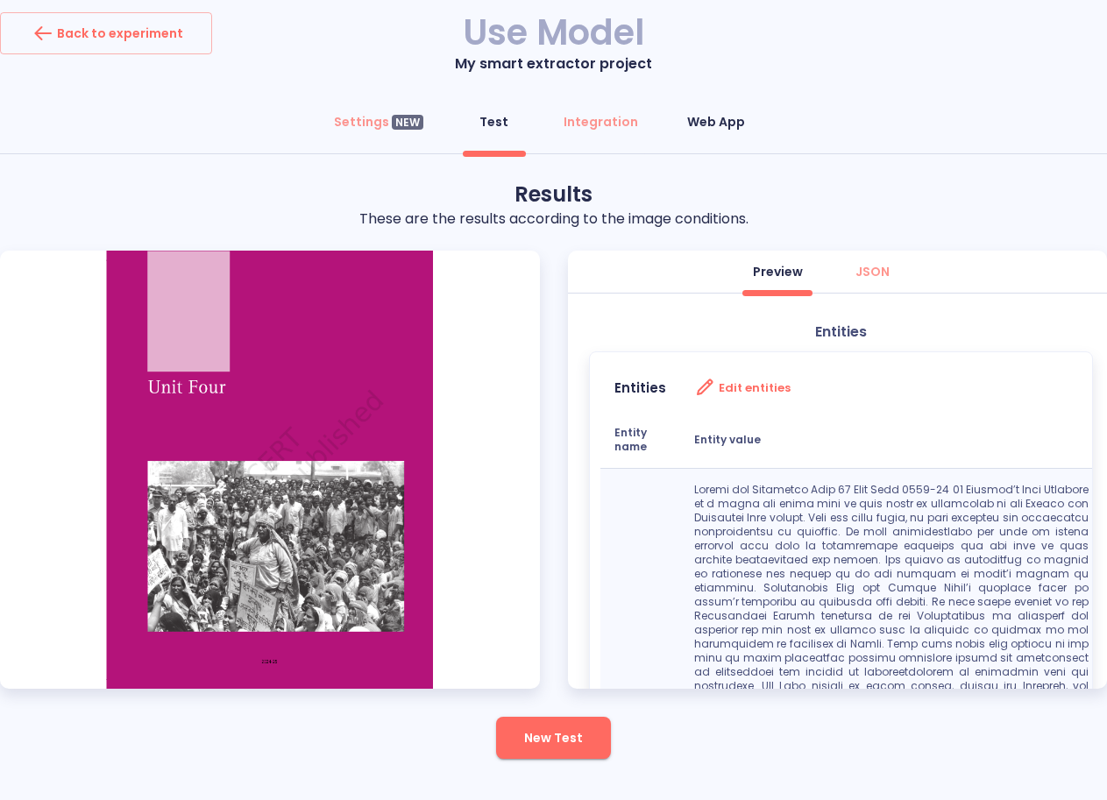
click at [709, 126] on div "Web App" at bounding box center [716, 122] width 58 height 18
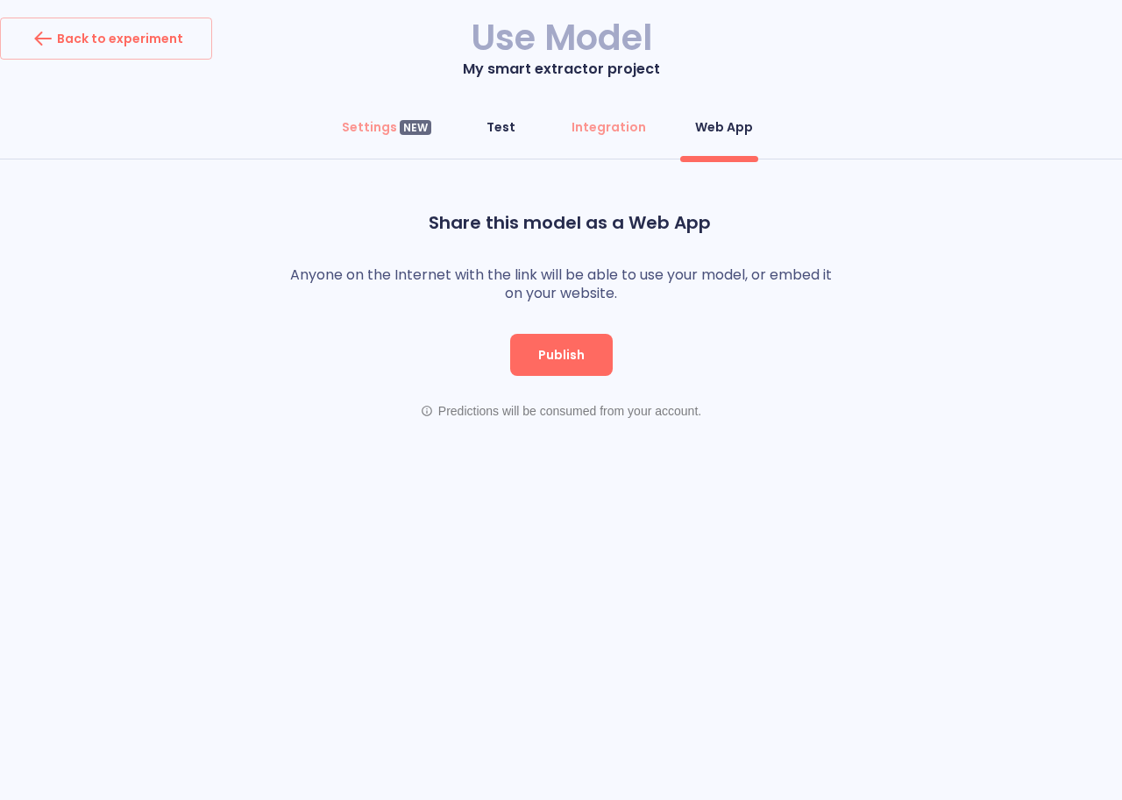
click at [503, 131] on div "Test" at bounding box center [500, 127] width 29 height 18
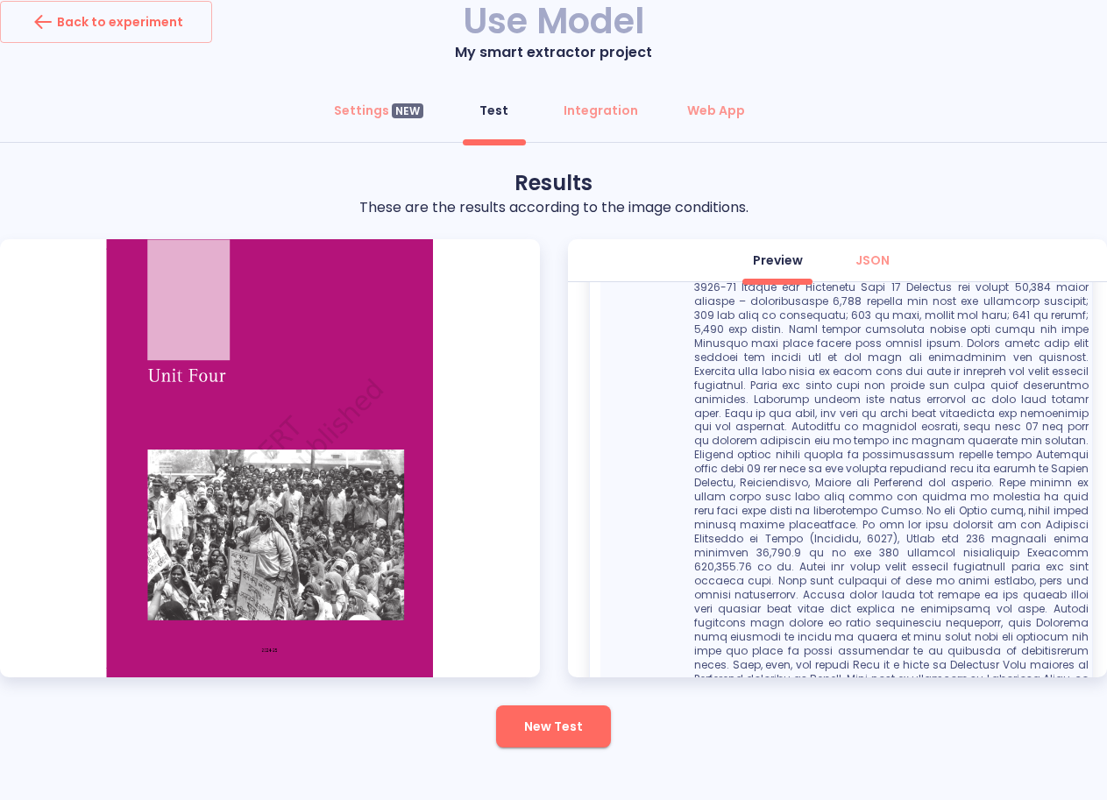
scroll to position [22, 0]
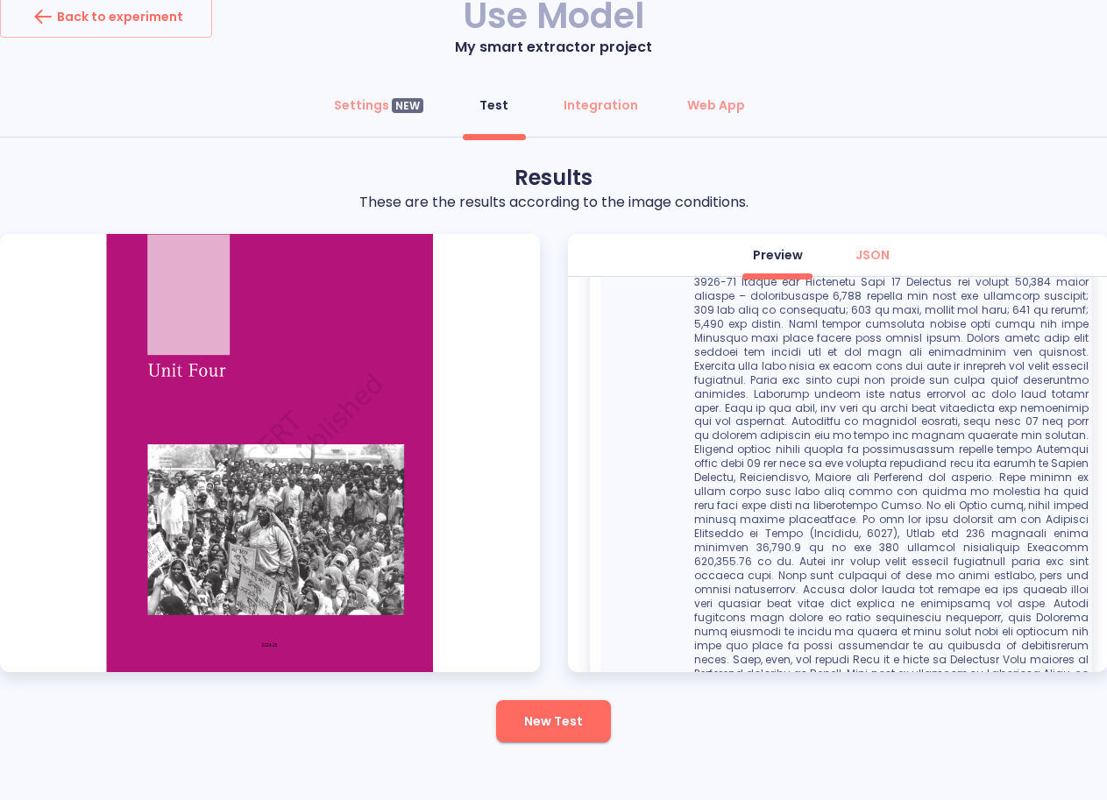
drag, startPoint x: 853, startPoint y: 632, endPoint x: 1069, endPoint y: 631, distance: 216.5
copy p "ow their forests and forest lands are used"
drag, startPoint x: 796, startPoint y: 462, endPoint x: 970, endPoint y: 458, distance: 174.5
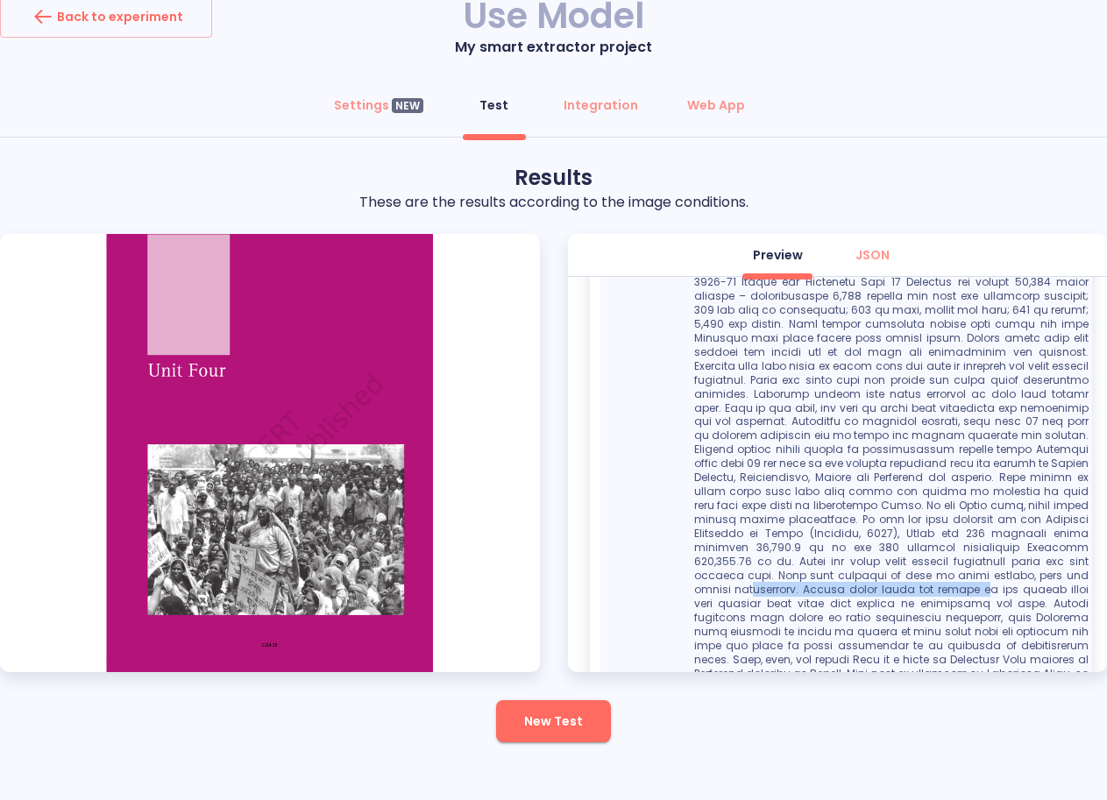
copy p "roachers. Losing their lands and access t"
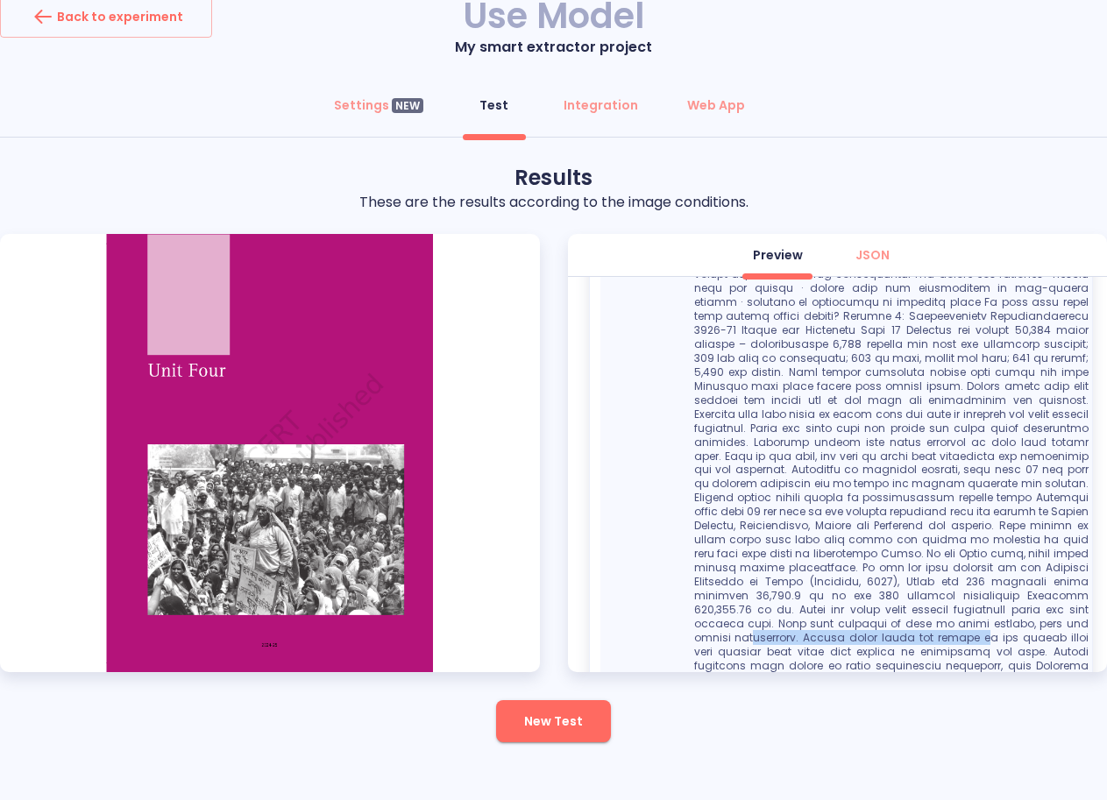
scroll to position [3181, 0]
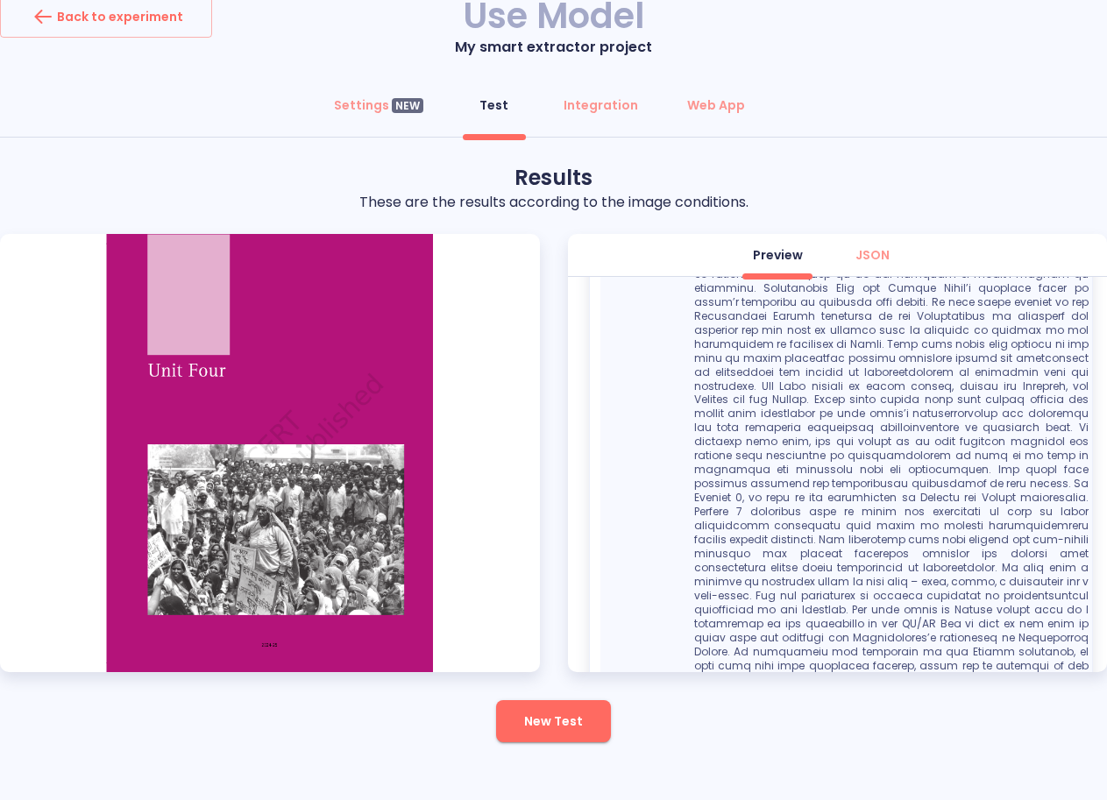
scroll to position [388, 0]
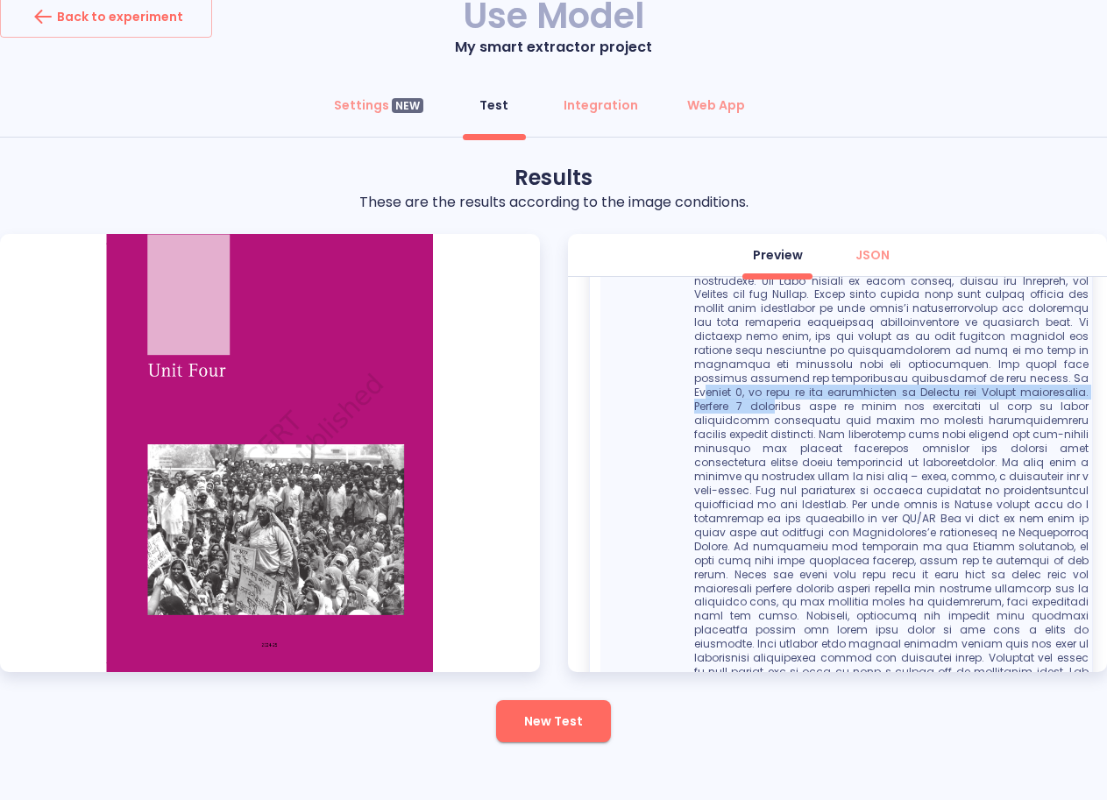
drag, startPoint x: 722, startPoint y: 377, endPoint x: 845, endPoint y: 396, distance: 124.2
copy p "apter 5, we look at the experiences of Adivasi and [DEMOGRAPHIC_DATA] communiti…"
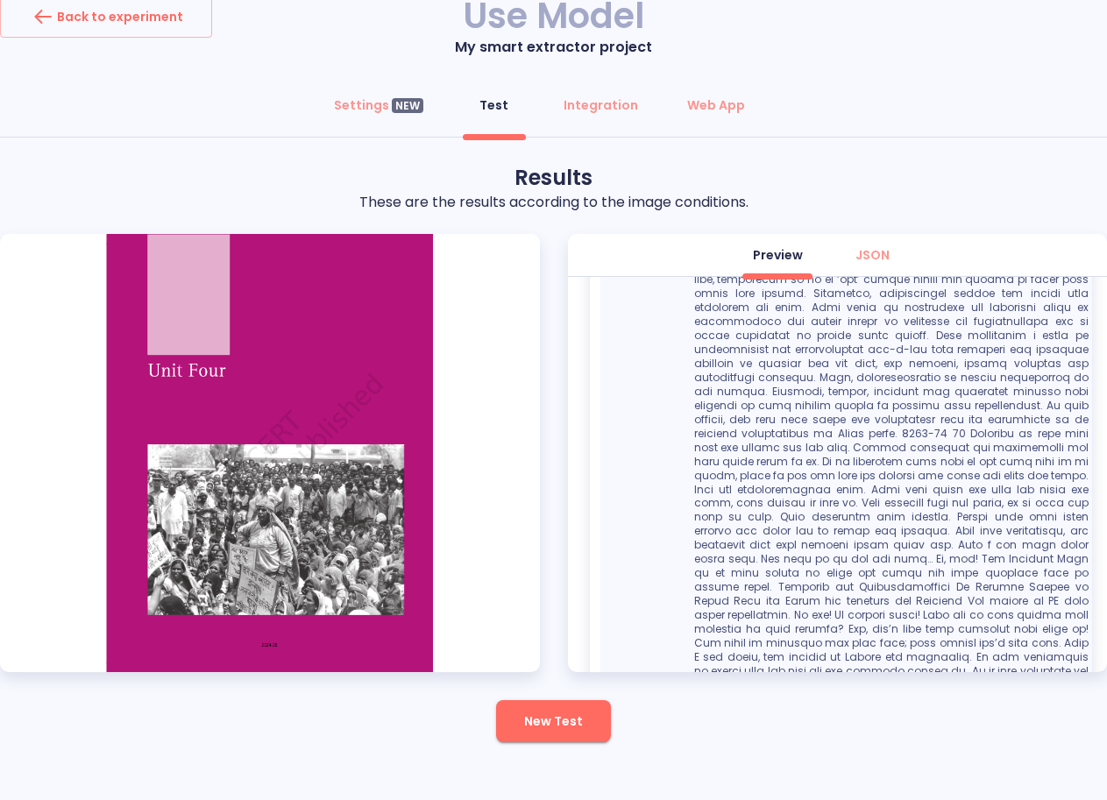
scroll to position [1177, 0]
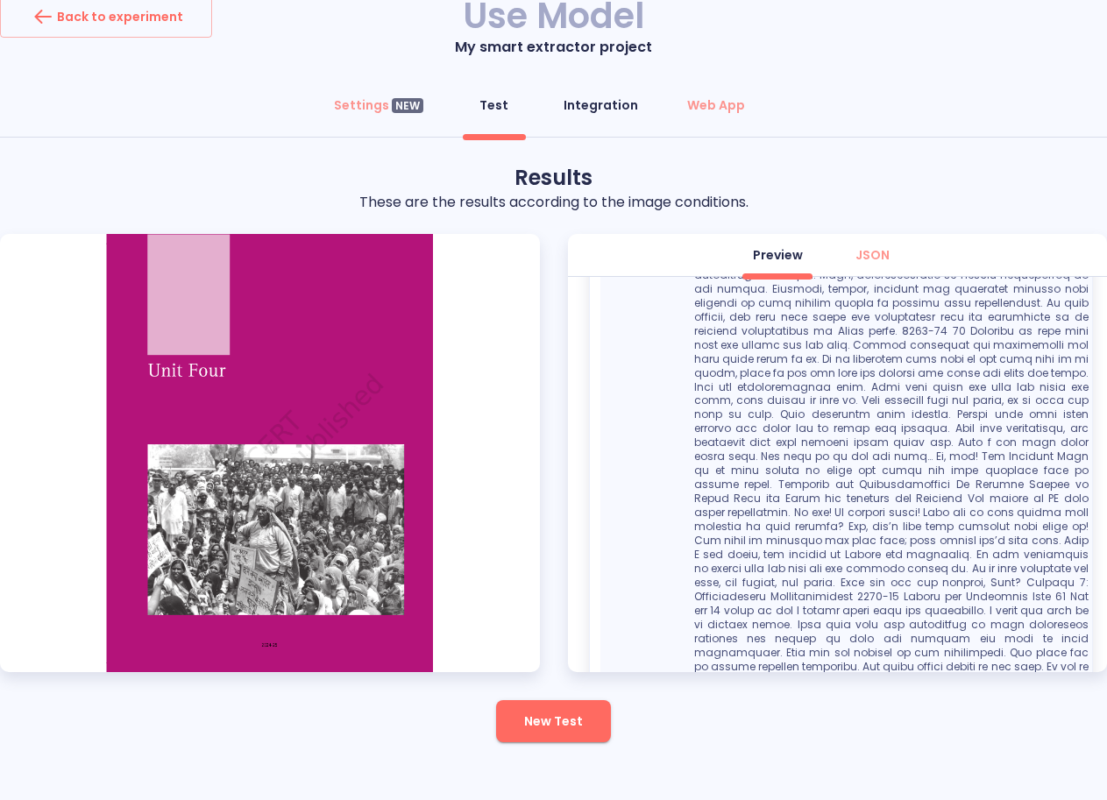
click at [595, 110] on div "Integration" at bounding box center [601, 105] width 75 height 18
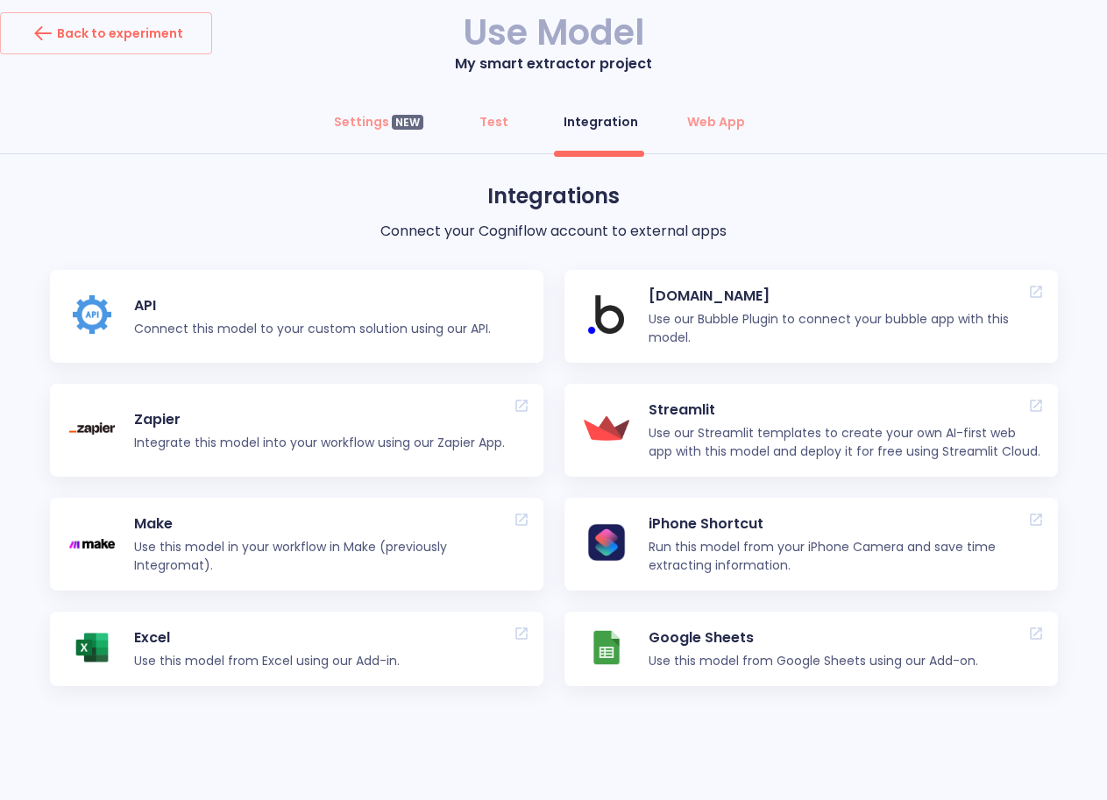
scroll to position [5, 0]
click at [702, 127] on div "Web App" at bounding box center [716, 122] width 58 height 18
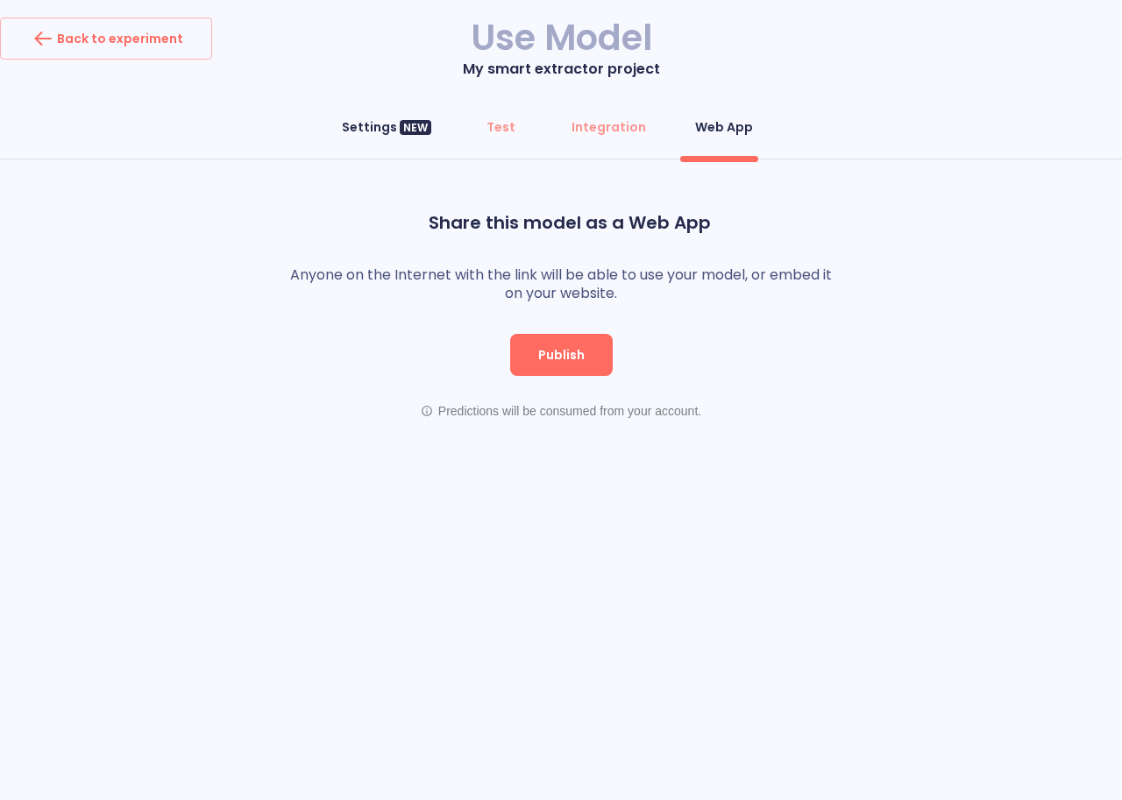
click at [373, 126] on div "Settings NEW" at bounding box center [386, 127] width 89 height 18
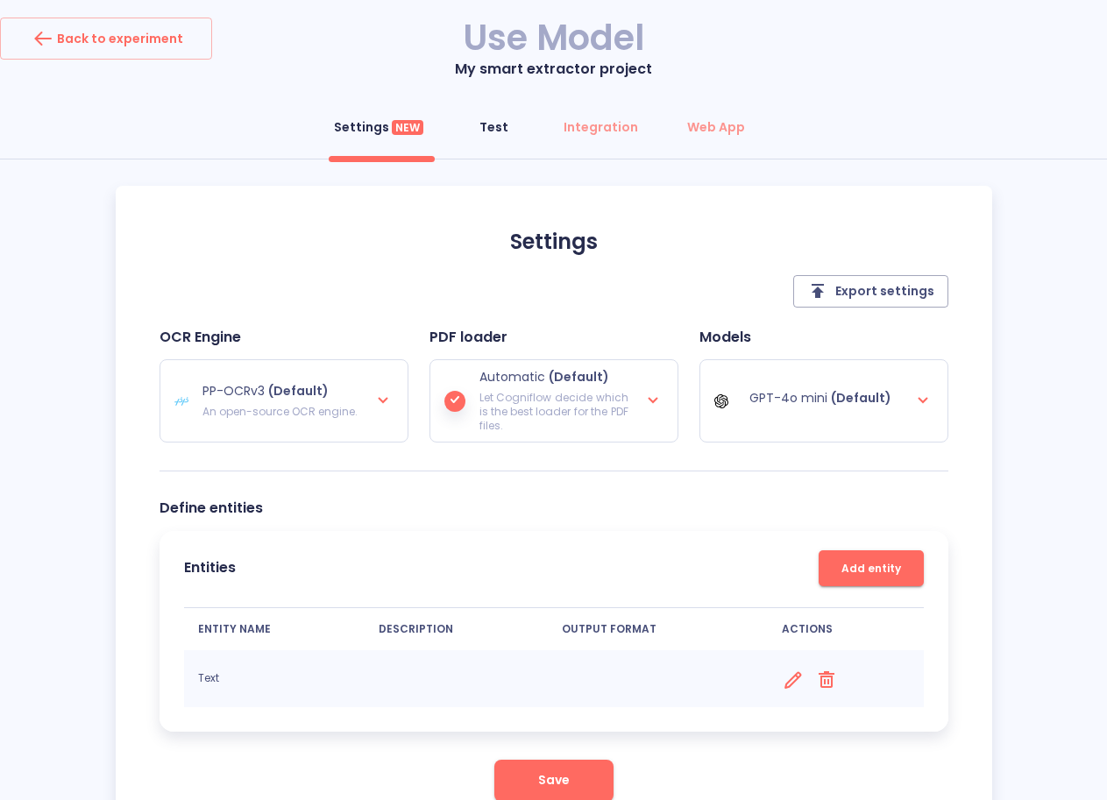
click at [492, 129] on div "Test" at bounding box center [493, 127] width 29 height 18
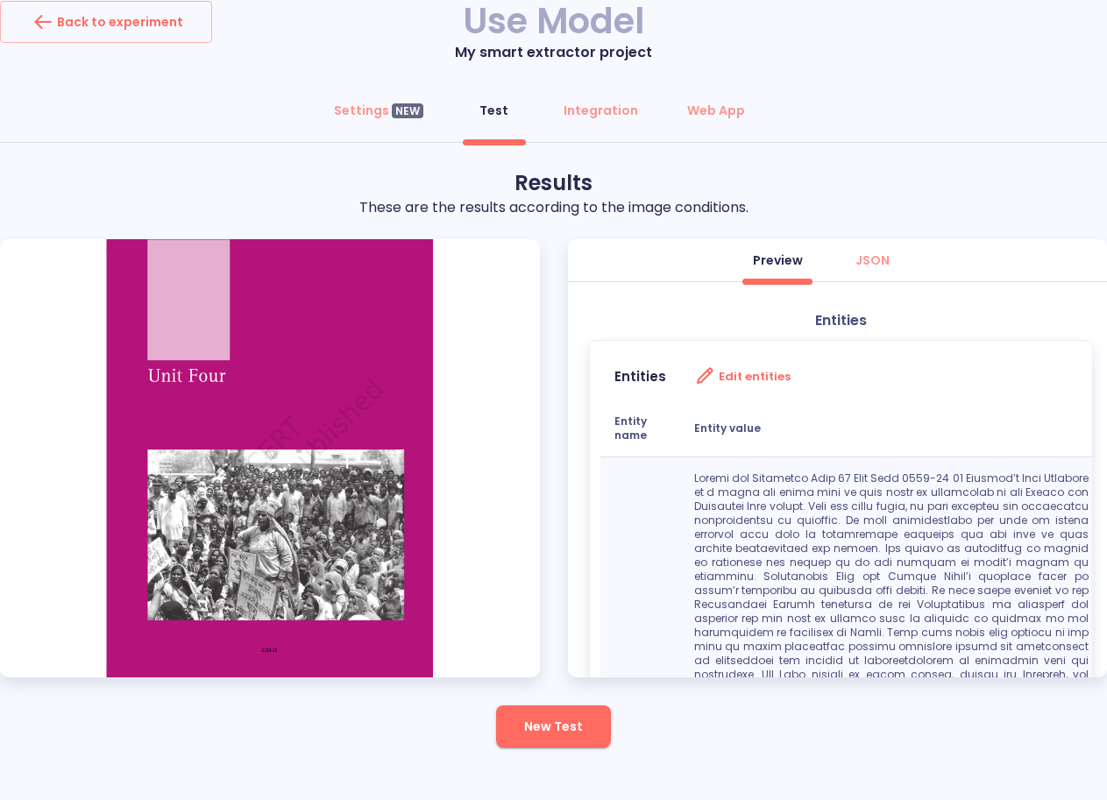
scroll to position [22, 0]
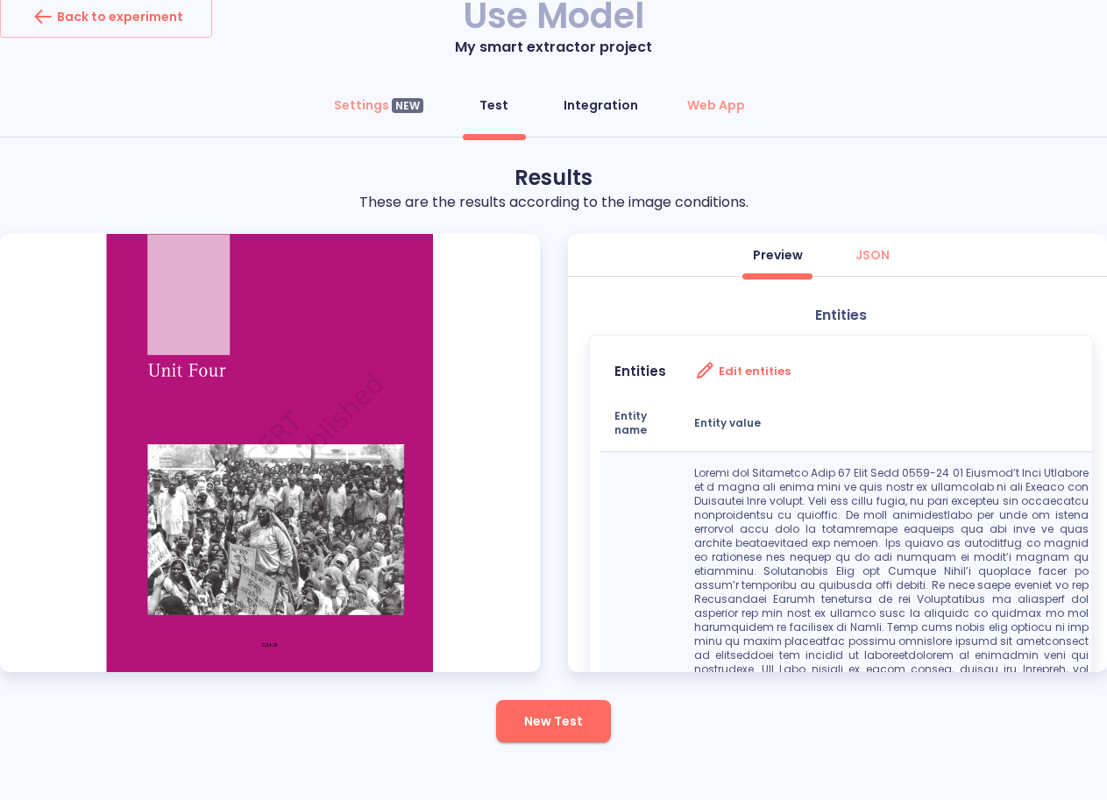
click at [597, 105] on div "Integration" at bounding box center [601, 105] width 75 height 18
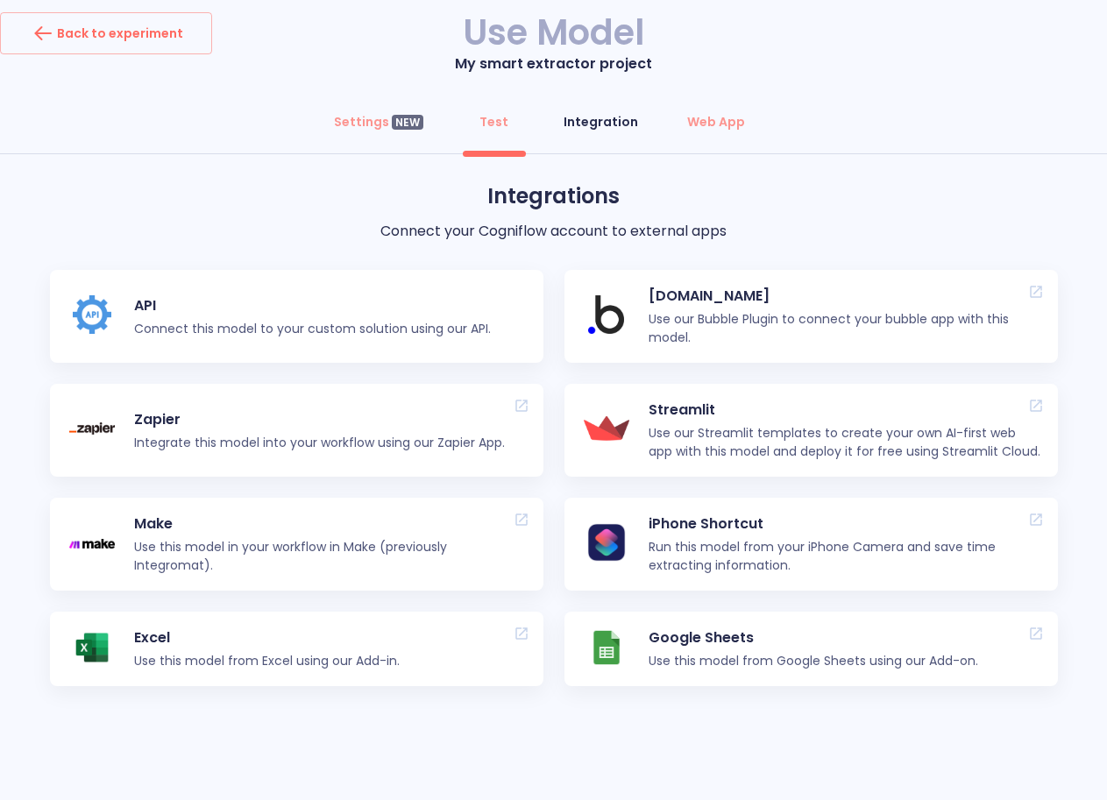
scroll to position [5, 0]
click at [157, 314] on p "API" at bounding box center [312, 305] width 357 height 21
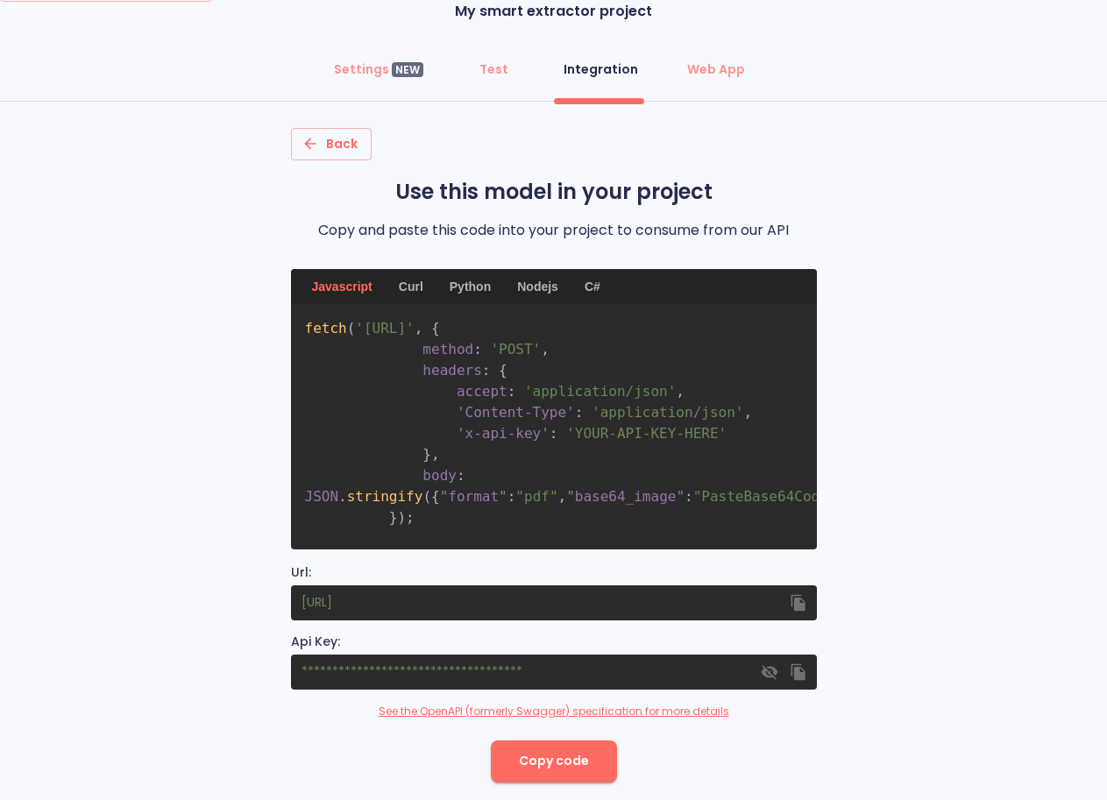
scroll to position [87, 0]
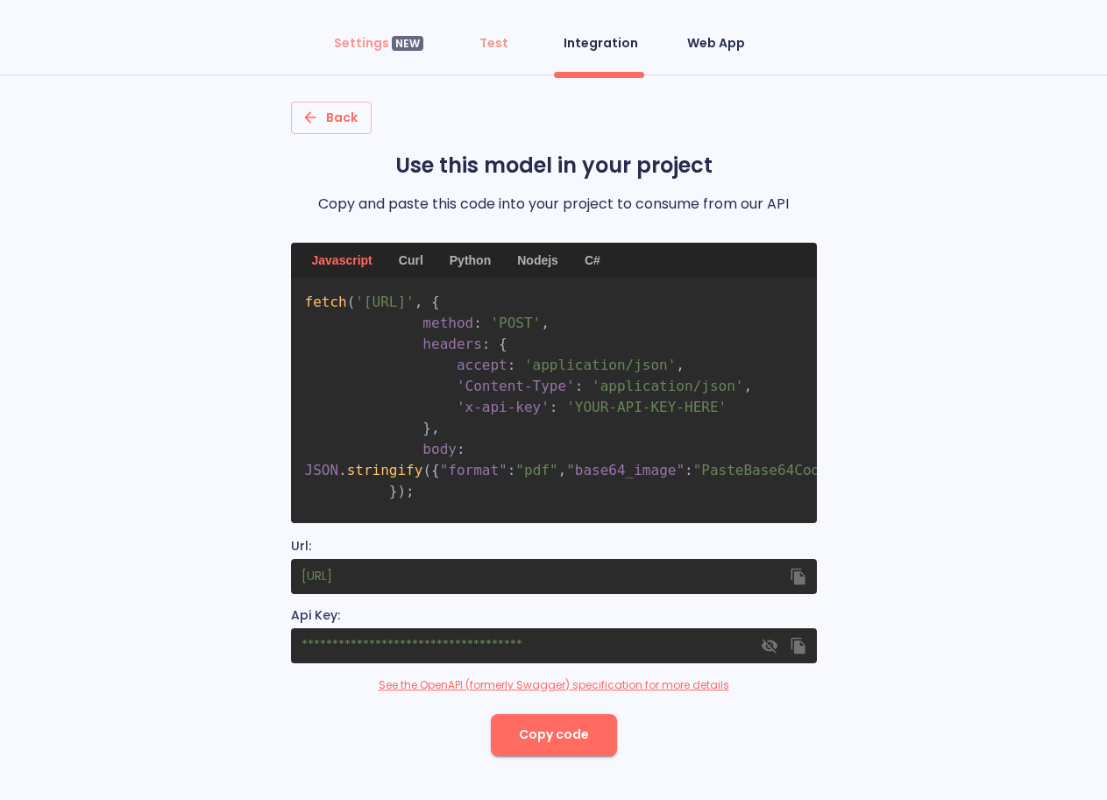
click at [726, 43] on div "Web App" at bounding box center [716, 43] width 58 height 18
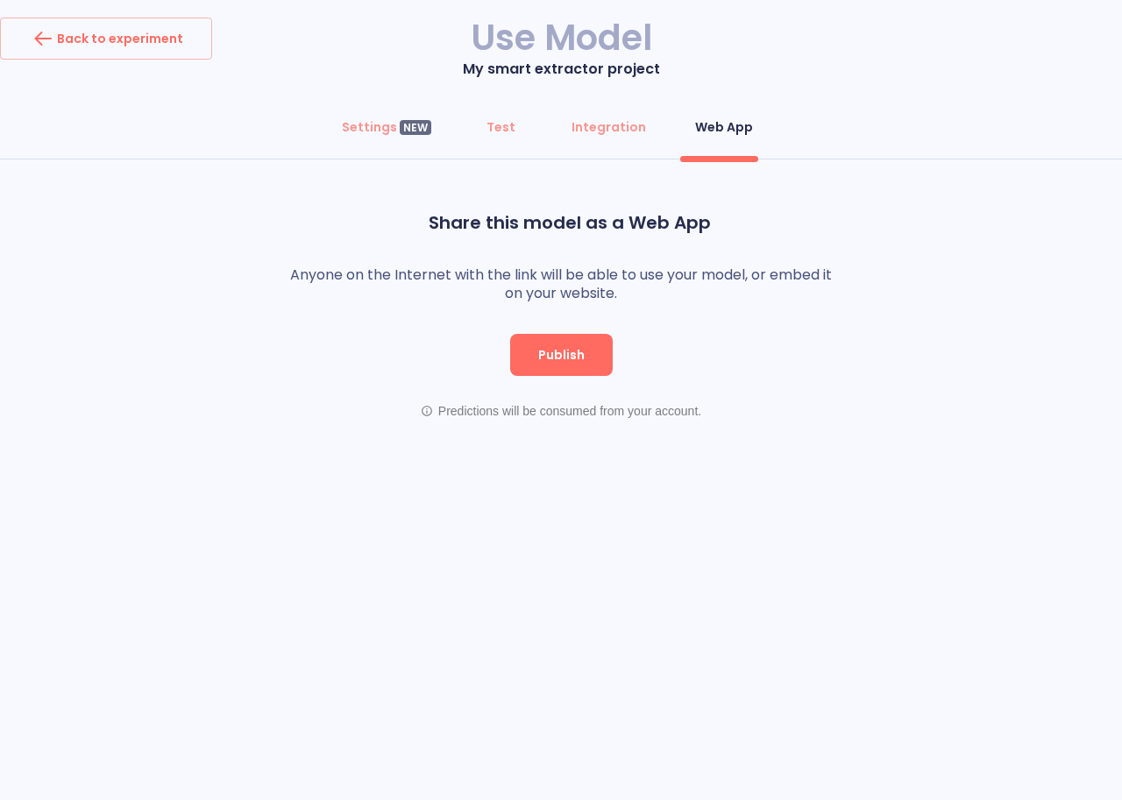
click at [558, 356] on span "Publish" at bounding box center [561, 355] width 46 height 22
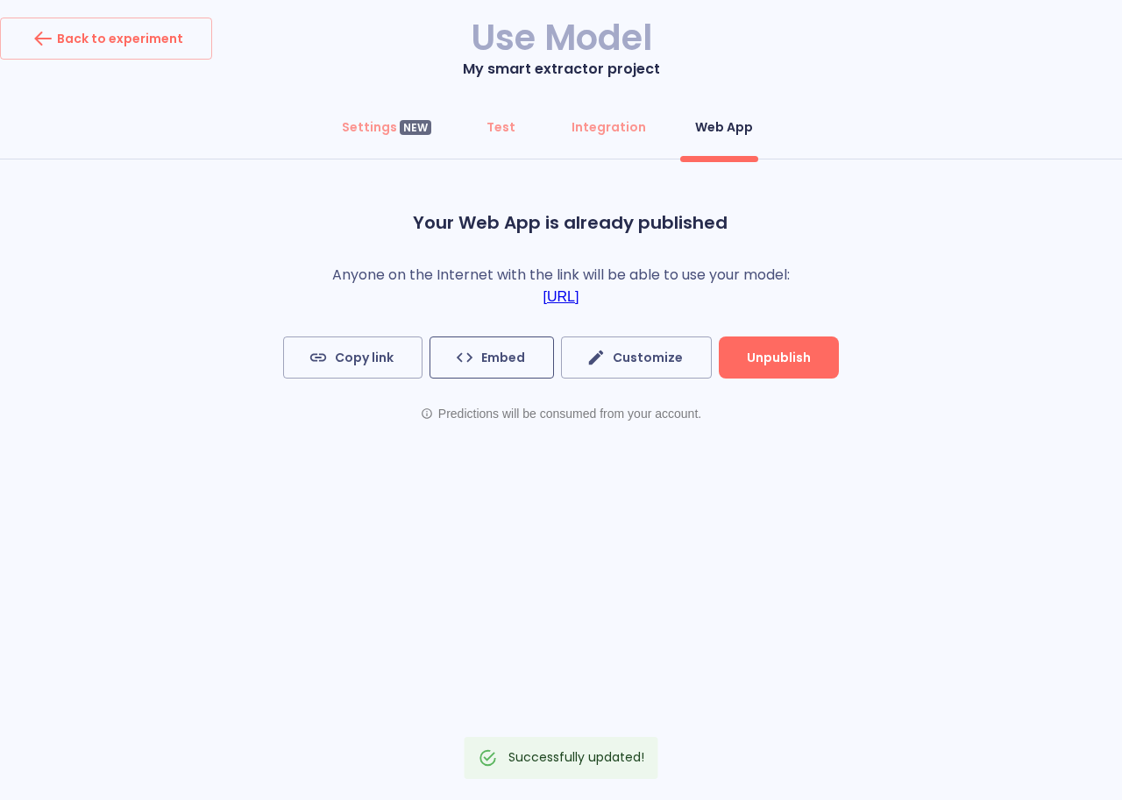
click at [498, 364] on span "Embed" at bounding box center [491, 358] width 67 height 22
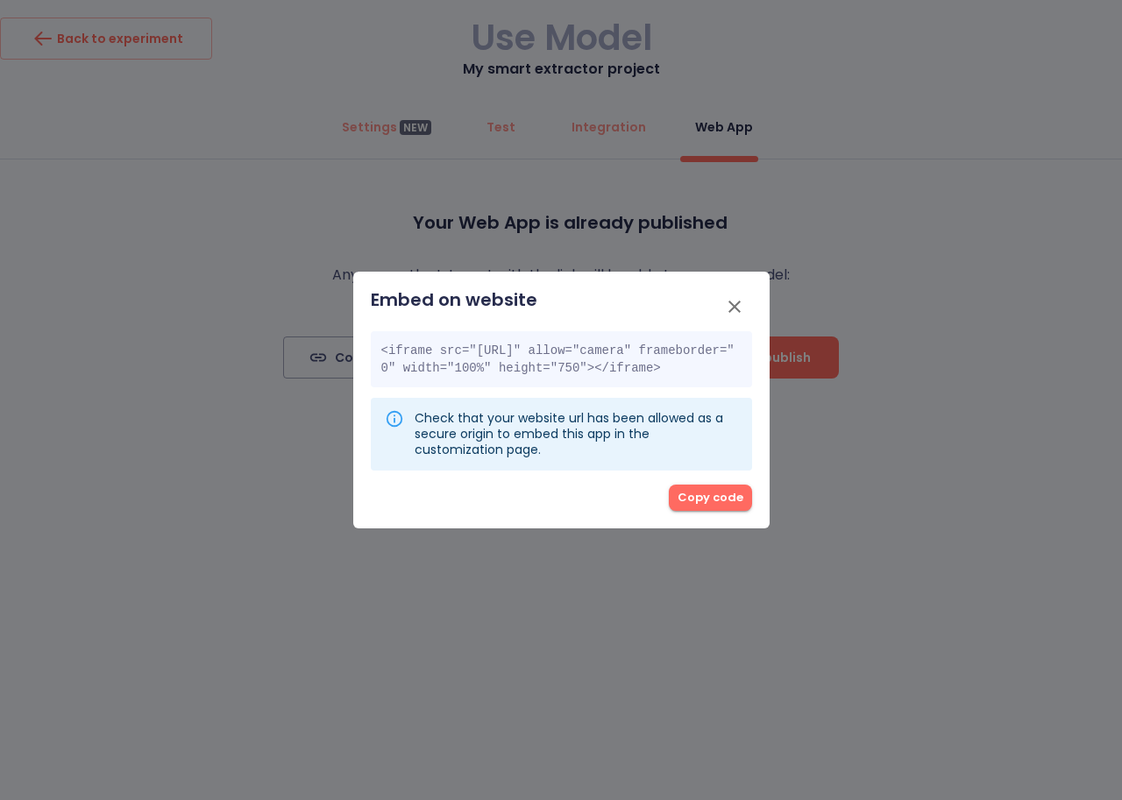
drag, startPoint x: 393, startPoint y: 390, endPoint x: 358, endPoint y: 329, distance: 70.7
click at [358, 329] on div "Embed on website <iframe src="[URL]" allow="camera" frameborder="0" width="100%…" at bounding box center [561, 401] width 416 height 258
copy code "<iframe src="[URL]" allow="camera" frameborder="0" width="100%" height="750"></…"
click at [729, 296] on icon "button" at bounding box center [734, 306] width 21 height 21
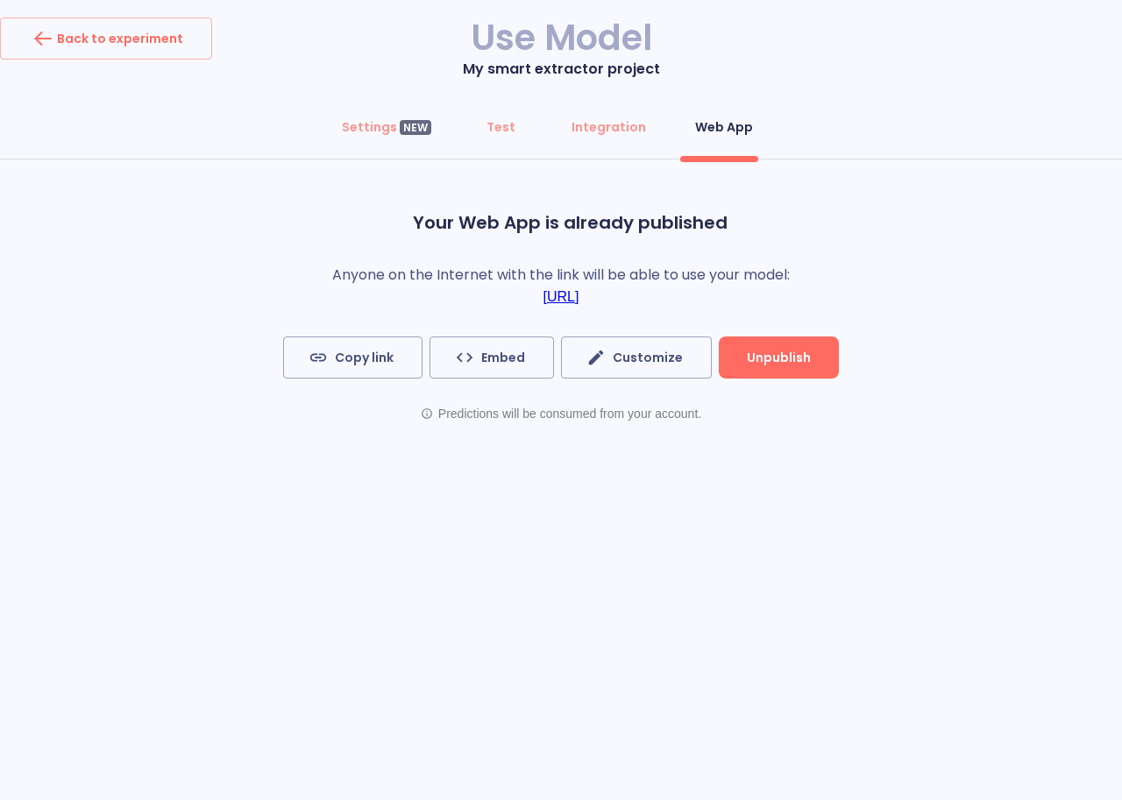
click at [579, 302] on link "[URL]" at bounding box center [561, 297] width 36 height 16
click at [589, 135] on div "Integration" at bounding box center [609, 127] width 75 height 18
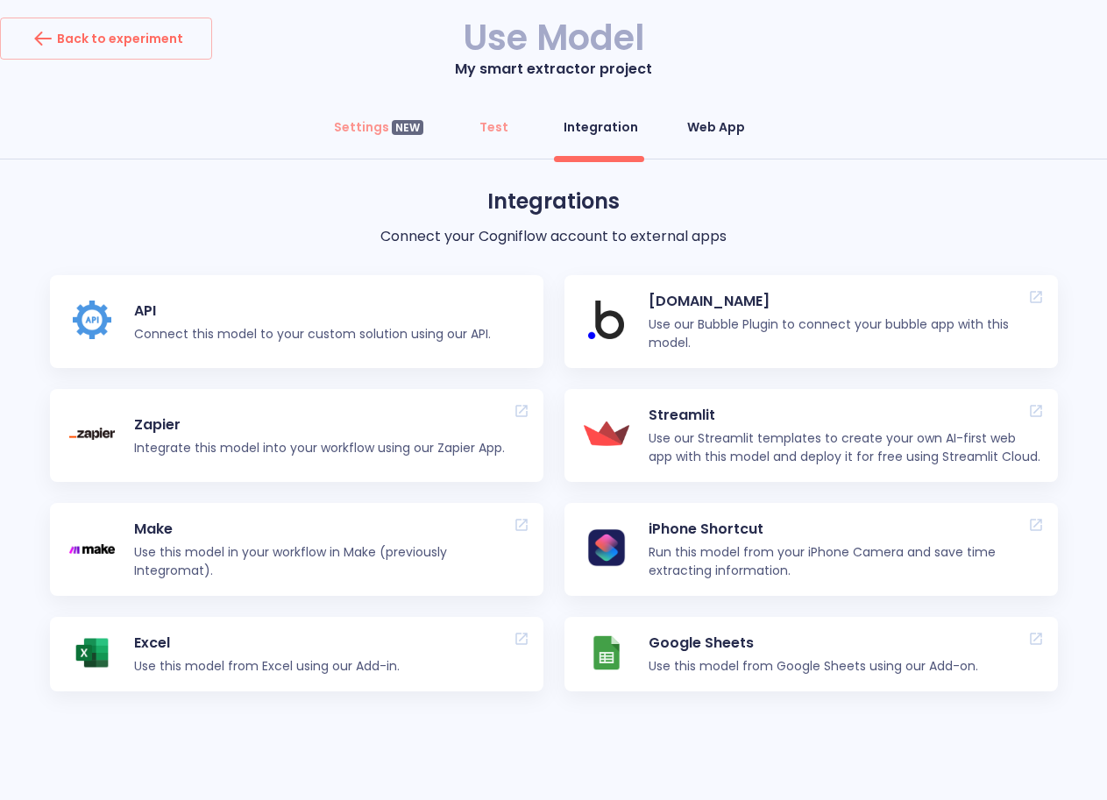
click at [712, 130] on div "Web App" at bounding box center [716, 127] width 58 height 18
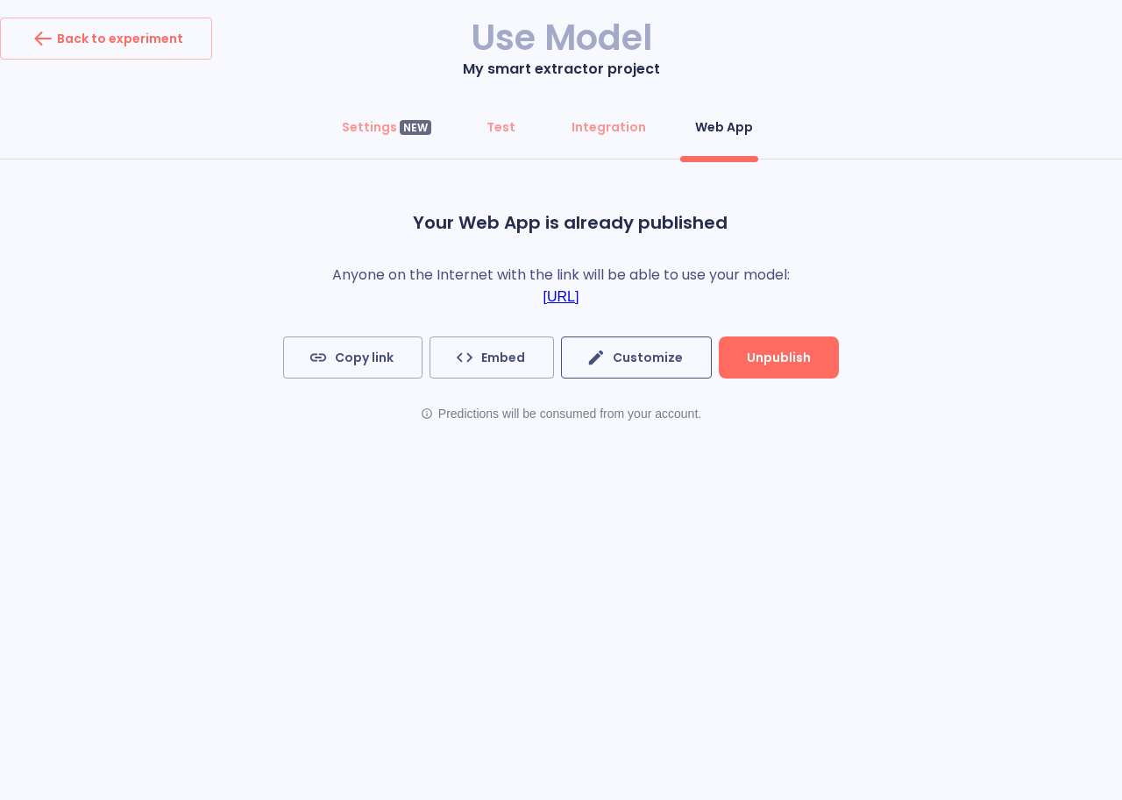
click at [621, 361] on span "Customize" at bounding box center [636, 358] width 93 height 22
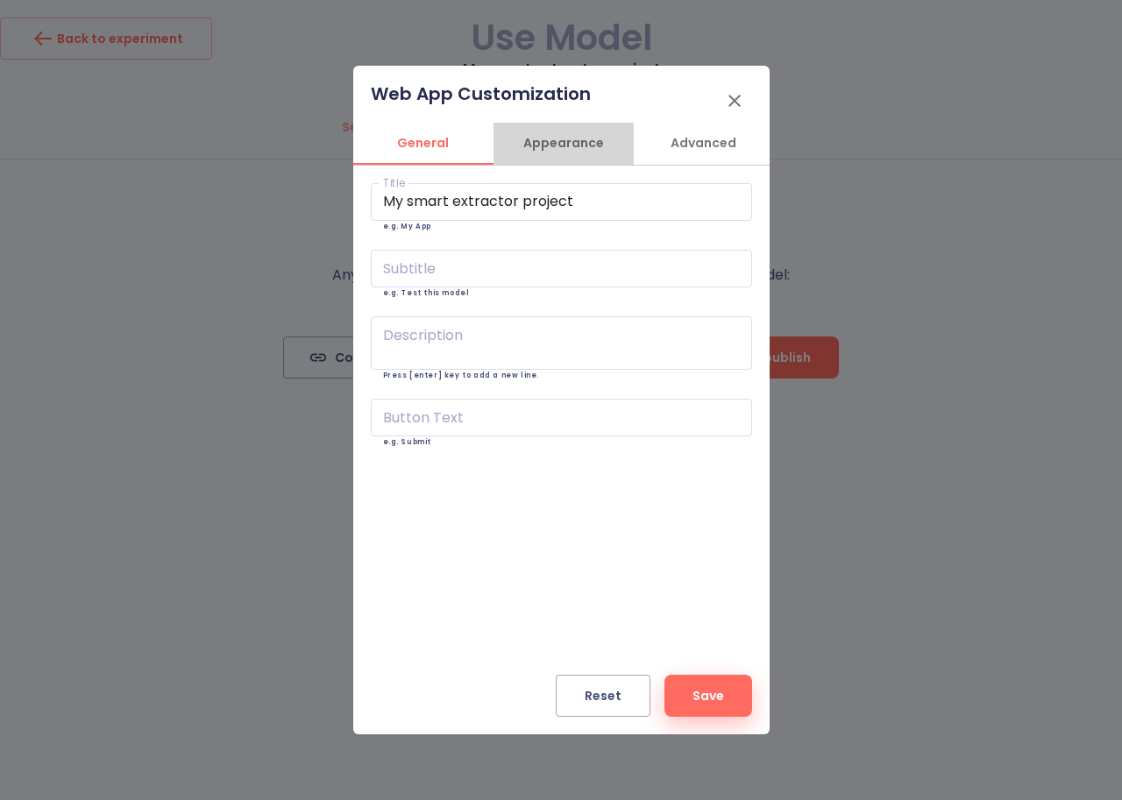
click at [557, 142] on span "Appearance" at bounding box center [563, 143] width 119 height 22
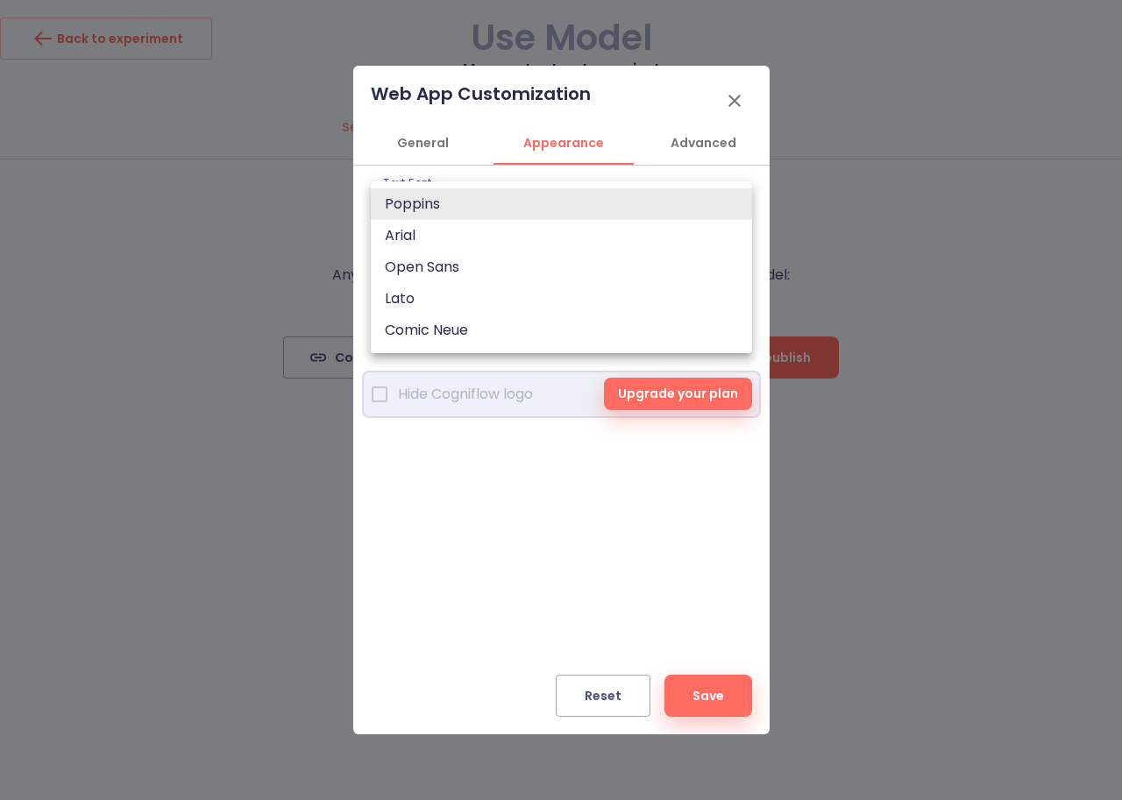
click at [572, 210] on body "Back to experiment Use Model My smart extractor project Settings NEW Test Integ…" at bounding box center [561, 400] width 1122 height 800
click at [714, 138] on div at bounding box center [561, 400] width 1122 height 800
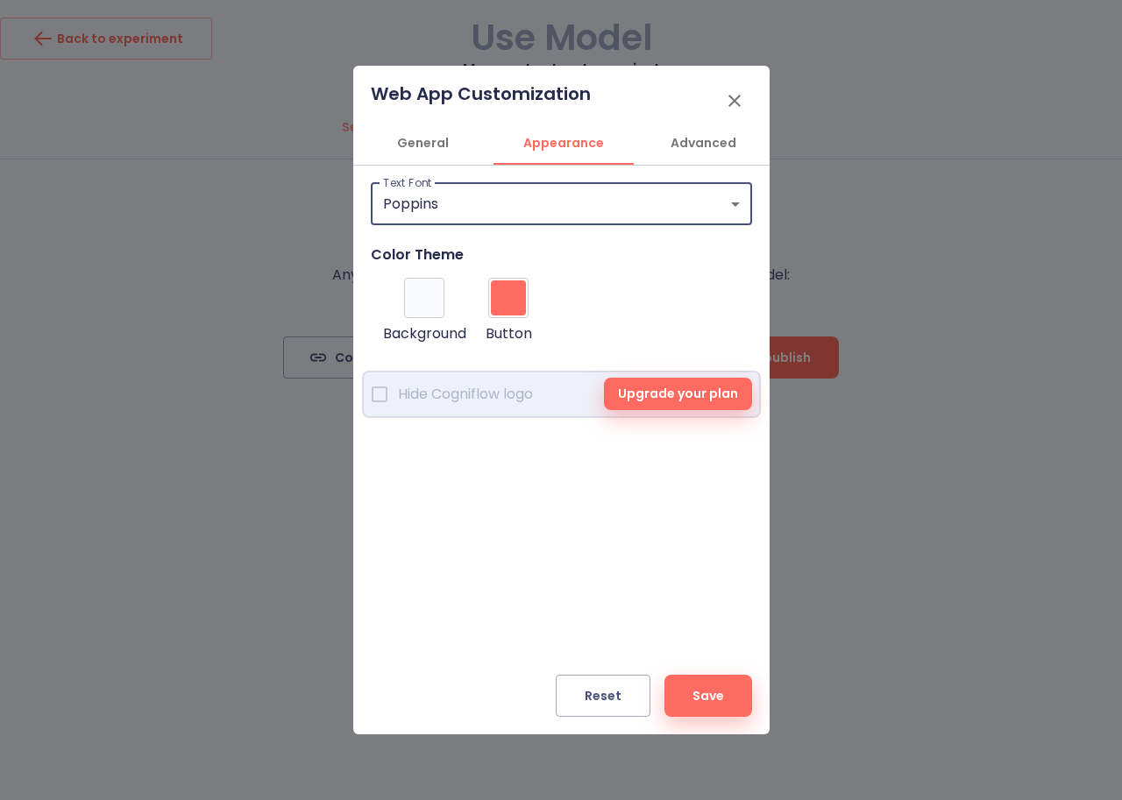
click at [706, 142] on span "Advanced" at bounding box center [703, 143] width 119 height 22
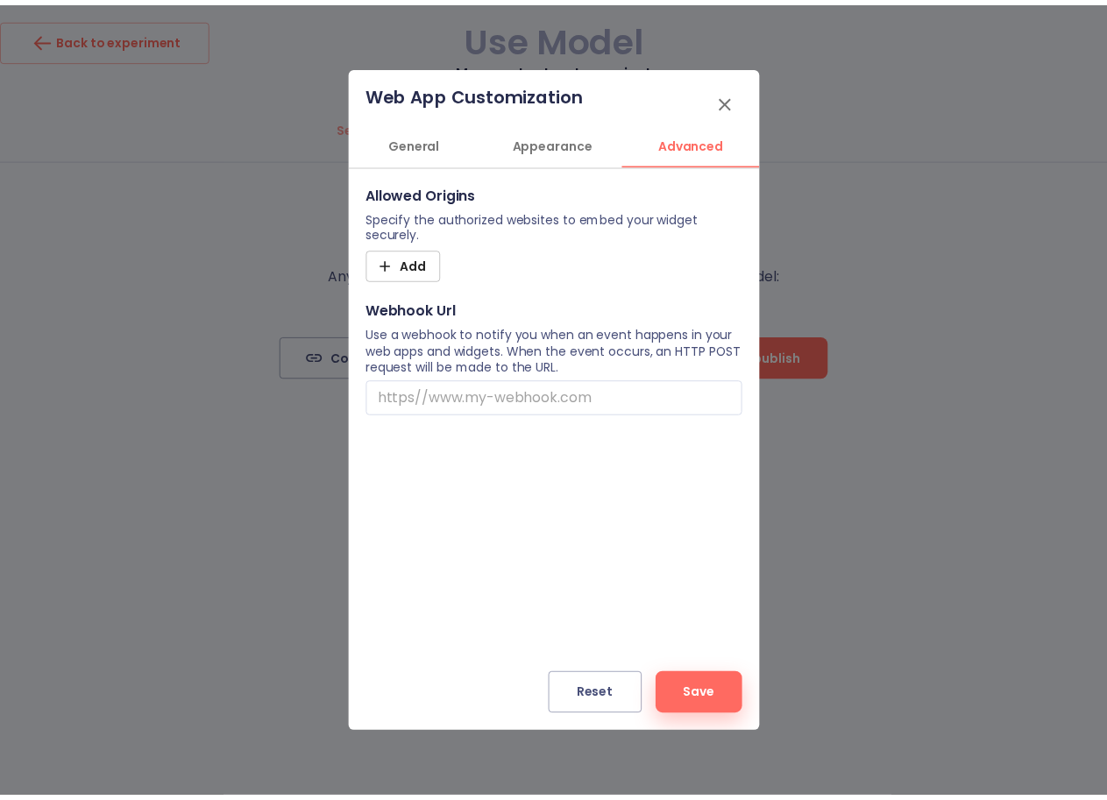
scroll to position [0, 4]
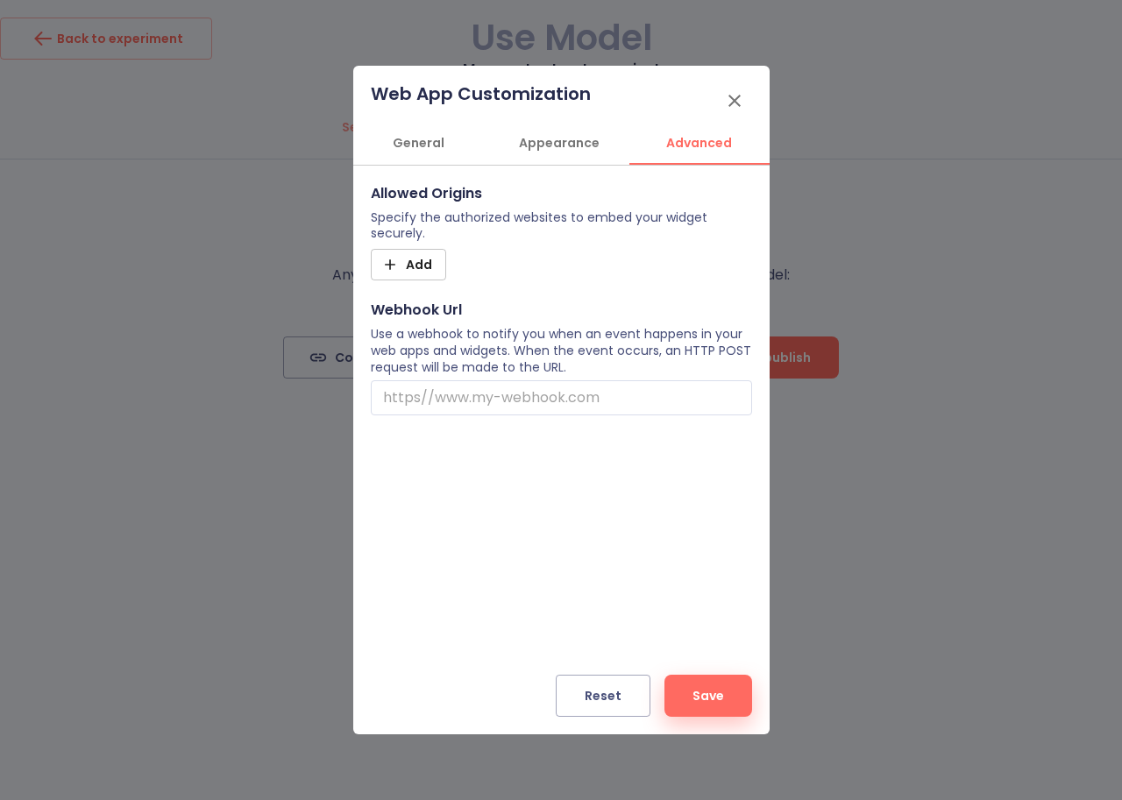
click at [732, 103] on icon "button" at bounding box center [734, 101] width 12 height 12
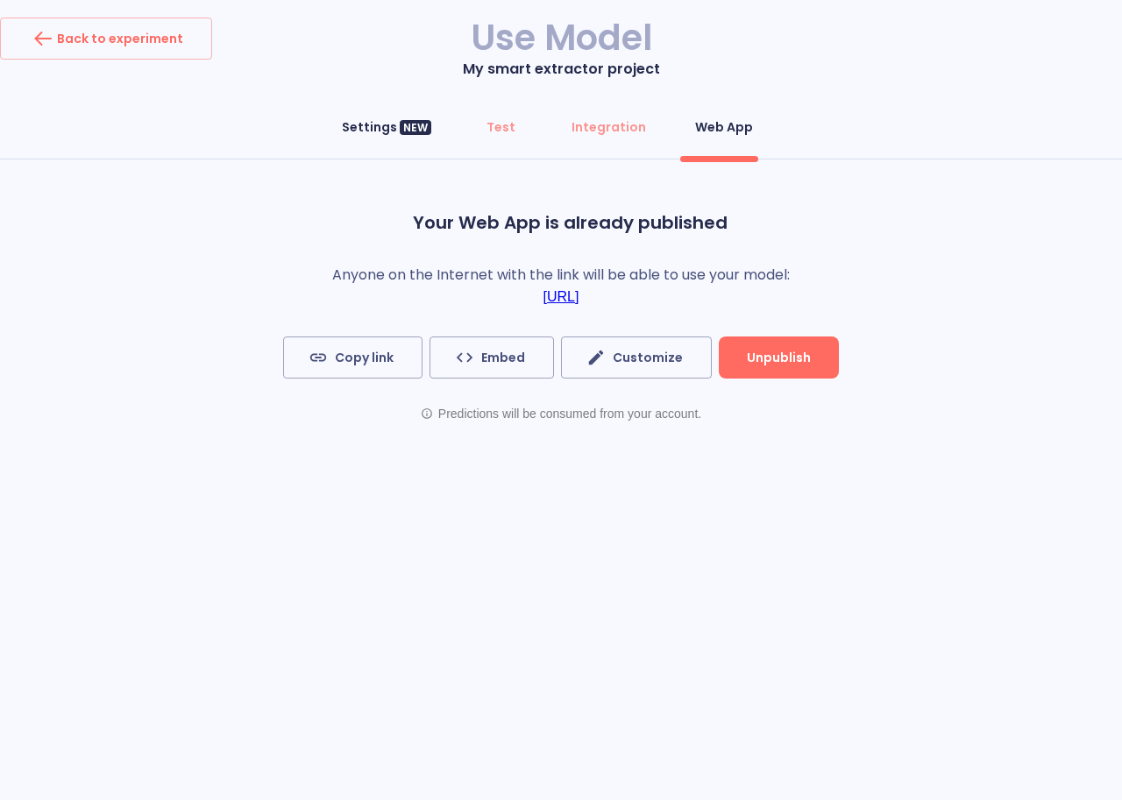
click at [386, 124] on div "Settings NEW" at bounding box center [386, 127] width 89 height 18
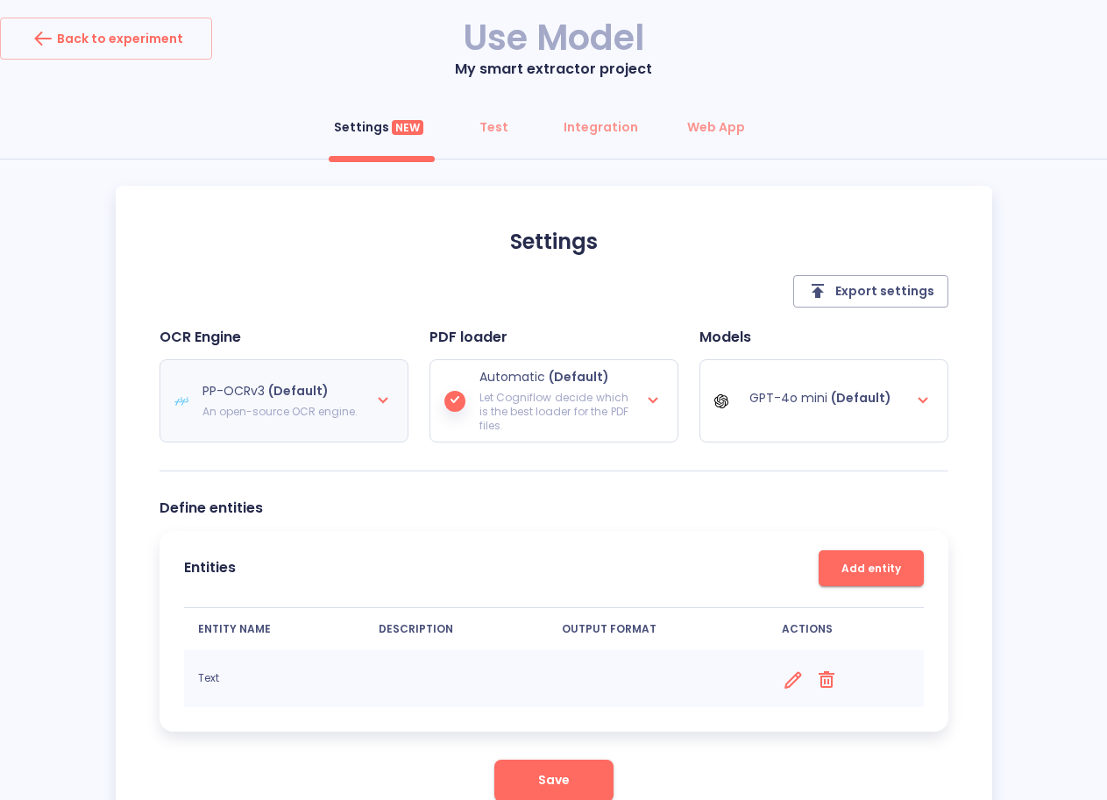
click at [378, 404] on icon at bounding box center [383, 399] width 21 height 21
click at [488, 458] on div "OCR Engine PP-OCRv3 (Default) An open-source OCR engine. Amazon-color Created w…" at bounding box center [554, 400] width 789 height 143
click at [899, 420] on div "GPT-4o mini (Default)" at bounding box center [823, 400] width 219 height 63
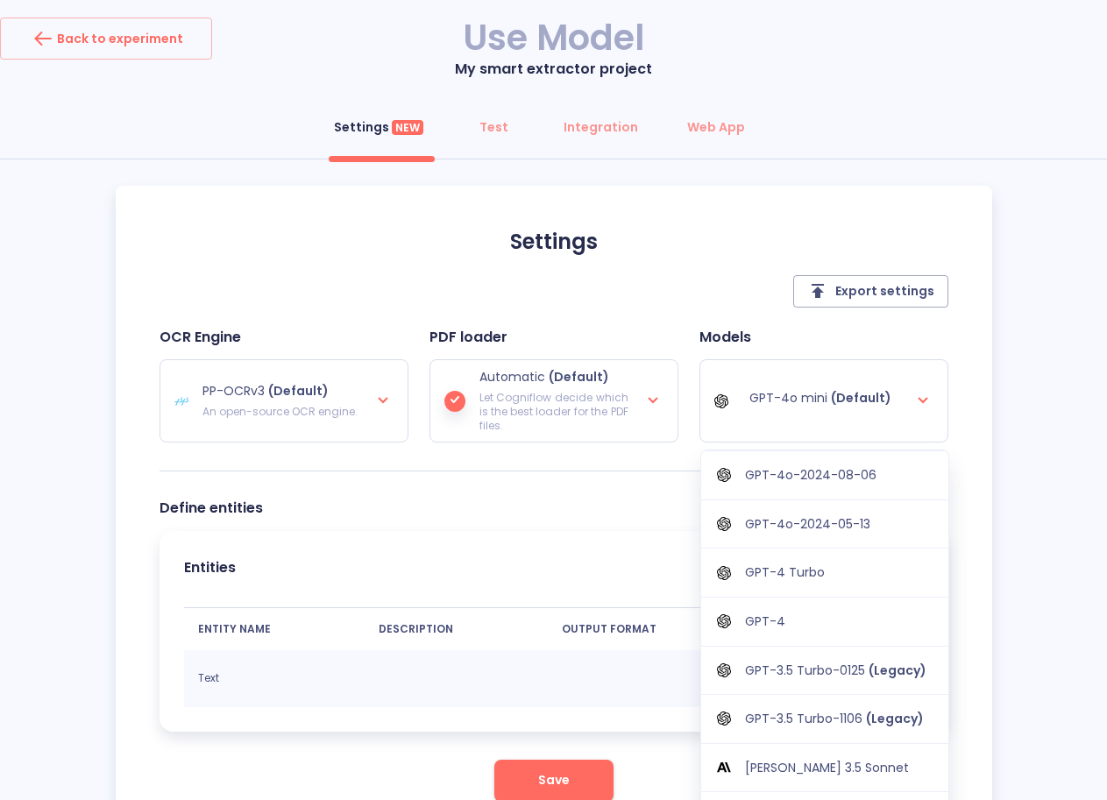
click at [968, 426] on div "Settings Export settings OCR Engine PP-OCRv3 (Default) An open-source OCR engin…" at bounding box center [554, 515] width 877 height 659
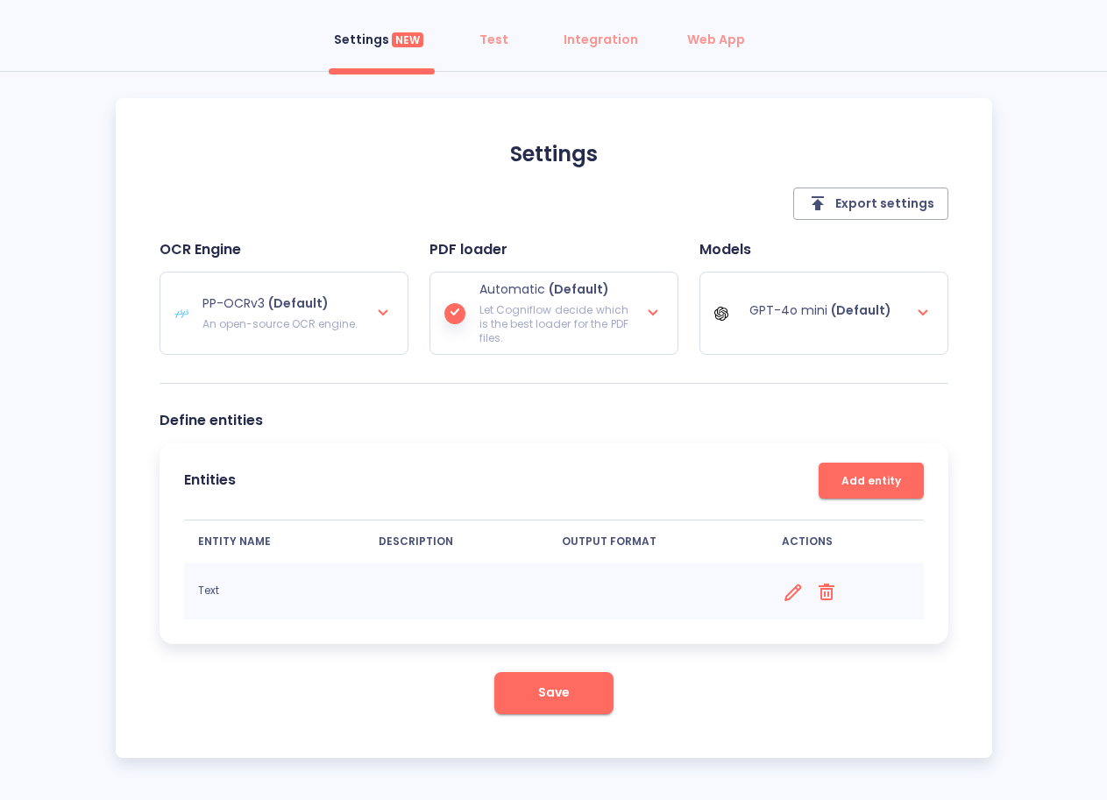
scroll to position [89, 0]
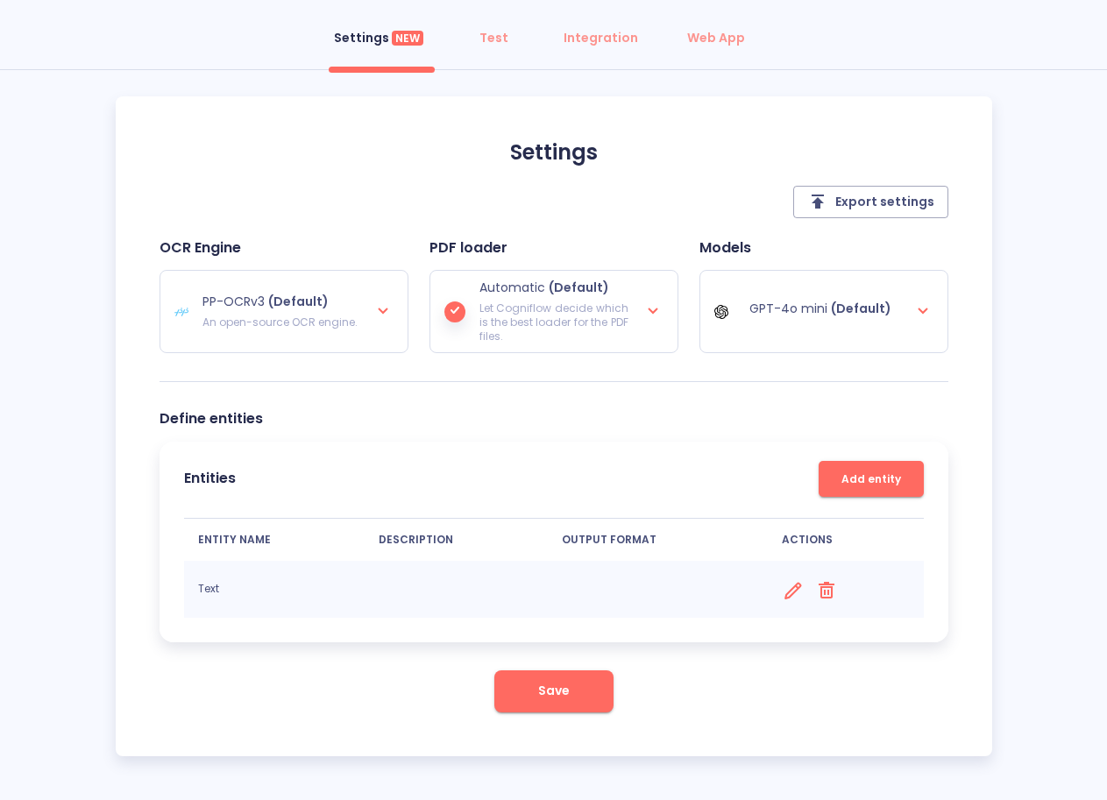
click at [786, 592] on icon at bounding box center [793, 591] width 22 height 22
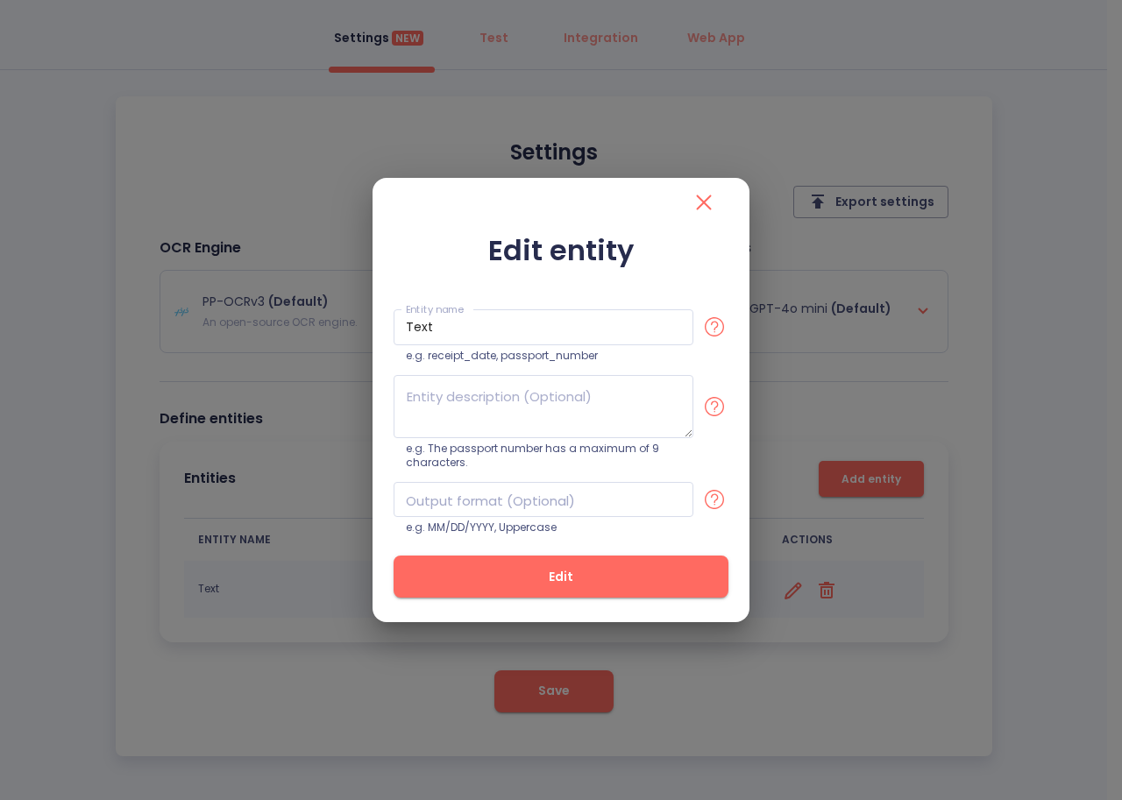
click at [701, 206] on icon "close" at bounding box center [704, 202] width 15 height 15
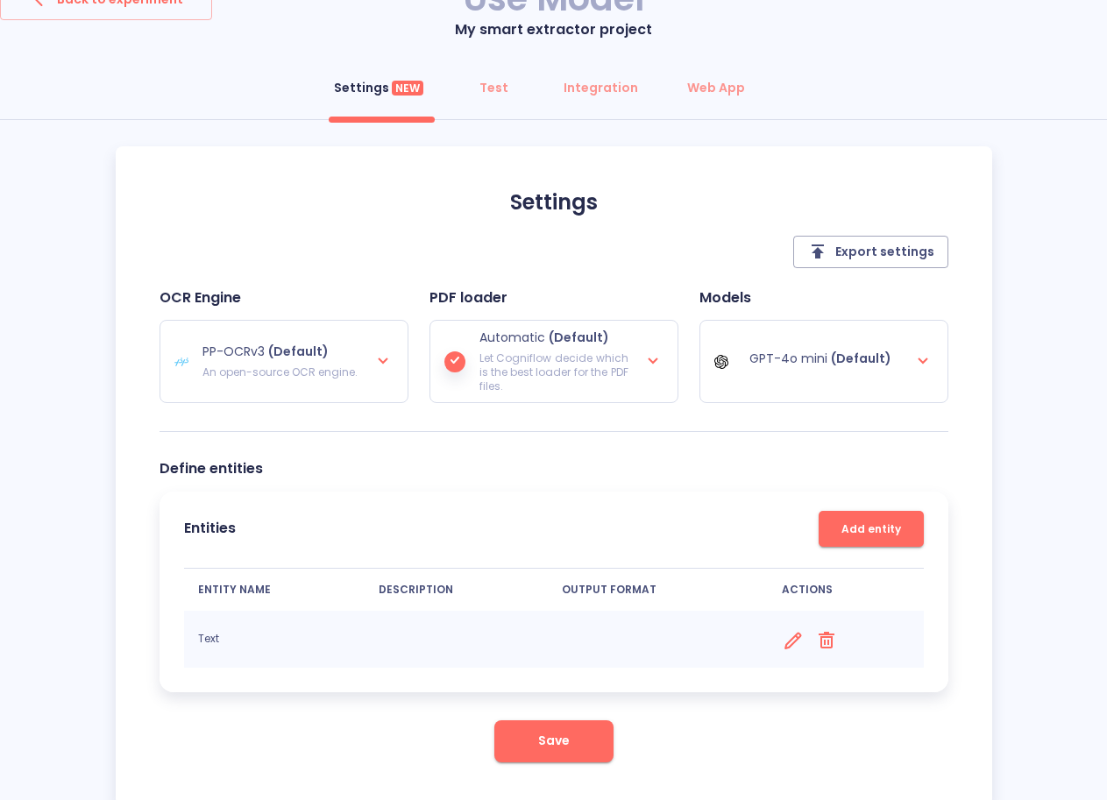
scroll to position [0, 0]
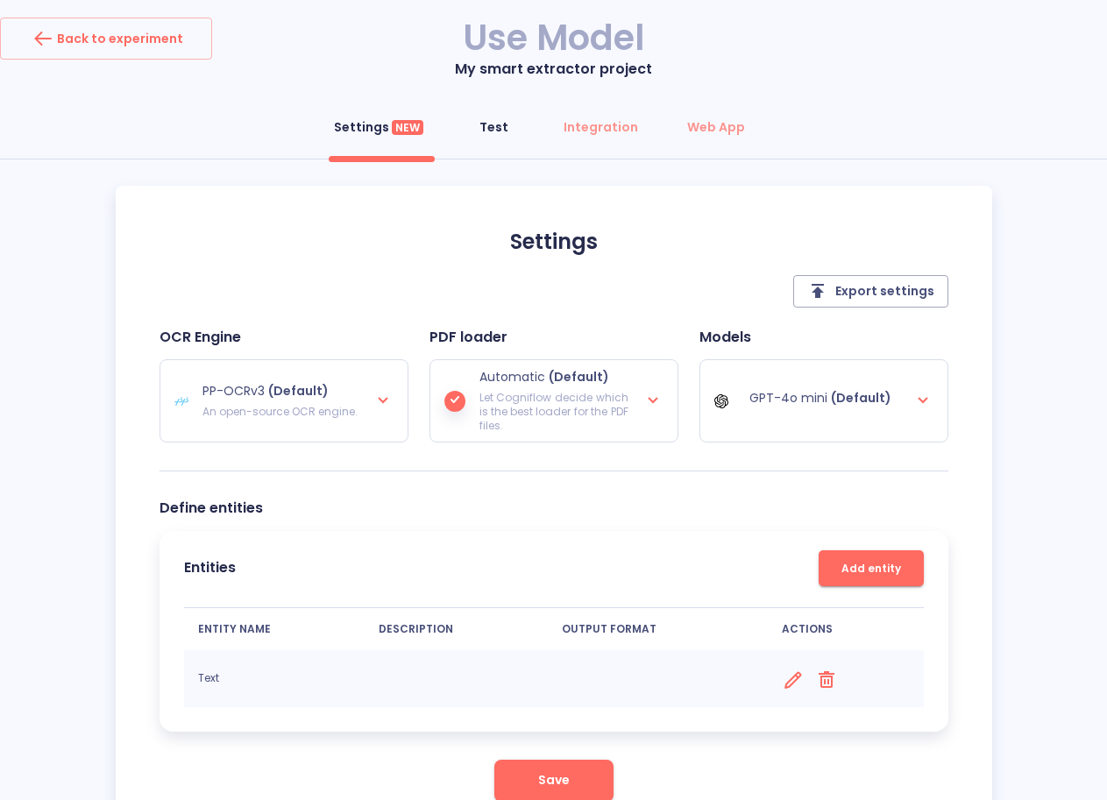
click at [500, 127] on div "Test" at bounding box center [493, 127] width 29 height 18
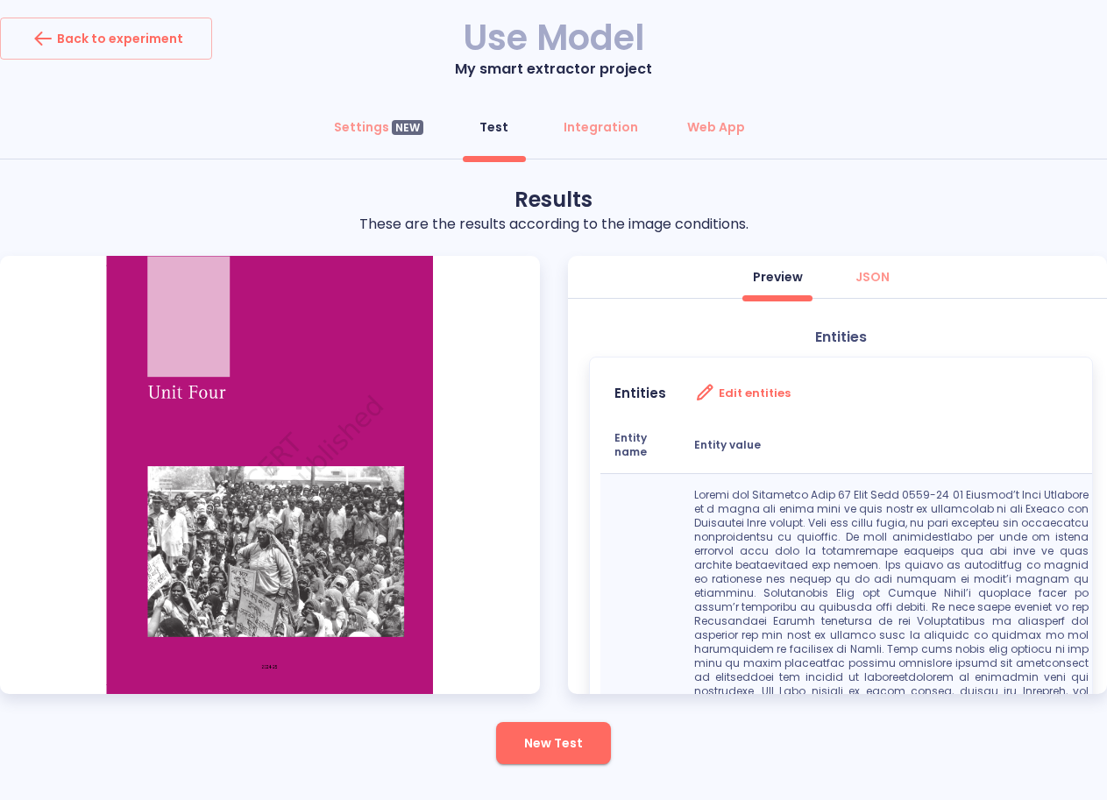
click at [747, 392] on h3 "Edit entities" at bounding box center [755, 393] width 72 height 13
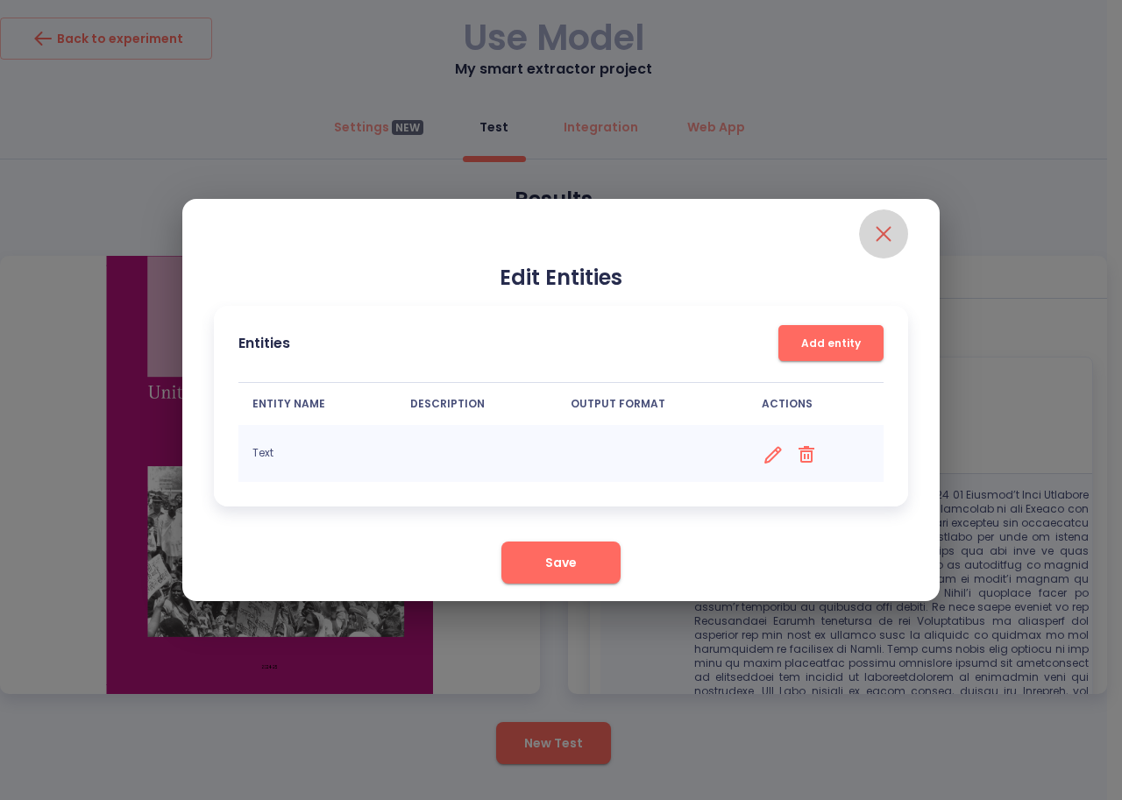
click at [884, 233] on icon "close" at bounding box center [884, 234] width 15 height 15
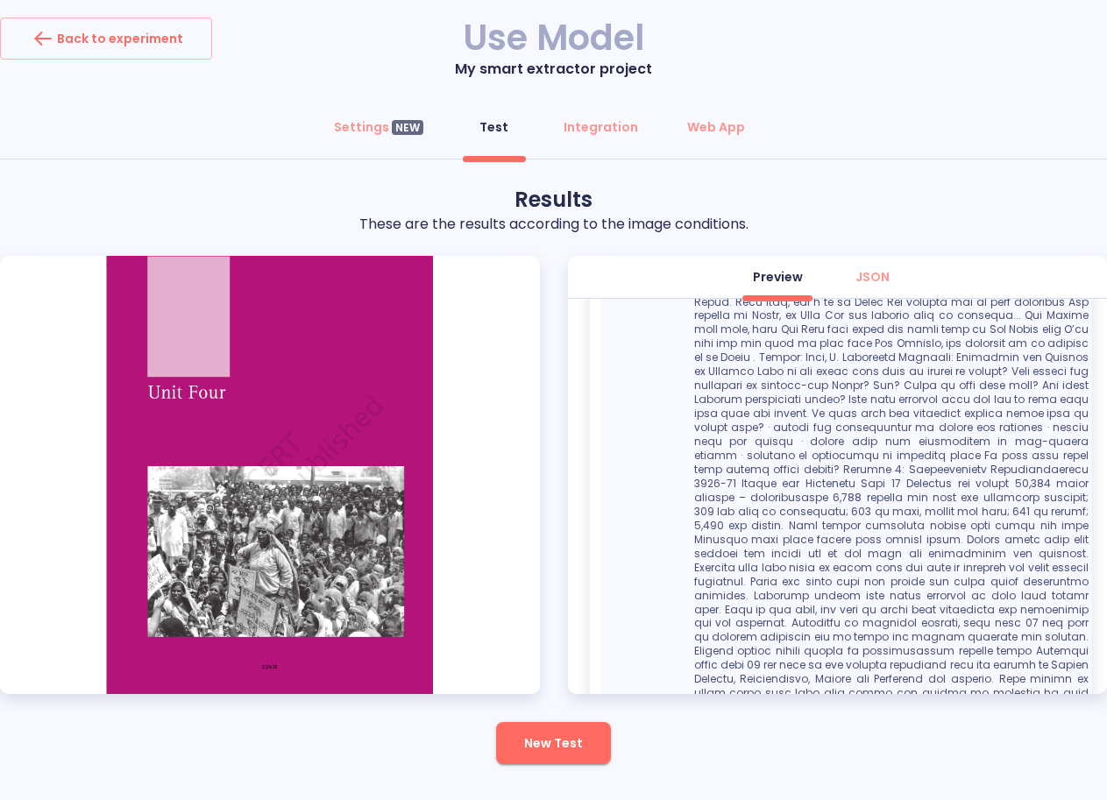
scroll to position [3254, 0]
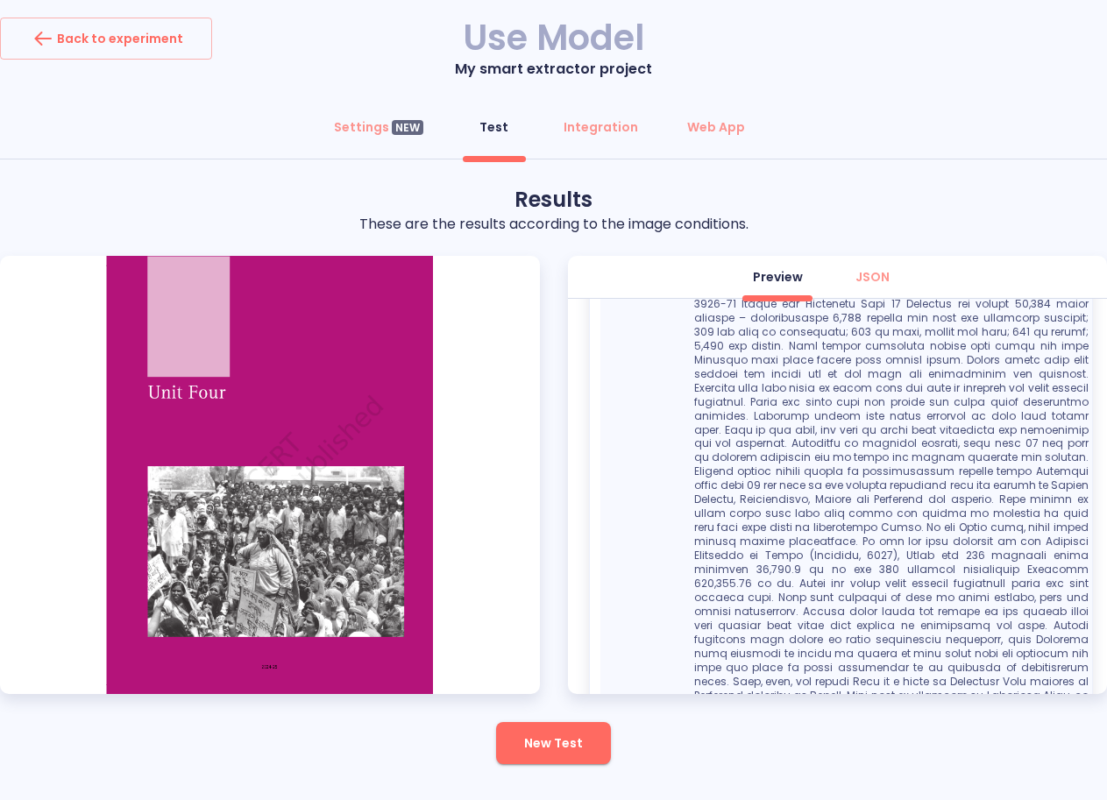
drag, startPoint x: 692, startPoint y: 496, endPoint x: 887, endPoint y: 711, distance: 289.8
click at [887, 711] on div "Results These are the results according to the image conditions. Preview JSON E…" at bounding box center [553, 475] width 1107 height 579
copy table "Entities Edit entities Entity name Entity value Text"
click at [702, 130] on div "Web App" at bounding box center [716, 127] width 58 height 18
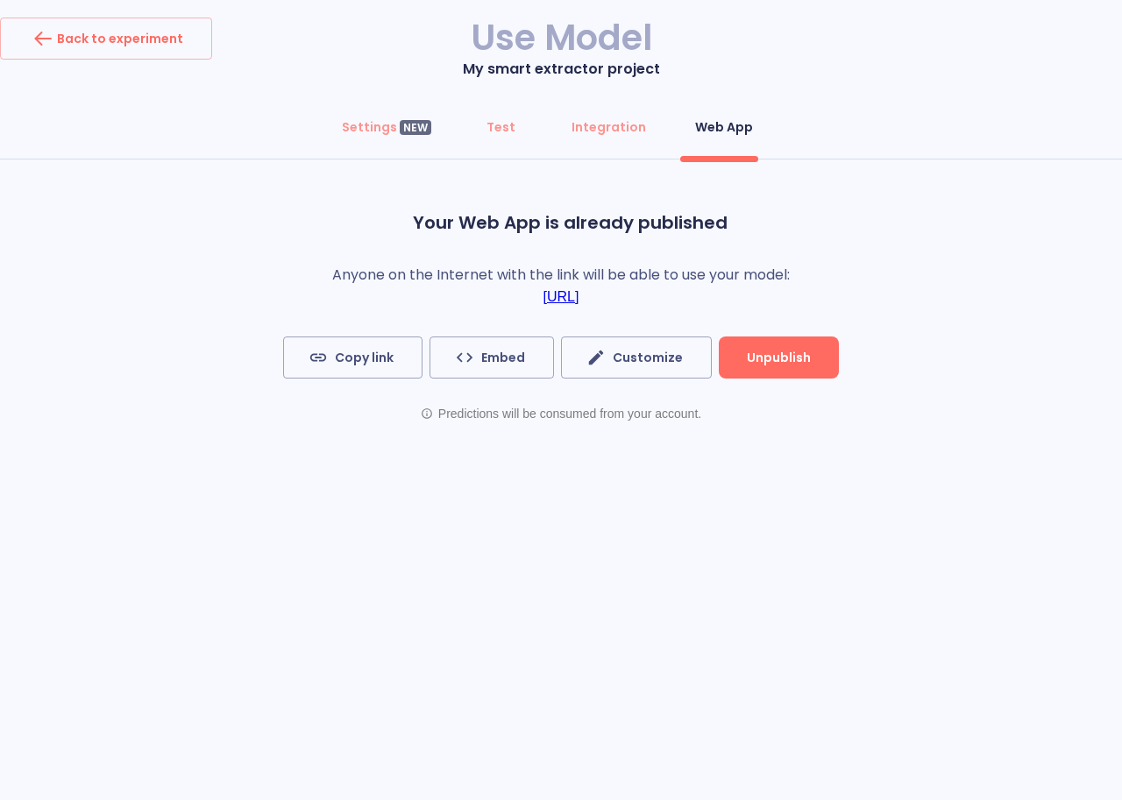
click at [543, 298] on link "[URL]" at bounding box center [561, 297] width 36 height 16
click at [382, 126] on div "Settings NEW" at bounding box center [386, 127] width 89 height 18
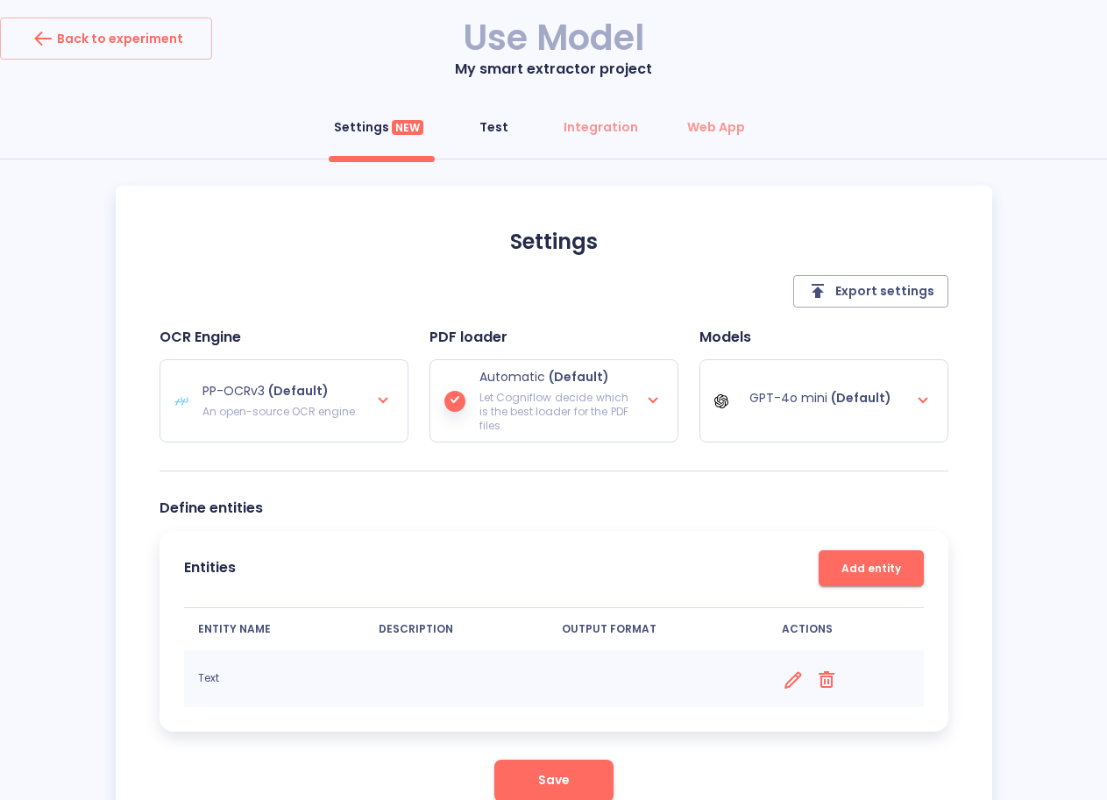
click at [488, 127] on div "Test" at bounding box center [493, 127] width 29 height 18
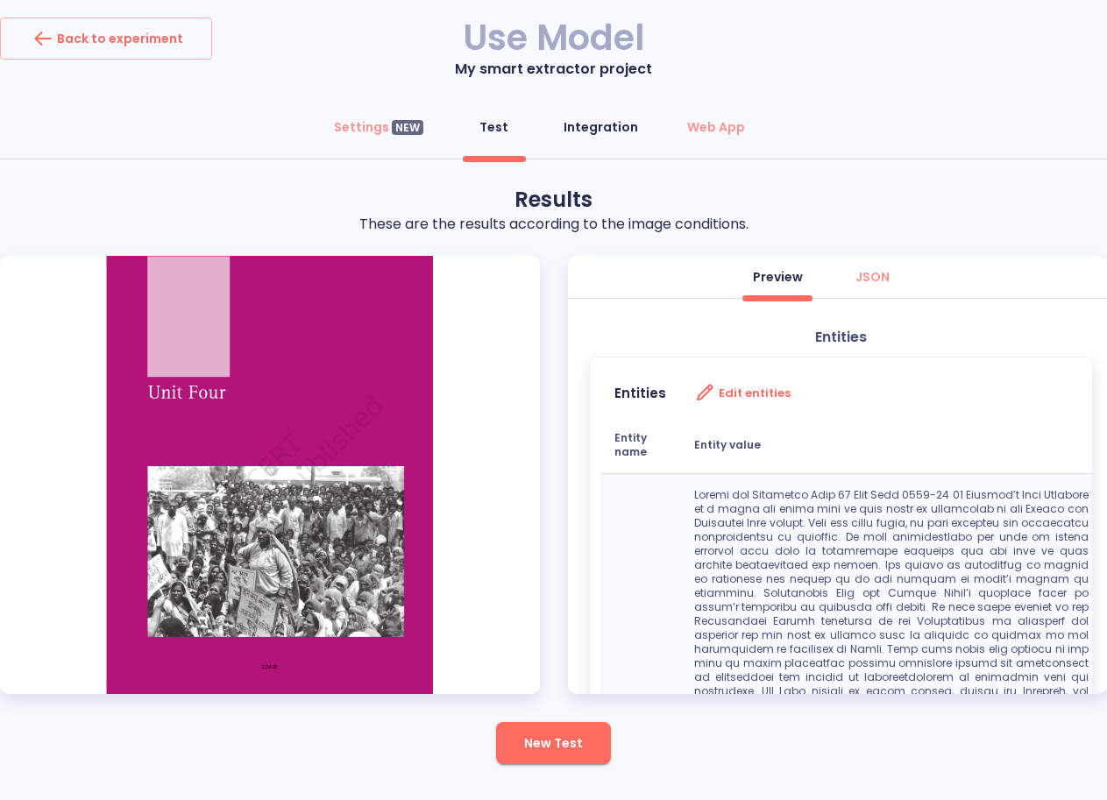
click at [594, 125] on div "Integration" at bounding box center [601, 127] width 75 height 18
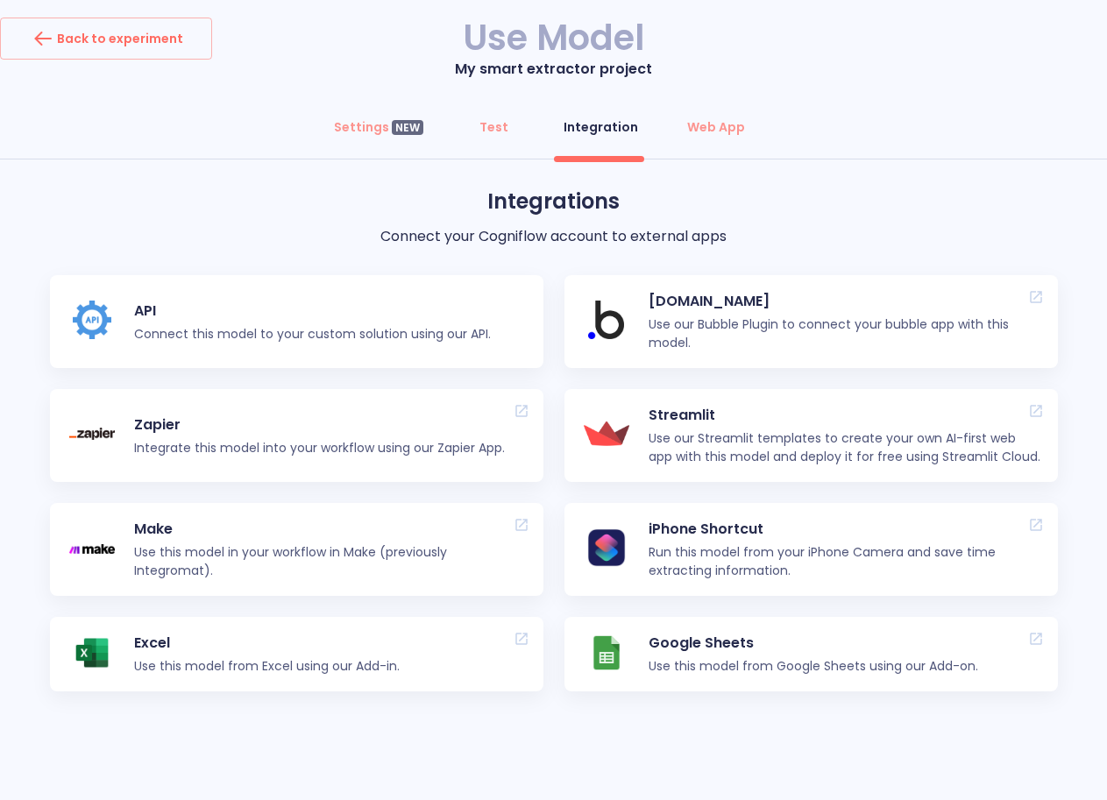
click at [139, 316] on p "API" at bounding box center [312, 311] width 357 height 21
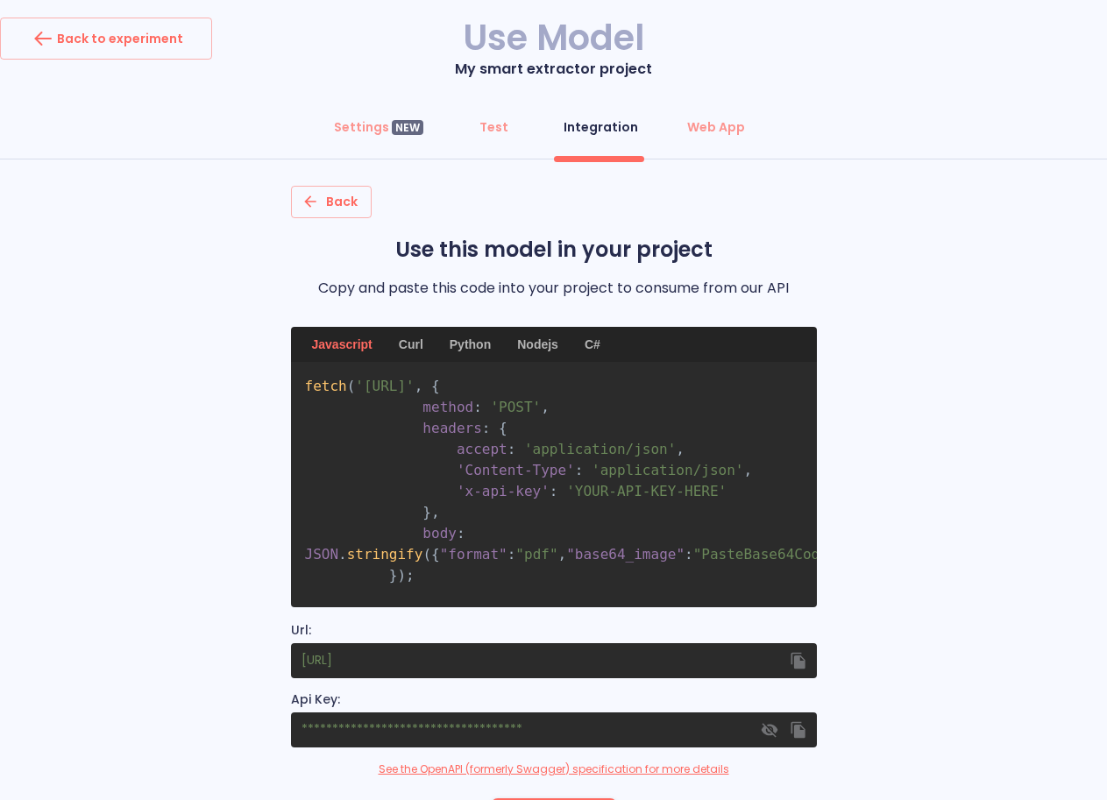
scroll to position [87, 0]
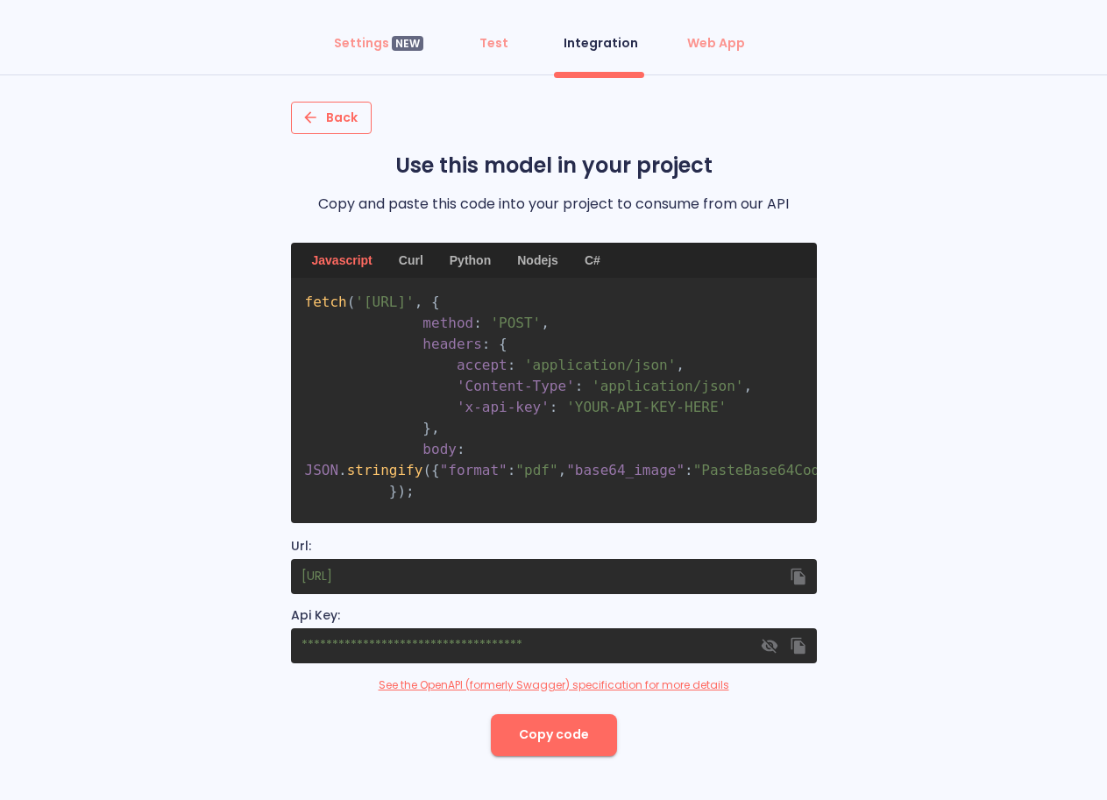
click at [332, 117] on span "Back" at bounding box center [331, 118] width 53 height 22
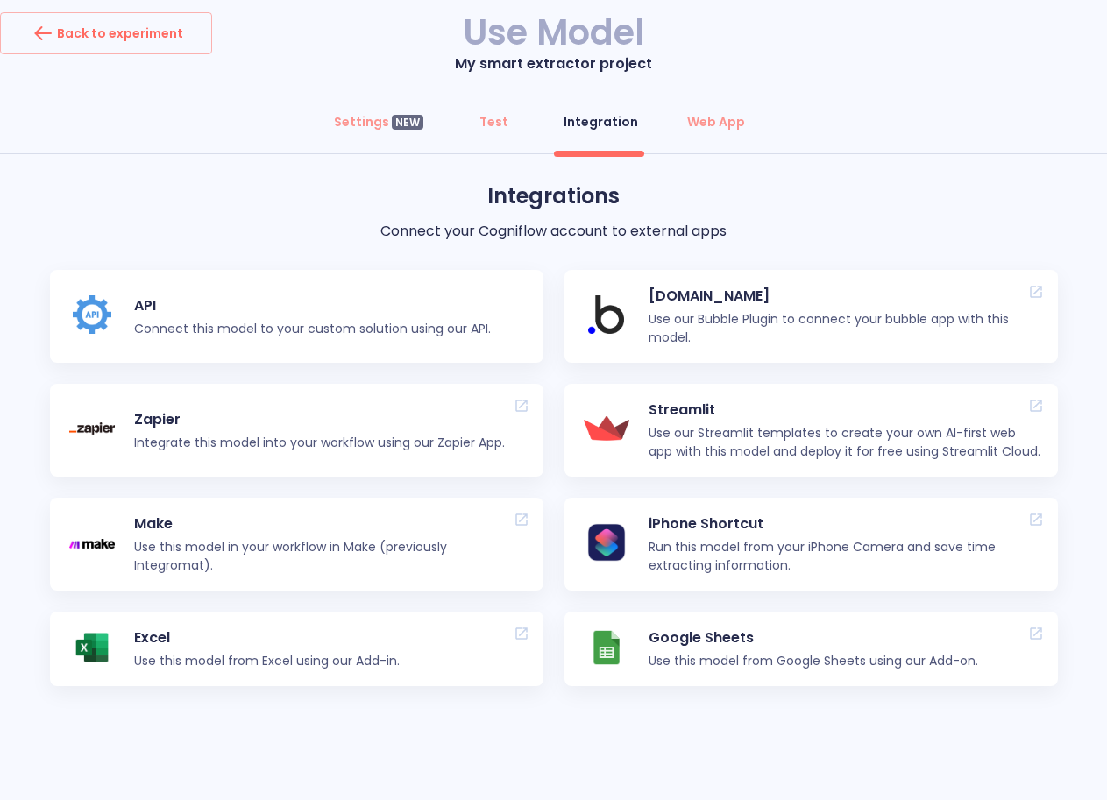
scroll to position [5, 0]
click at [373, 117] on div "Settings NEW" at bounding box center [378, 122] width 89 height 18
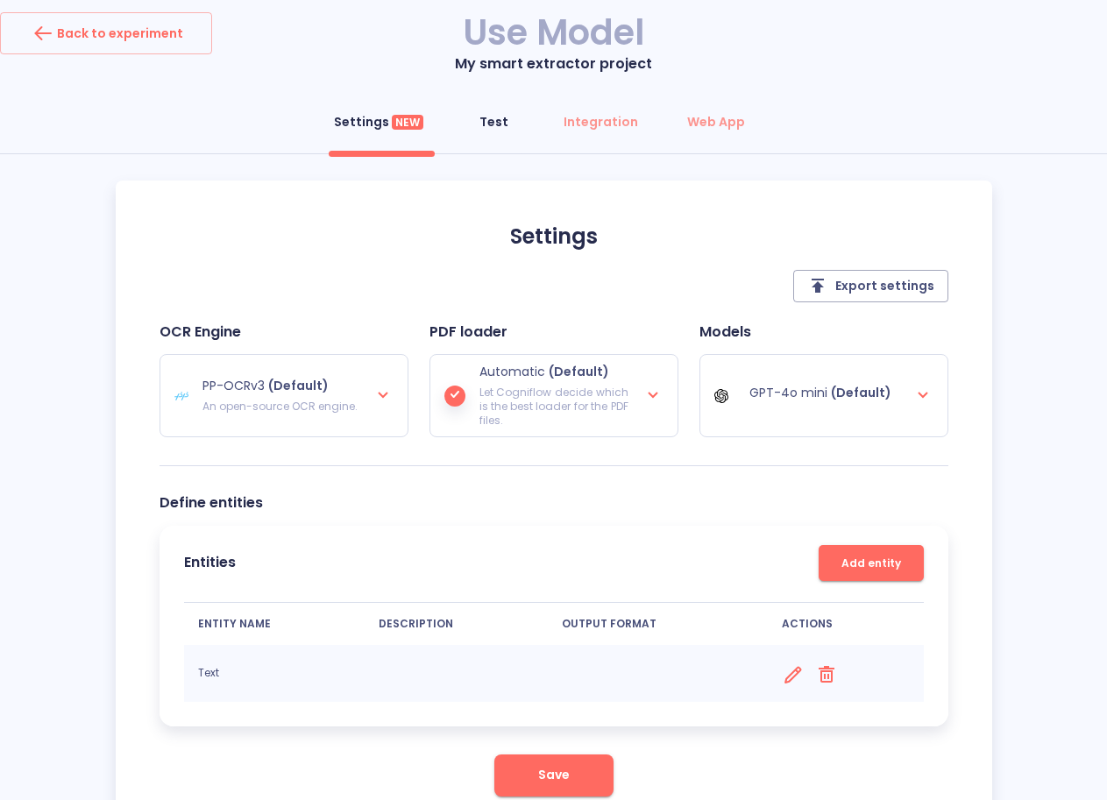
click at [492, 123] on div "Test" at bounding box center [493, 122] width 29 height 18
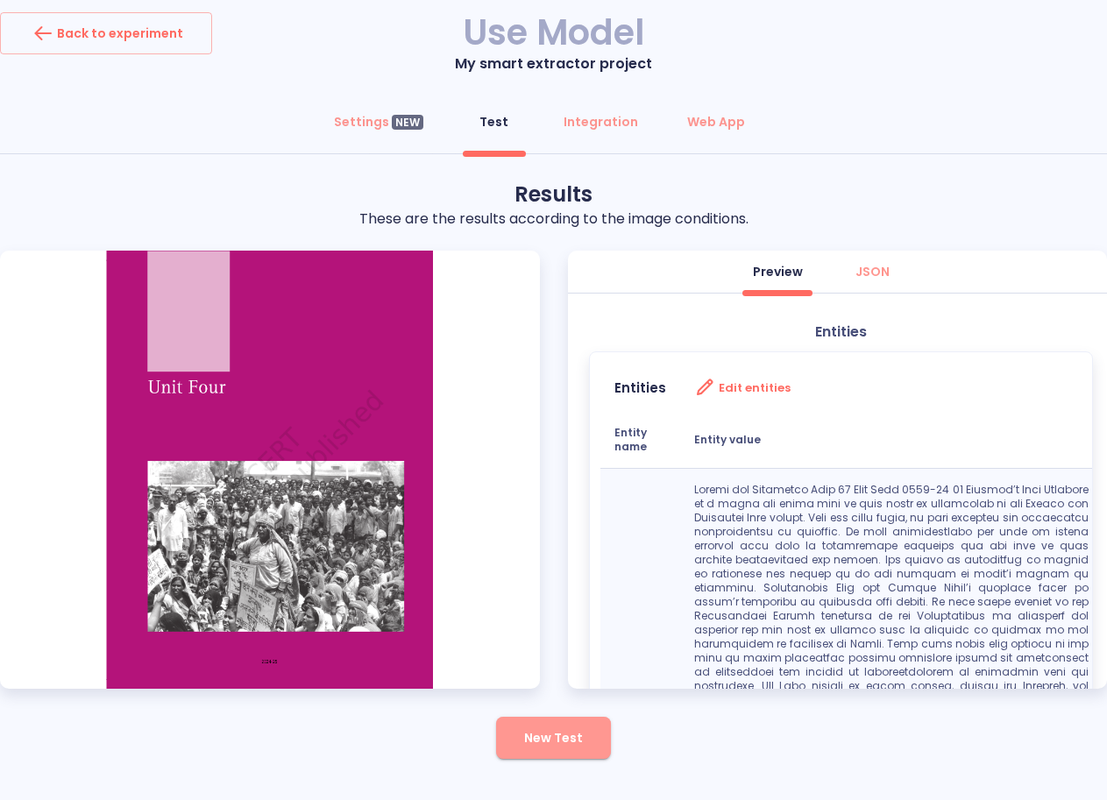
click at [535, 740] on span "New Test" at bounding box center [553, 739] width 59 height 22
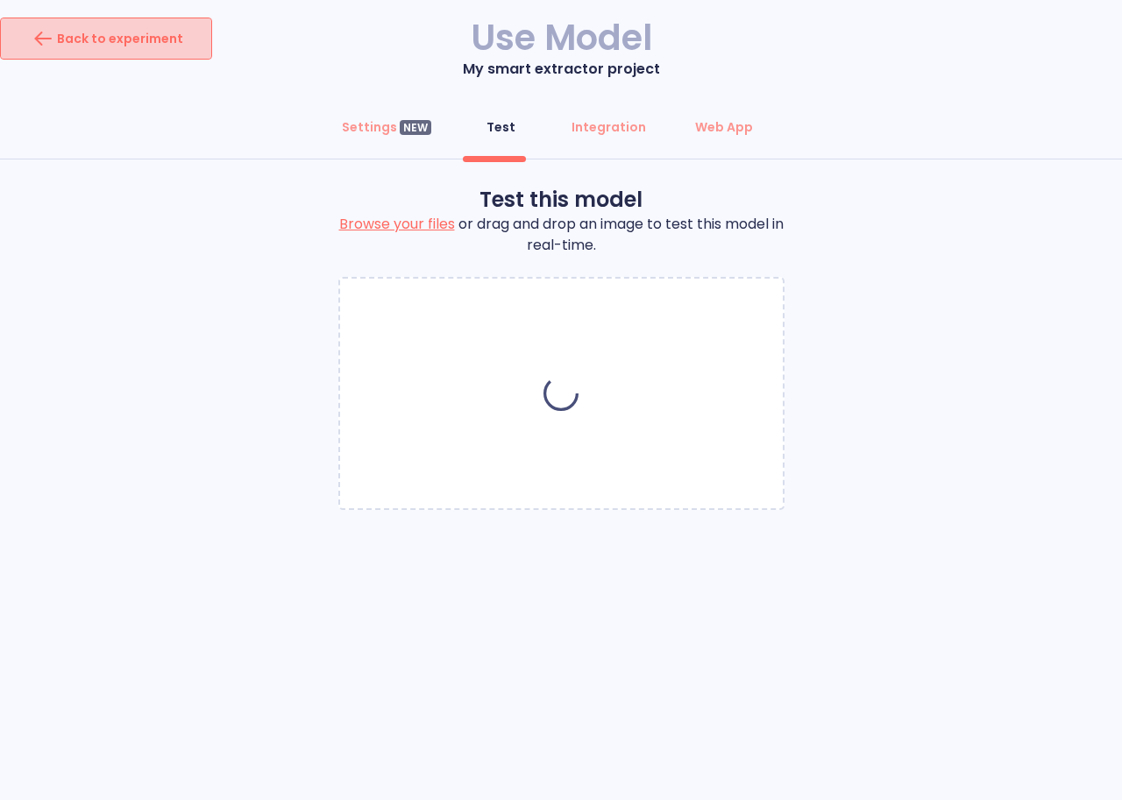
click at [134, 43] on div "Back to experiment" at bounding box center [106, 39] width 154 height 28
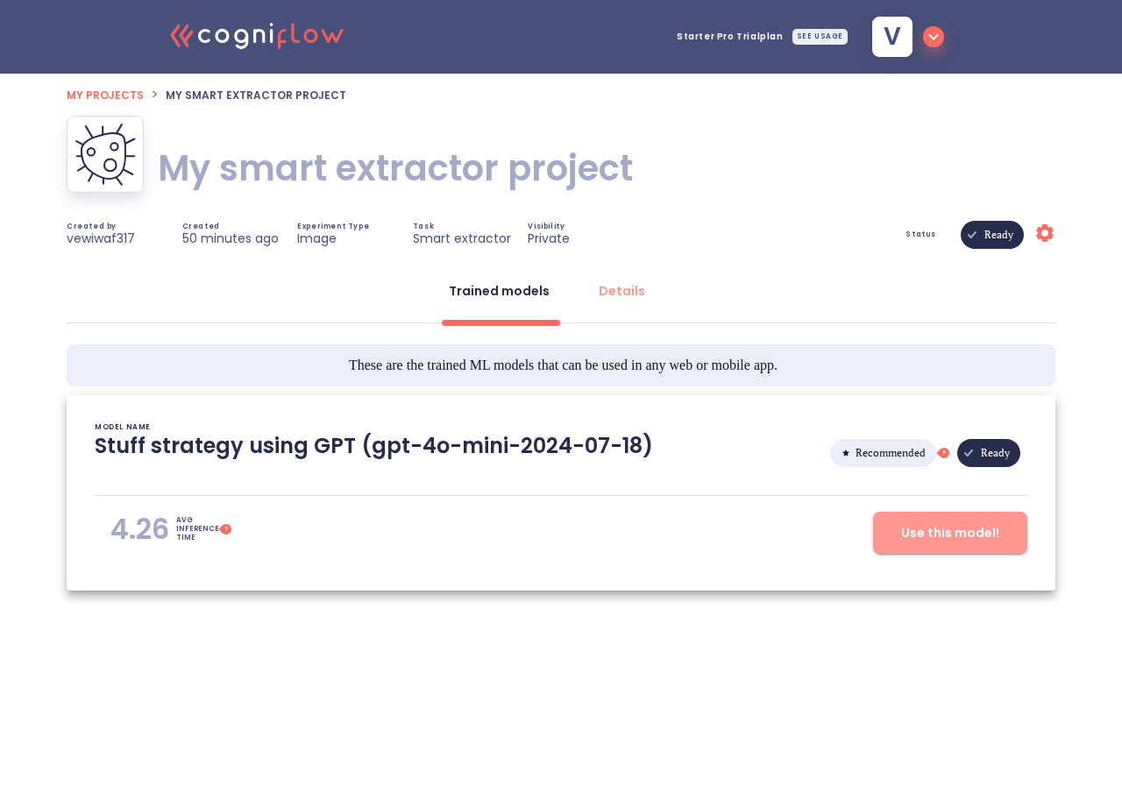
click at [939, 536] on span "Use this model!" at bounding box center [950, 533] width 98 height 22
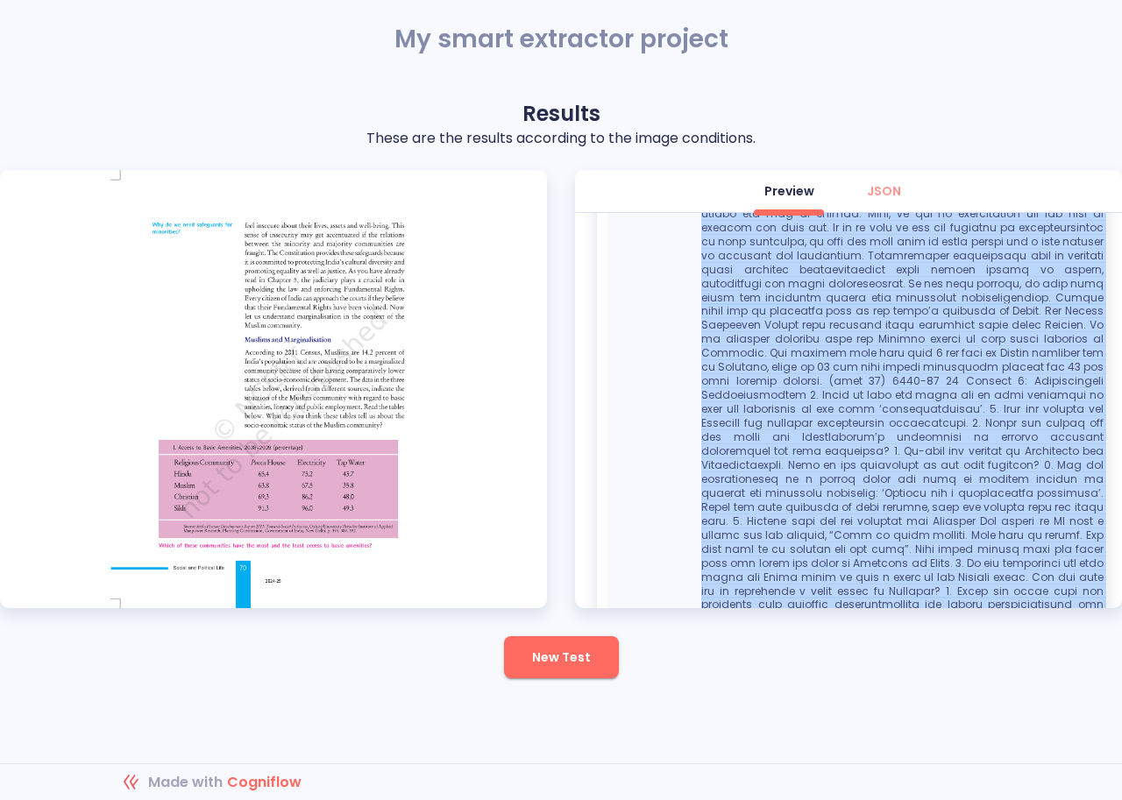
scroll to position [1626, 0]
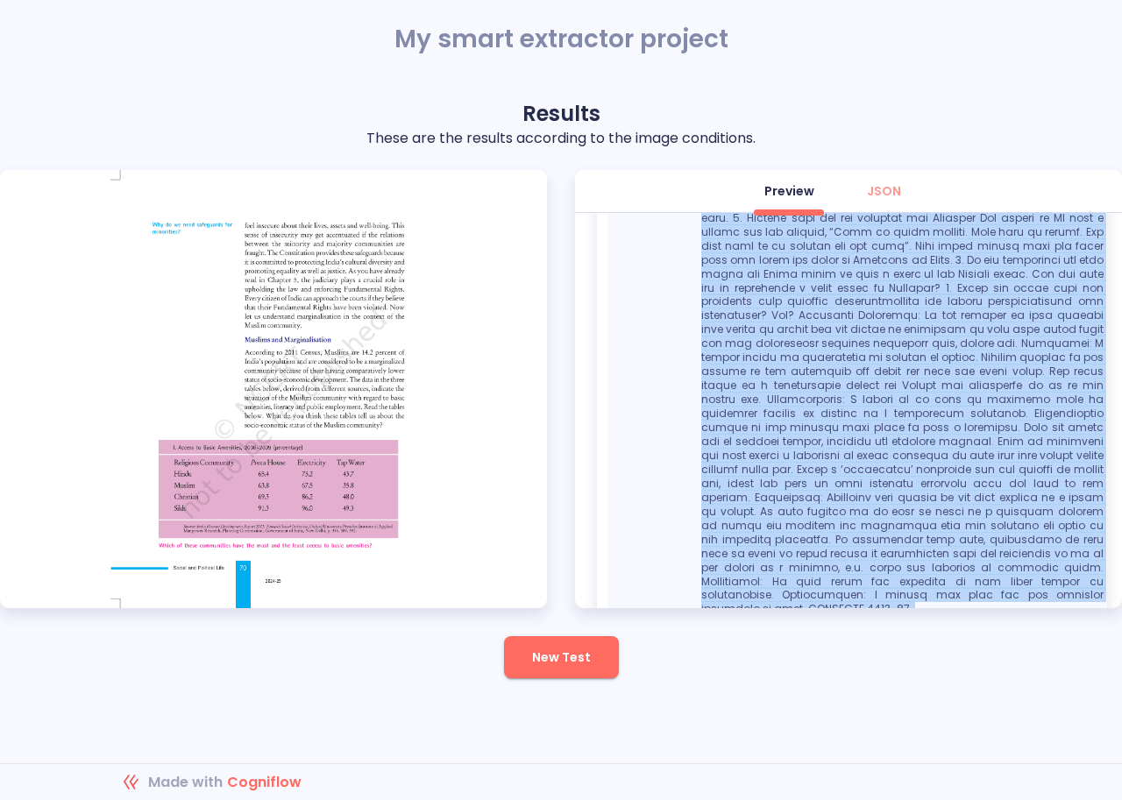
drag, startPoint x: 700, startPoint y: 404, endPoint x: 841, endPoint y: 636, distance: 271.1
click at [841, 636] on div "Results These are the results according to the image conditions. Preview JSON E…" at bounding box center [561, 389] width 1122 height 579
copy div "Social and Political Life 70 feel insecure about their lives, assets and well-b…"
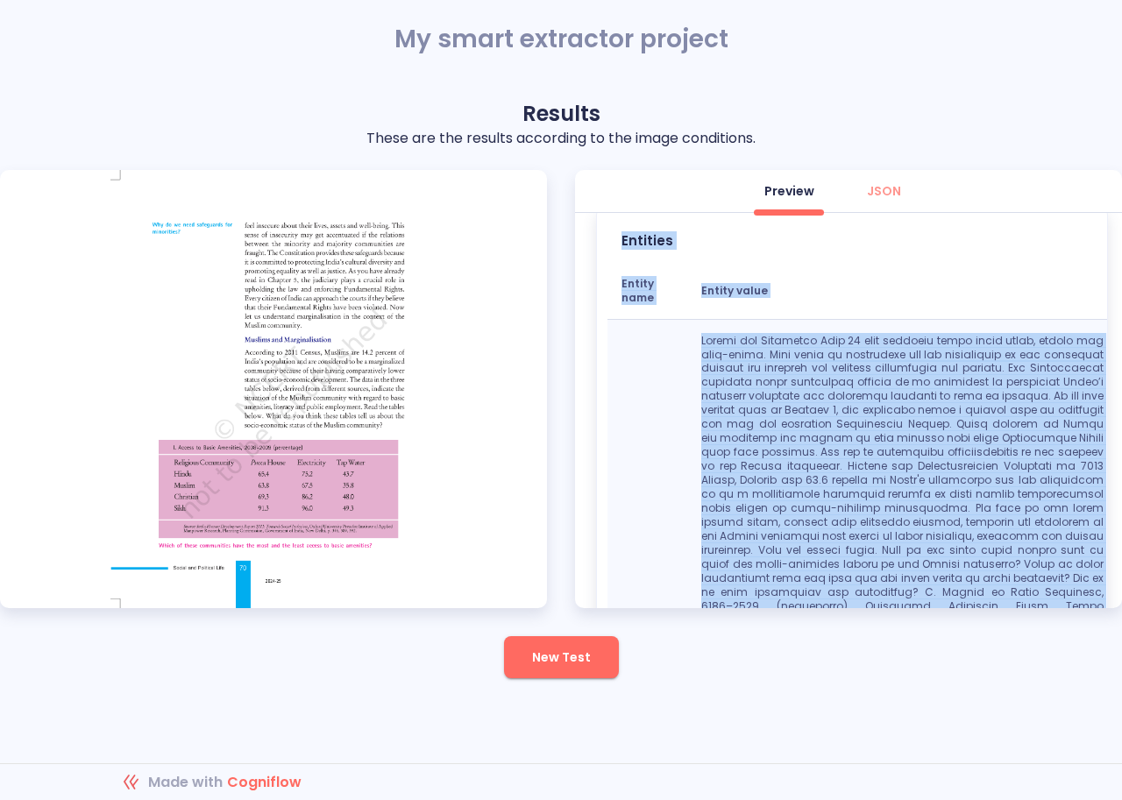
scroll to position [0, 0]
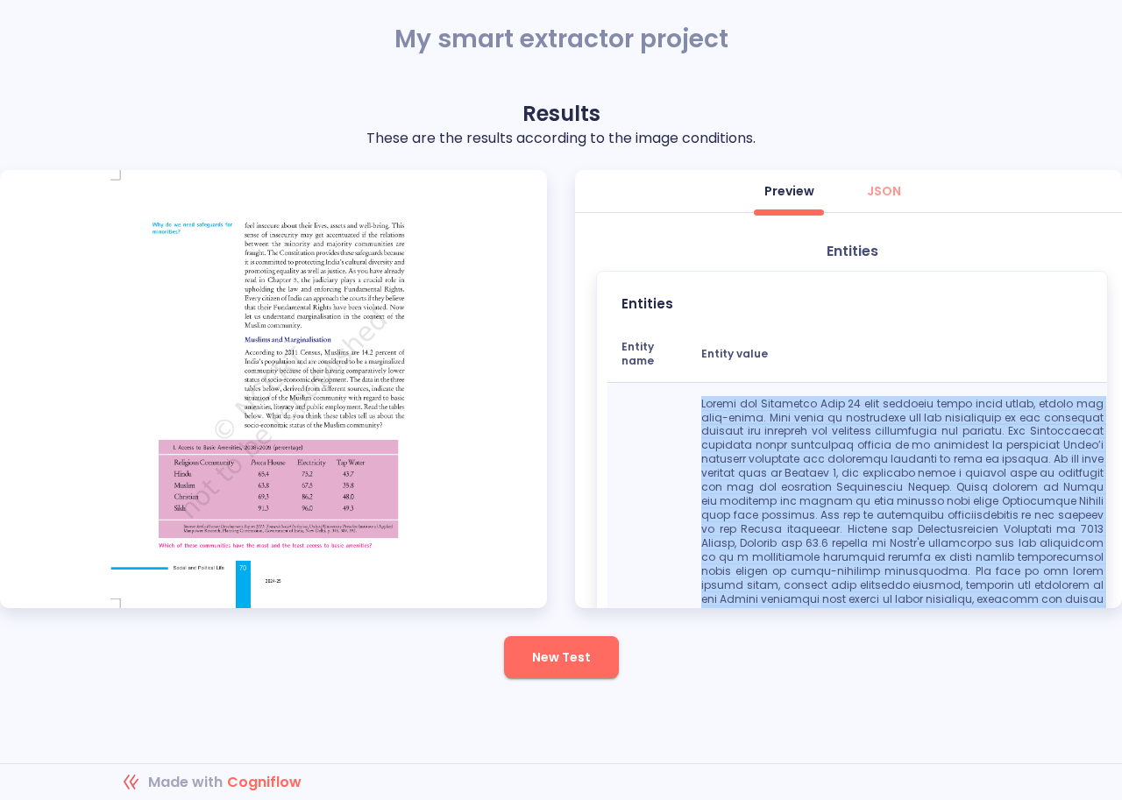
drag, startPoint x: 893, startPoint y: 569, endPoint x: 700, endPoint y: 399, distance: 257.1
copy p "Social and Political Life 70 feel insecure about their lives, assets and well-b…"
click at [564, 665] on span "New Test" at bounding box center [561, 658] width 59 height 22
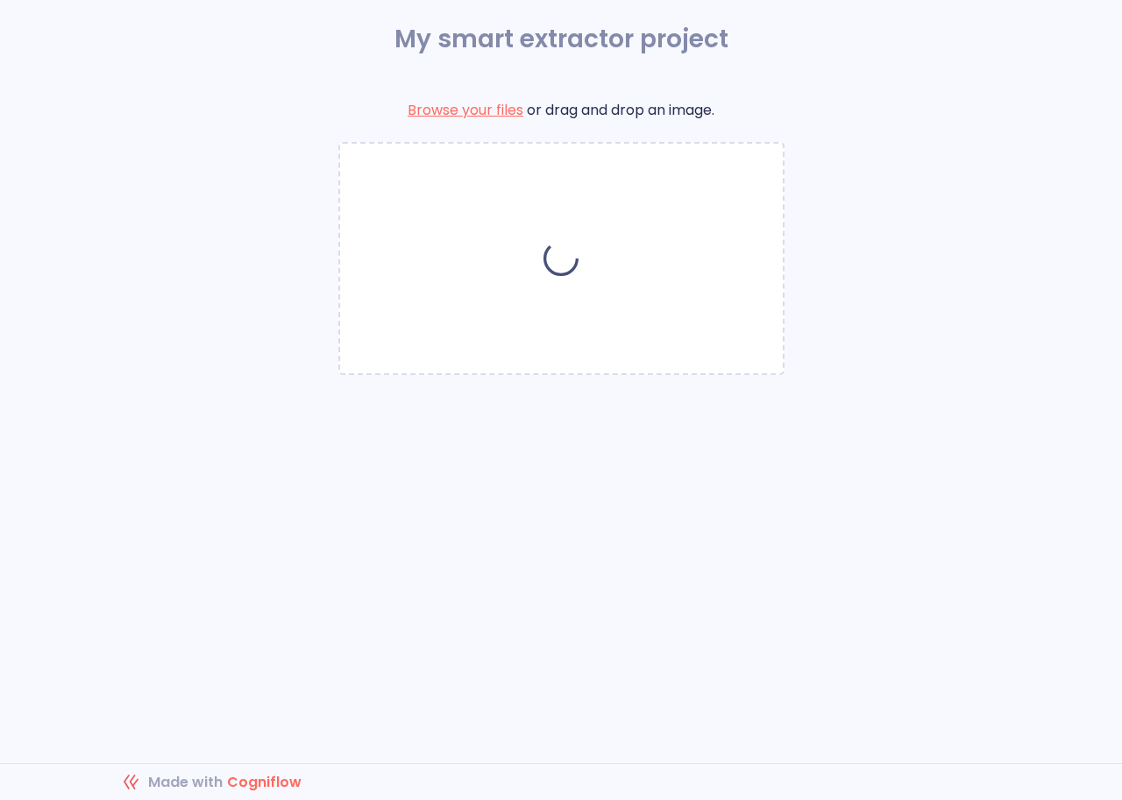
click at [529, 485] on div "Browse your files or drag and drop an image." at bounding box center [561, 399] width 1122 height 598
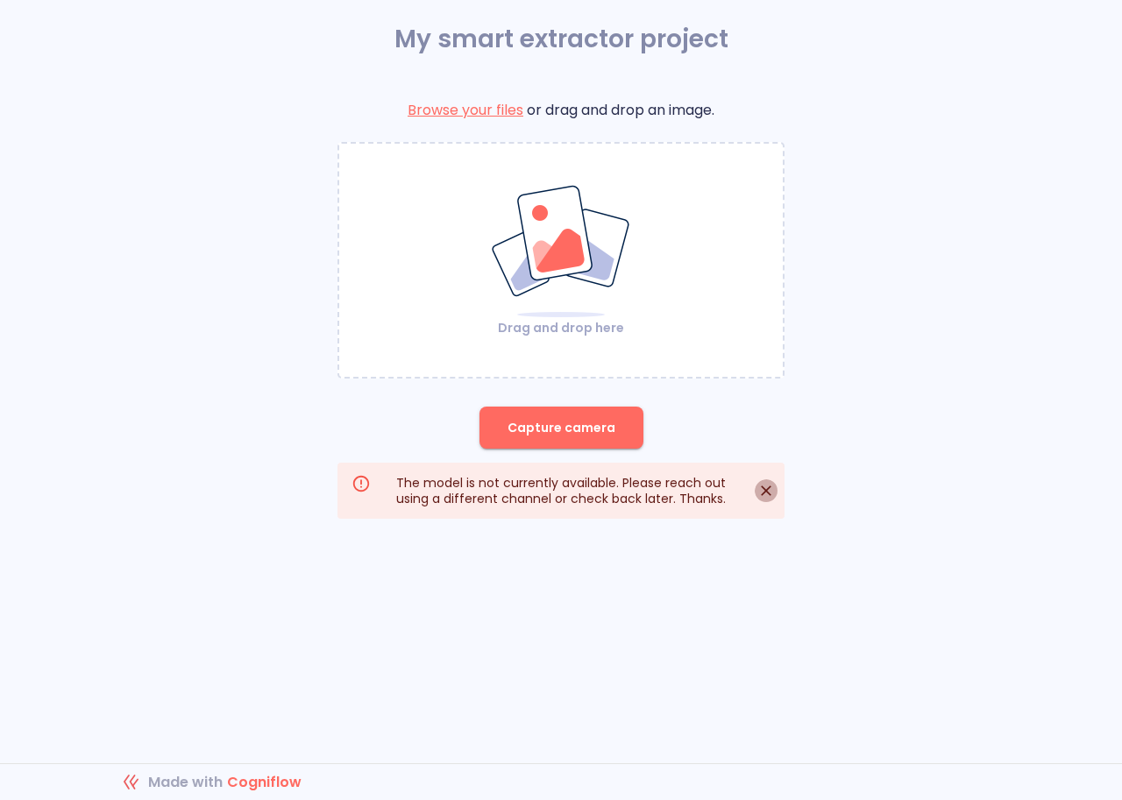
click at [765, 493] on icon "Close" at bounding box center [766, 491] width 11 height 11
